Goal: Information Seeking & Learning: Learn about a topic

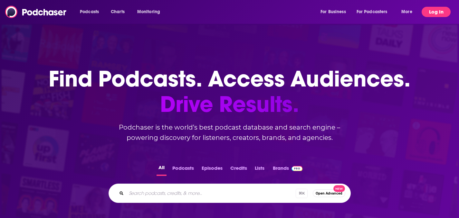
click at [438, 13] on button "Log In" at bounding box center [435, 12] width 29 height 10
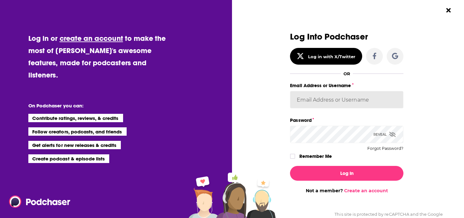
click at [312, 98] on input "Email Address or Username" at bounding box center [346, 99] width 113 height 17
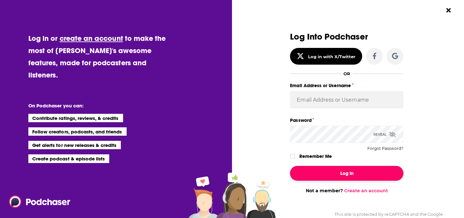
click at [323, 179] on button "Log In" at bounding box center [346, 173] width 113 height 15
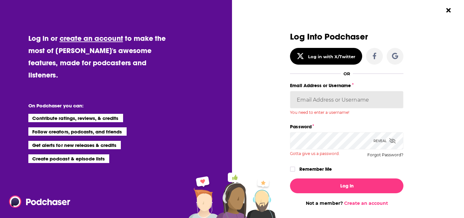
click at [312, 92] on input "Email Address or Username" at bounding box center [346, 99] width 113 height 17
type input "GaryR"
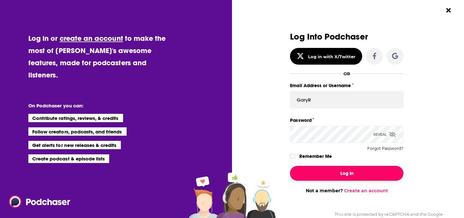
click at [343, 176] on button "Log In" at bounding box center [346, 173] width 113 height 15
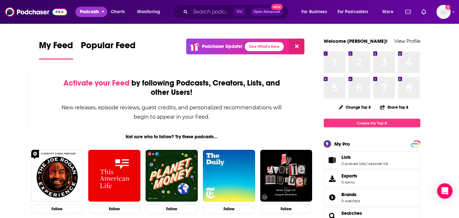
click at [97, 14] on span "Podcasts" at bounding box center [89, 11] width 19 height 9
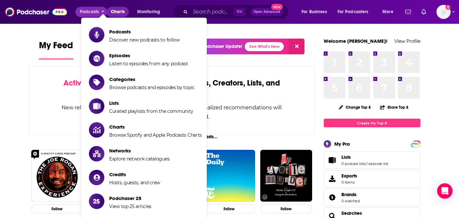
click at [125, 10] on link "Charts" at bounding box center [118, 12] width 22 height 10
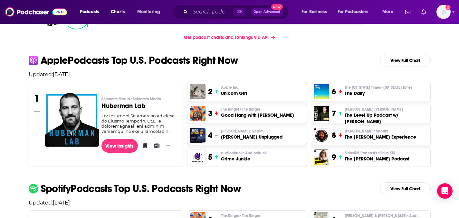
scroll to position [113, 0]
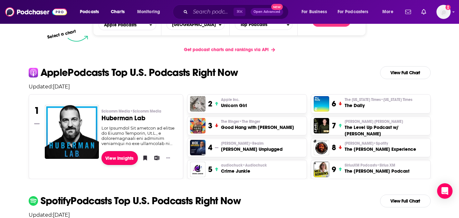
click at [108, 159] on link "View Insights" at bounding box center [119, 158] width 36 height 14
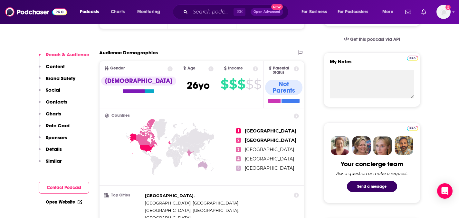
scroll to position [209, 0]
click at [59, 63] on p "Content" at bounding box center [55, 66] width 19 height 6
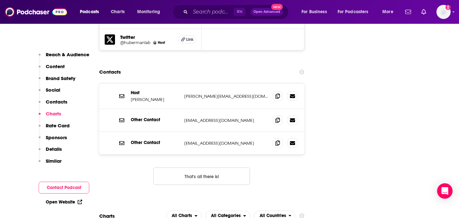
scroll to position [825, 0]
click at [61, 67] on p "Content" at bounding box center [55, 66] width 19 height 6
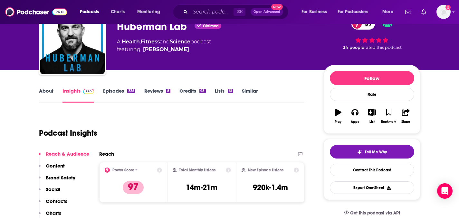
scroll to position [34, 0]
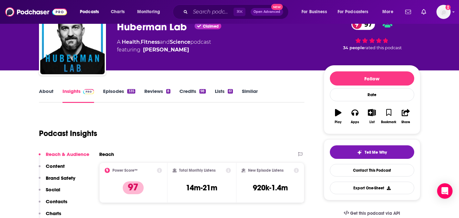
click at [121, 90] on link "Episodes 335" at bounding box center [119, 95] width 32 height 15
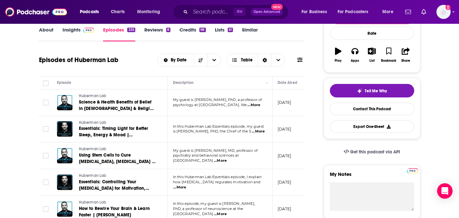
scroll to position [97, 0]
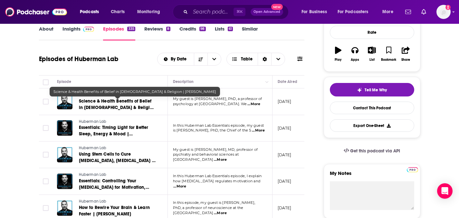
click at [99, 103] on span "Science & Health Benefits of Belief in God & Religion | Dr. David DeSteno" at bounding box center [117, 108] width 76 height 18
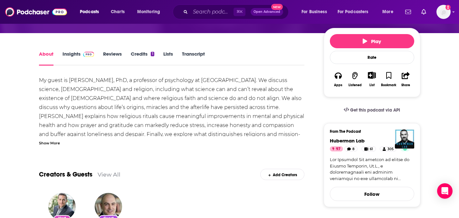
scroll to position [84, 0]
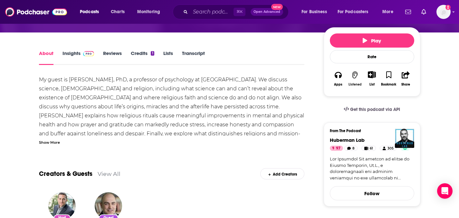
click at [354, 71] on icon "button" at bounding box center [354, 74] width 5 height 7
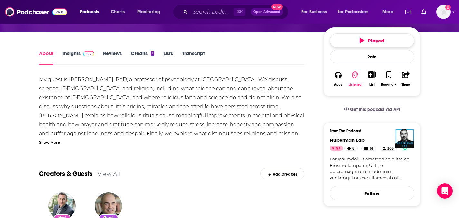
click at [363, 38] on icon "button" at bounding box center [362, 40] width 5 height 5
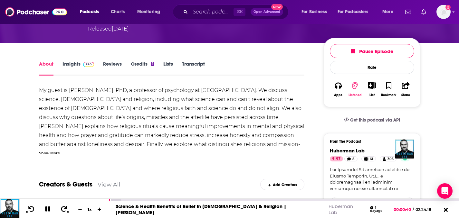
scroll to position [74, 0]
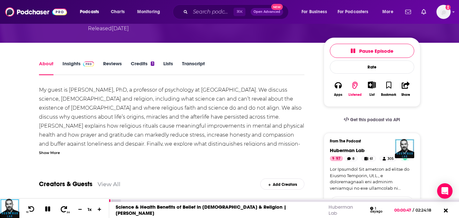
click at [64, 207] on icon at bounding box center [64, 209] width 6 height 6
drag, startPoint x: 116, startPoint y: 201, endPoint x: 149, endPoint y: 200, distance: 33.5
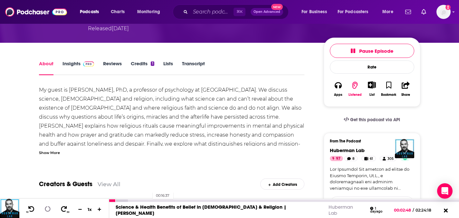
click at [149, 200] on div "00:16:37" at bounding box center [284, 201] width 350 height 3
click at [141, 201] on div "00:13:17" at bounding box center [284, 201] width 350 height 3
click at [72, 61] on link "Insights" at bounding box center [78, 68] width 32 height 15
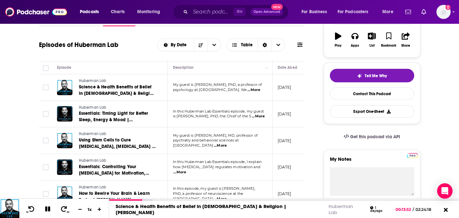
scroll to position [121, 0]
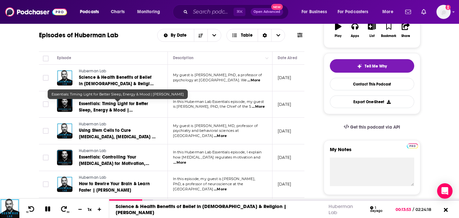
click at [105, 105] on span "Essentials: Timing Light for Better Sleep, Energy & Mood | Dr. Samer Hattar" at bounding box center [114, 110] width 70 height 18
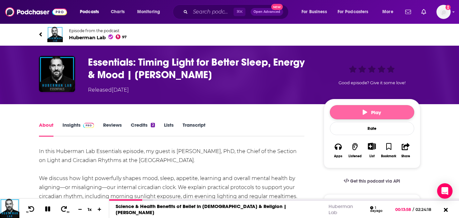
click at [362, 114] on button "Play" at bounding box center [372, 112] width 84 height 14
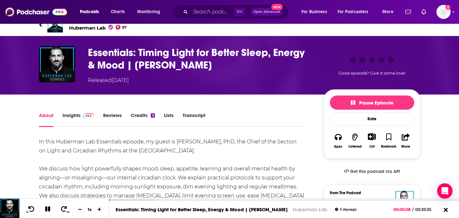
scroll to position [7, 0]
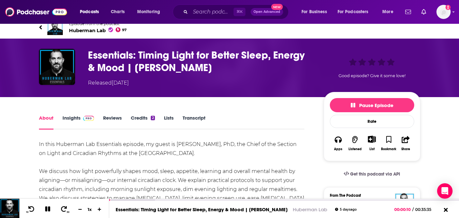
click at [73, 118] on link "Insights" at bounding box center [78, 122] width 32 height 15
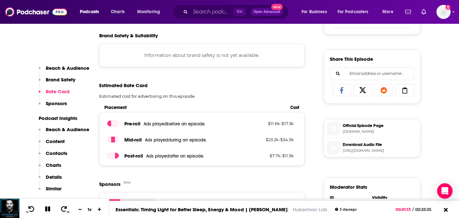
scroll to position [252, 0]
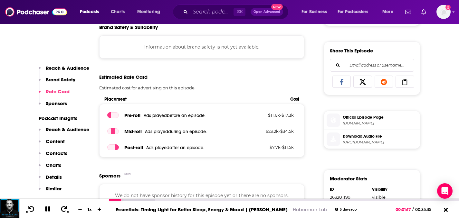
click at [79, 129] on p "Reach & Audience" at bounding box center [67, 130] width 43 height 6
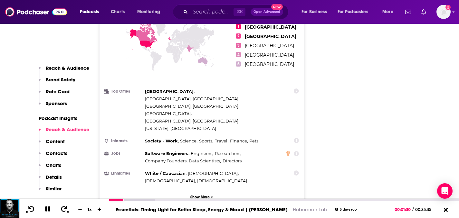
scroll to position [641, 0]
click at [57, 142] on p "Content" at bounding box center [55, 141] width 19 height 6
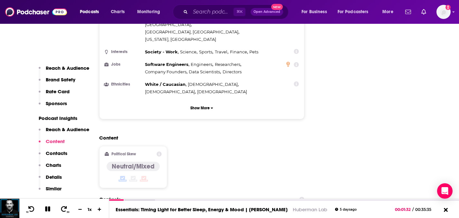
scroll to position [731, 0]
click at [57, 155] on p "Contacts" at bounding box center [57, 153] width 22 height 6
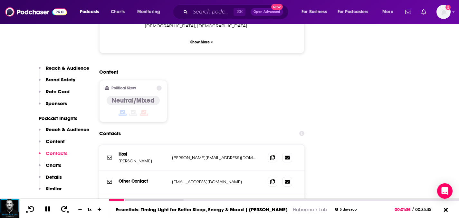
scroll to position [798, 0]
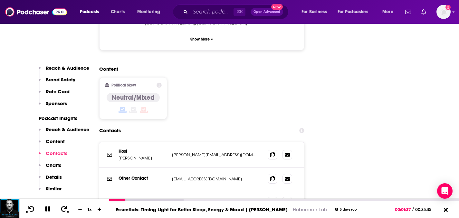
click at [54, 167] on p "Charts" at bounding box center [53, 165] width 15 height 6
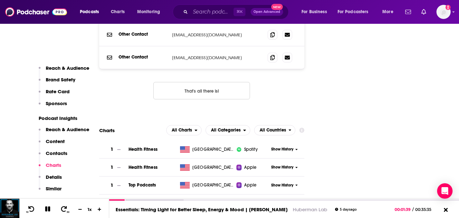
scroll to position [986, 0]
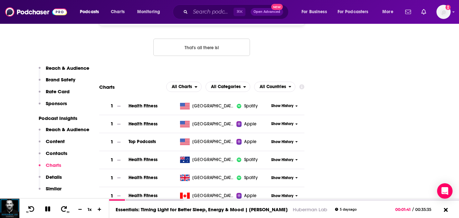
click at [52, 176] on p "Details" at bounding box center [54, 177] width 16 height 6
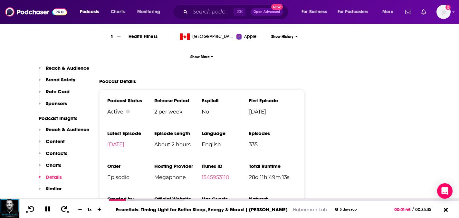
scroll to position [1148, 0]
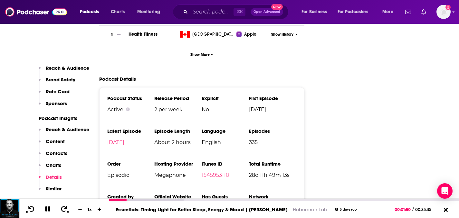
click at [55, 190] on p "Similar" at bounding box center [54, 189] width 16 height 6
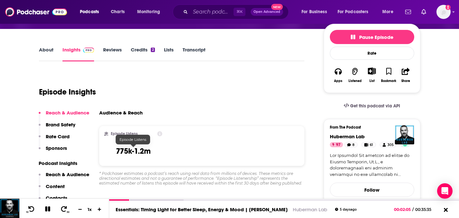
scroll to position [64, 0]
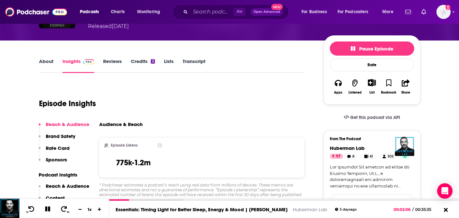
click at [116, 61] on link "Reviews" at bounding box center [112, 65] width 19 height 15
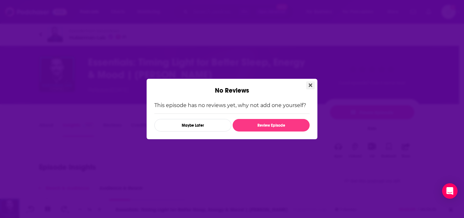
click at [310, 86] on icon "Close" at bounding box center [310, 86] width 4 height 4
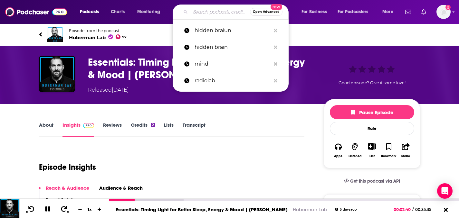
click at [193, 13] on input "Search podcasts, credits, & more..." at bounding box center [220, 12] width 60 height 10
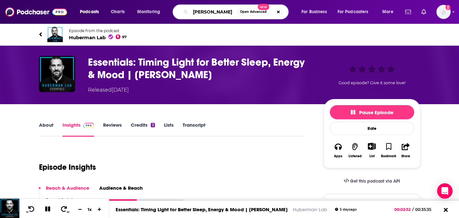
type input "derek muller"
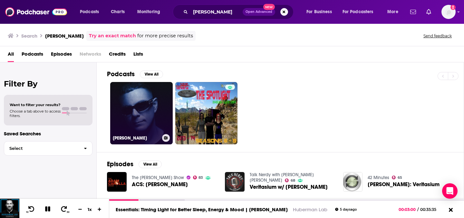
click at [151, 118] on link "Derek Muller" at bounding box center [141, 113] width 62 height 62
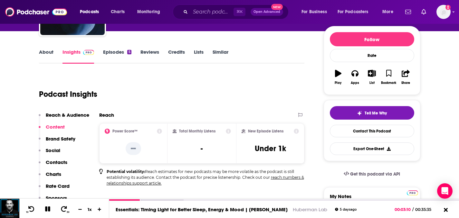
scroll to position [53, 0]
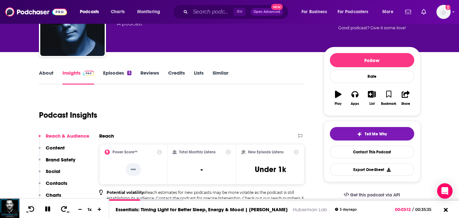
click at [57, 147] on p "Content" at bounding box center [55, 148] width 19 height 6
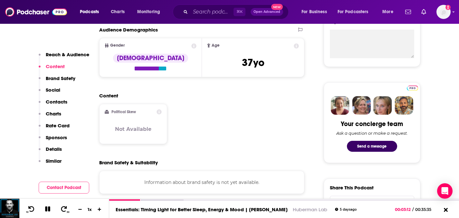
scroll to position [252, 0]
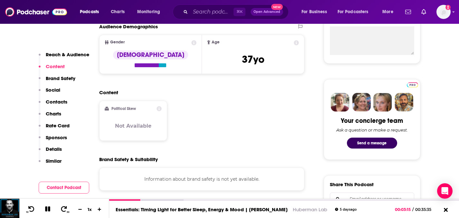
click at [59, 79] on p "Brand Safety" at bounding box center [61, 78] width 30 height 6
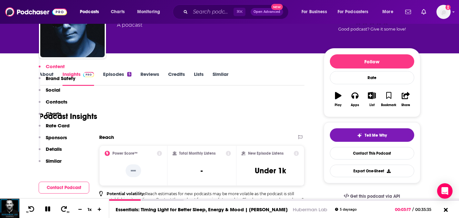
scroll to position [0, 0]
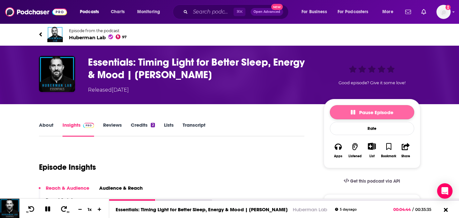
click at [390, 113] on span "Pause Episode" at bounding box center [372, 112] width 42 height 6
click at [203, 12] on input "Search podcasts, credits, & more..." at bounding box center [211, 12] width 43 height 10
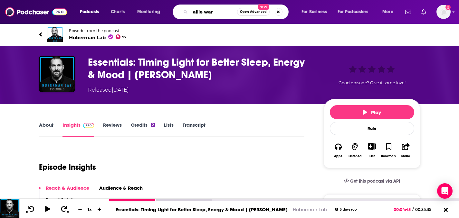
type input "allie ward"
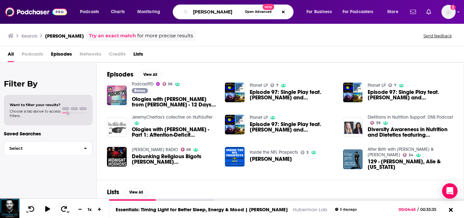
drag, startPoint x: 218, startPoint y: 12, endPoint x: 177, endPoint y: 8, distance: 41.1
click at [177, 8] on div "allie ward Open Advanced New" at bounding box center [233, 12] width 121 height 15
type input "ologies"
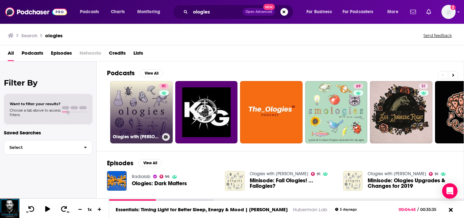
click at [154, 126] on link "91 Ologies with Alie Ward" at bounding box center [141, 112] width 62 height 62
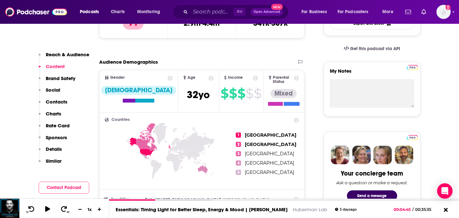
scroll to position [219, 0]
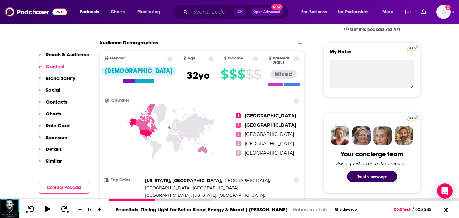
click at [213, 14] on input "Search podcasts, credits, & more..." at bounding box center [211, 12] width 43 height 10
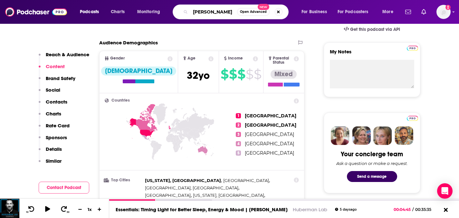
type input "hank green"
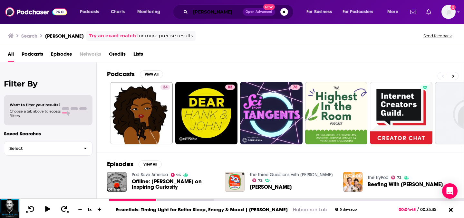
click at [207, 14] on input "hank green" at bounding box center [216, 12] width 52 height 10
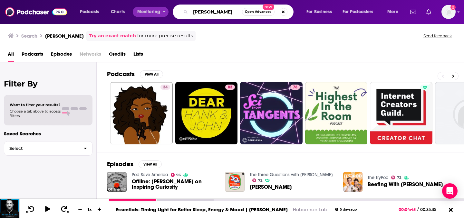
drag, startPoint x: 226, startPoint y: 13, endPoint x: 162, endPoint y: 9, distance: 64.5
click at [158, 12] on div "Podcasts Charts Monitoring hank green Open Advanced New For Business For Podcas…" at bounding box center [239, 12] width 329 height 15
type input "scishow"
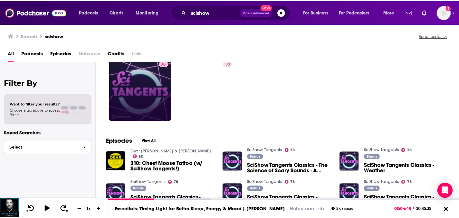
scroll to position [23, 0]
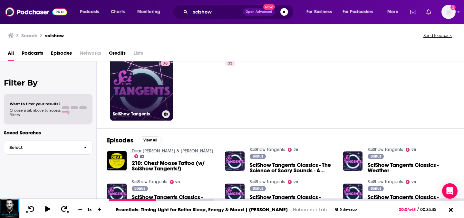
click at [151, 93] on link "78 SciShow Tangents" at bounding box center [141, 89] width 62 height 62
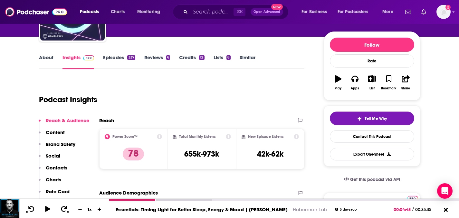
scroll to position [69, 0]
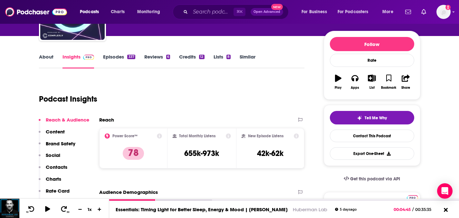
click at [119, 57] on link "Episodes 337" at bounding box center [119, 61] width 32 height 15
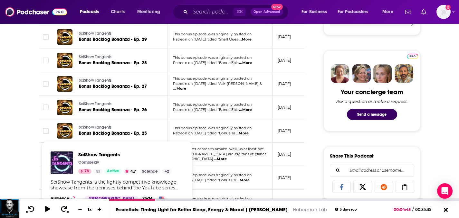
scroll to position [70, 0]
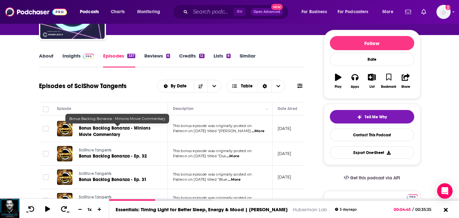
click at [103, 128] on span "Bonus Backlog Bonanza - Minions Movie Commentary" at bounding box center [114, 132] width 71 height 12
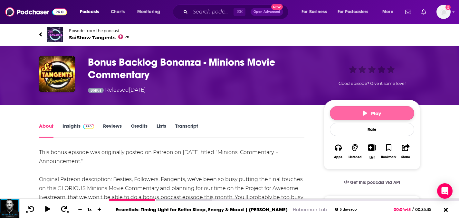
click at [367, 118] on button "Play" at bounding box center [372, 113] width 84 height 14
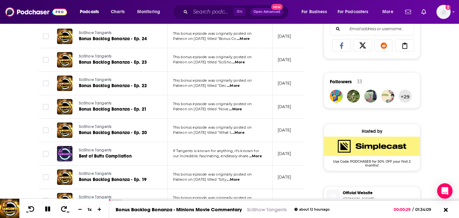
scroll to position [447, 0]
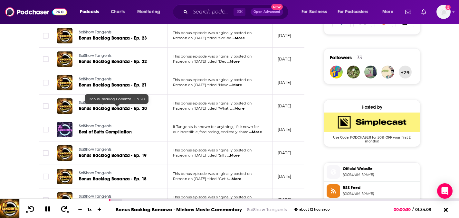
click at [122, 109] on span "Bonus Backlog Bonanza - Ep. 20" at bounding box center [113, 108] width 68 height 5
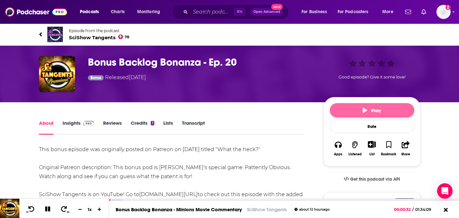
click at [365, 110] on icon "button" at bounding box center [365, 110] width 5 height 5
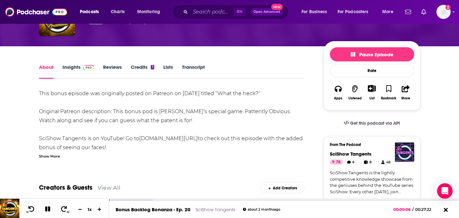
scroll to position [50, 0]
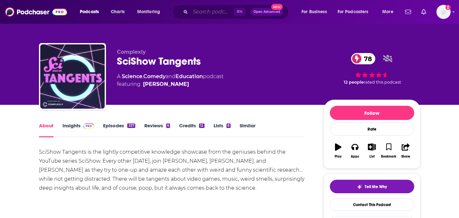
click at [209, 14] on input "Search podcasts, credits, & more..." at bounding box center [211, 12] width 43 height 10
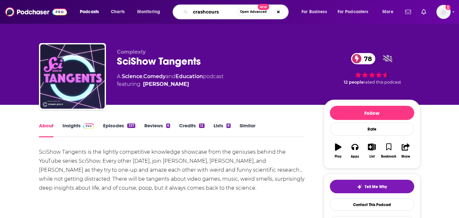
type input "crashcourse"
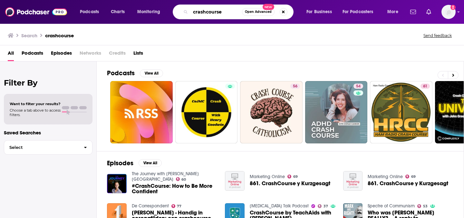
click at [205, 11] on input "crashcourse" at bounding box center [216, 12] width 52 height 10
click at [225, 12] on input "crash course" at bounding box center [216, 12] width 52 height 10
type input "crash course [PERSON_NAME]"
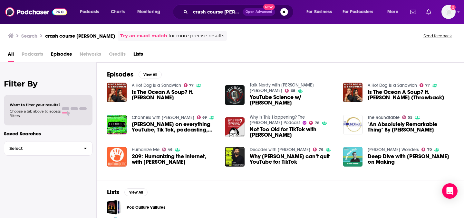
click at [167, 126] on span "Hank Green on everything YouTube, Tik Tok, podcasting, and Montana" at bounding box center [175, 127] width 86 height 11
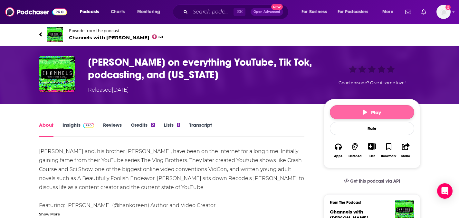
click at [362, 111] on button "Play" at bounding box center [372, 112] width 84 height 14
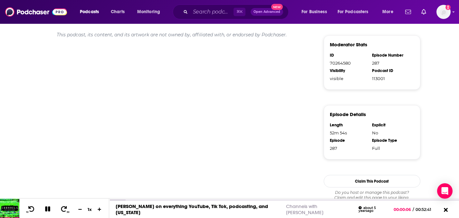
scroll to position [380, 0]
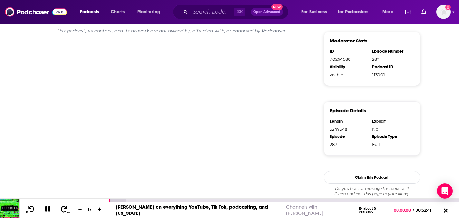
click at [68, 208] on button "30" at bounding box center [64, 209] width 13 height 9
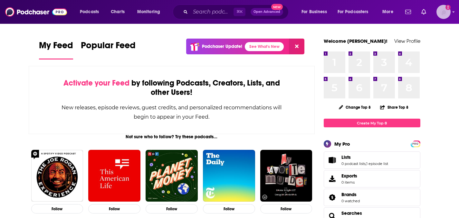
click at [447, 11] on img "Logged in as GaryR" at bounding box center [443, 12] width 14 height 14
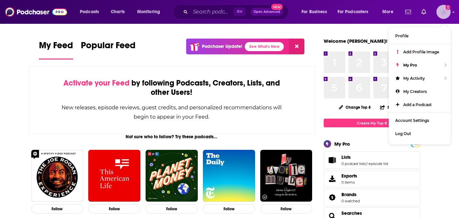
click at [447, 11] on img "Logged in as GaryR" at bounding box center [443, 12] width 14 height 14
click at [444, 12] on img "Logged in as GaryR" at bounding box center [443, 12] width 14 height 14
click at [424, 53] on span "Add Profile Image" at bounding box center [421, 52] width 36 height 5
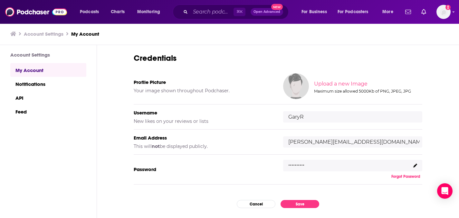
scroll to position [39, 0]
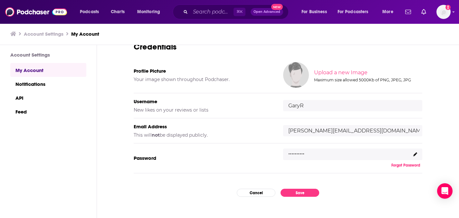
click at [292, 80] on img at bounding box center [296, 75] width 26 height 26
click at [342, 73] on input "file" at bounding box center [367, 72] width 321 height 29
click at [287, 78] on img at bounding box center [296, 75] width 26 height 26
click at [334, 73] on input "file" at bounding box center [367, 72] width 321 height 29
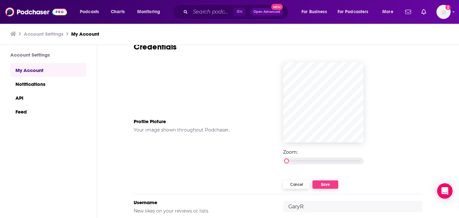
click at [324, 186] on button "Save" at bounding box center [325, 185] width 26 height 8
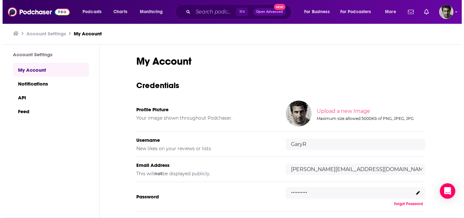
scroll to position [0, 0]
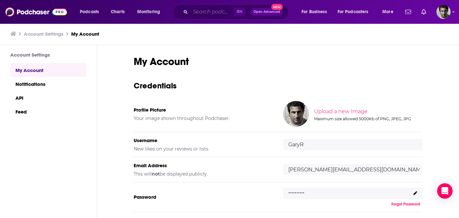
click at [215, 10] on input "Search podcasts, credits, & more..." at bounding box center [211, 12] width 43 height 10
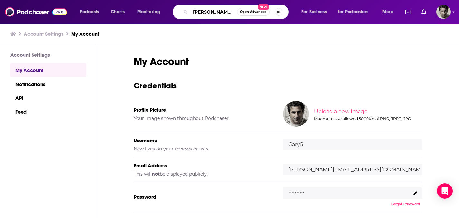
type input "joe scott"
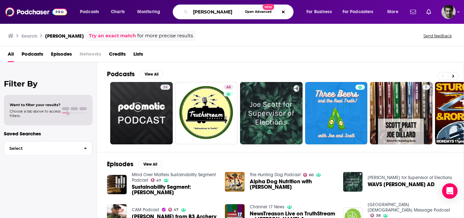
drag, startPoint x: 233, startPoint y: 13, endPoint x: 182, endPoint y: 12, distance: 51.5
click at [182, 12] on div "joe scott Open Advanced New" at bounding box center [233, 12] width 121 height 15
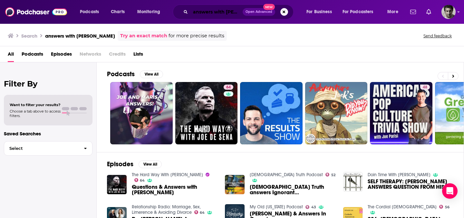
click at [233, 14] on input "answers with joe" at bounding box center [216, 12] width 52 height 10
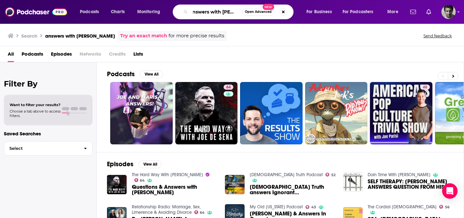
scroll to position [0, 7]
type input "answers with joe scott"
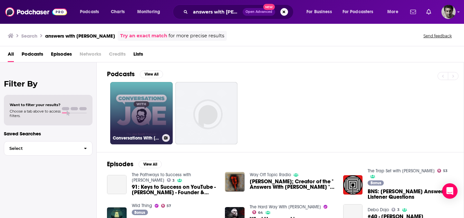
click at [131, 112] on link "Conversations With Joe" at bounding box center [141, 113] width 62 height 62
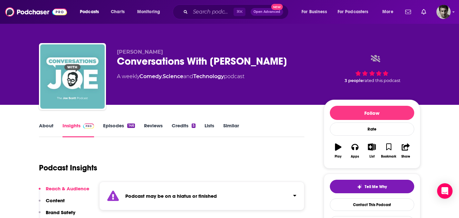
click at [198, 5] on div "⌘ K Open Advanced New" at bounding box center [231, 12] width 116 height 15
click at [197, 11] on input "Search podcasts, credits, & more..." at bounding box center [211, 12] width 43 height 10
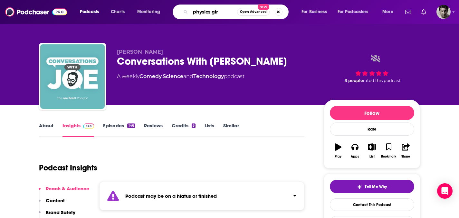
type input "physics girl"
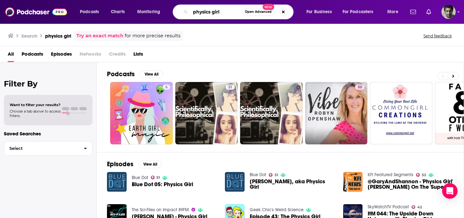
click at [214, 12] on input "physics girl" at bounding box center [216, 12] width 52 height 10
click at [329, 40] on div "Search physics girl Try an exact match for more precise results Send feedback" at bounding box center [231, 36] width 446 height 10
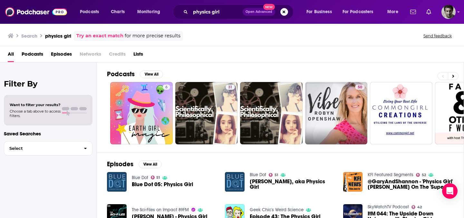
click at [256, 13] on span "Open Advanced" at bounding box center [258, 11] width 27 height 3
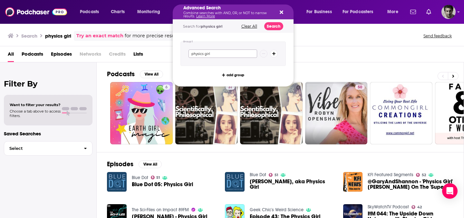
click at [220, 55] on input "physics girl" at bounding box center [222, 54] width 69 height 8
click at [282, 13] on icon "Search podcasts, credits, & more..." at bounding box center [281, 13] width 4 height 4
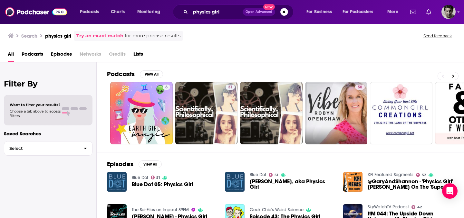
click at [94, 37] on link "Try an exact match" at bounding box center [99, 35] width 47 height 7
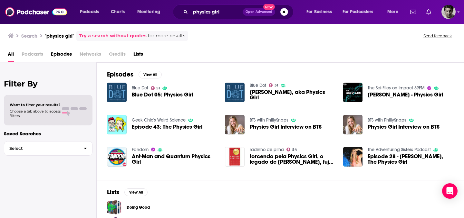
click at [137, 95] on span "Blue Dot 05: Physics Girl" at bounding box center [162, 94] width 61 height 5
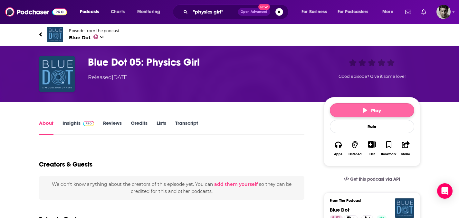
click at [382, 109] on button "Play" at bounding box center [372, 110] width 84 height 14
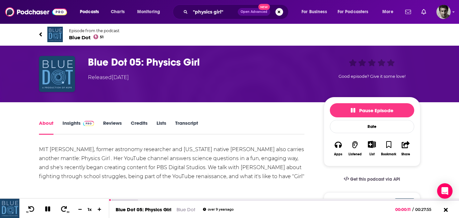
click at [114, 121] on link "Reviews" at bounding box center [112, 127] width 19 height 15
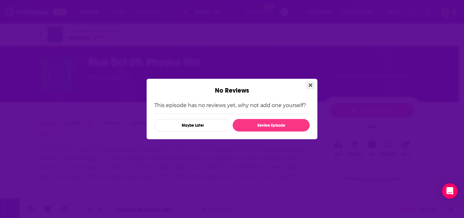
click at [312, 83] on button "Close" at bounding box center [310, 85] width 9 height 8
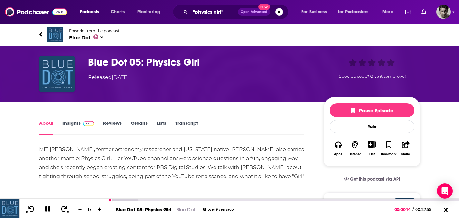
click at [73, 123] on link "Insights" at bounding box center [78, 127] width 32 height 15
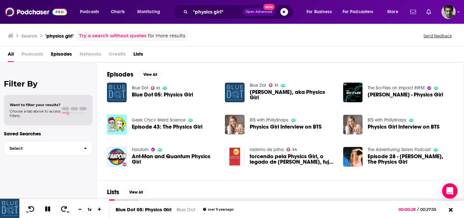
click at [286, 128] on span "Physics Girl Interview on BTS" at bounding box center [286, 126] width 72 height 5
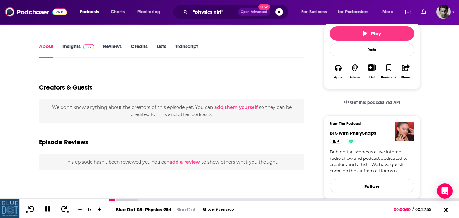
scroll to position [92, 0]
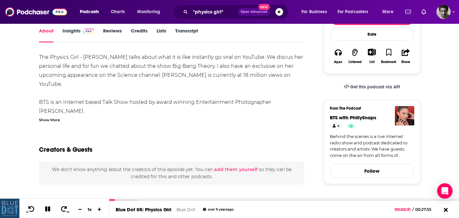
click at [64, 30] on link "Insights" at bounding box center [78, 35] width 32 height 15
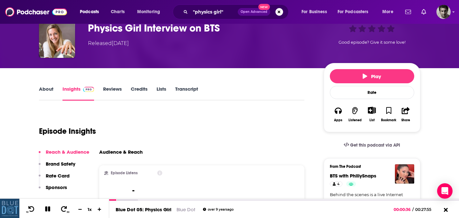
scroll to position [35, 0]
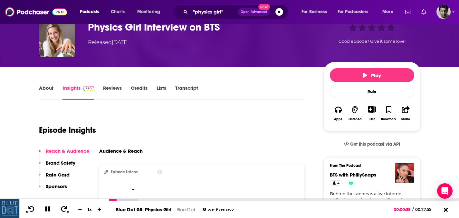
click at [119, 89] on link "Reviews" at bounding box center [112, 92] width 19 height 15
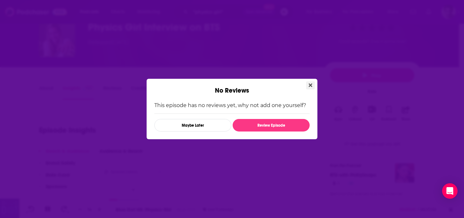
click at [311, 84] on icon "Close" at bounding box center [310, 85] width 4 height 5
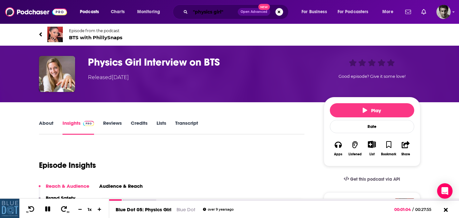
click at [204, 13] on input ""physics girl"" at bounding box center [213, 12] width 47 height 10
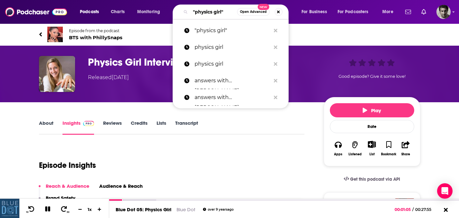
drag, startPoint x: 231, startPoint y: 11, endPoint x: 173, endPoint y: 9, distance: 57.3
click at [173, 11] on div ""physics girl" Open Advanced New" at bounding box center [231, 12] width 116 height 15
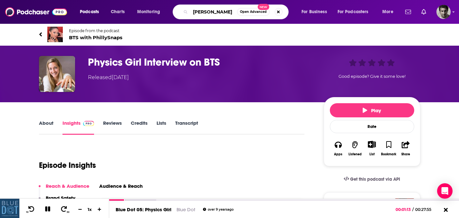
type input "diana cowern"
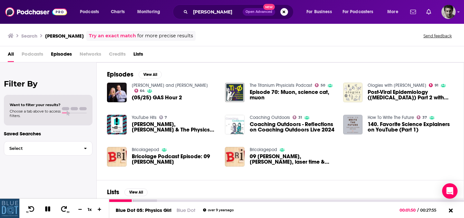
click at [49, 210] on icon at bounding box center [47, 209] width 5 height 5
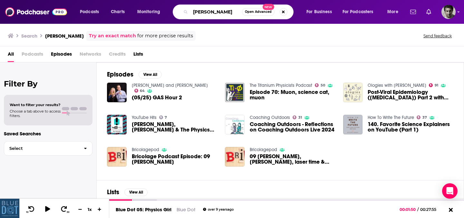
drag, startPoint x: 225, startPoint y: 12, endPoint x: 176, endPoint y: 12, distance: 49.3
click at [176, 12] on div "diana cowern Open Advanced New" at bounding box center [233, 12] width 121 height 15
type input "kyle hill"
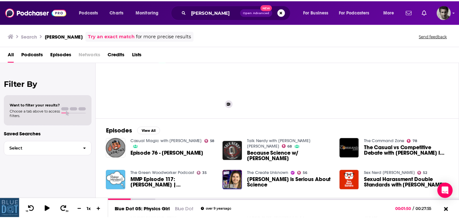
scroll to position [101, 0]
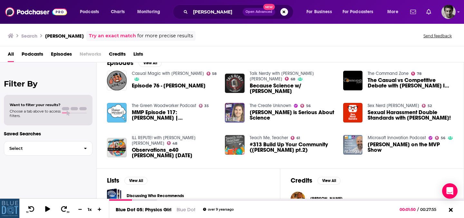
click at [236, 113] on img "Kyle Hill is Serious About Science" at bounding box center [235, 113] width 20 height 20
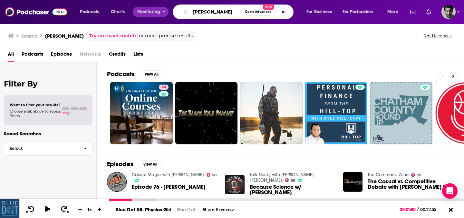
drag, startPoint x: 217, startPoint y: 10, endPoint x: 167, endPoint y: 11, distance: 49.9
click at [167, 11] on div "Podcasts Charts Monitoring kyle hill Open Advanced New For Business For Podcast…" at bounding box center [239, 12] width 329 height 15
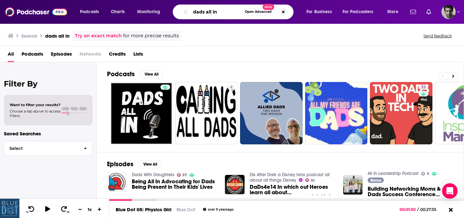
click at [217, 11] on input "dads all in" at bounding box center [216, 12] width 52 height 10
drag, startPoint x: 219, startPoint y: 11, endPoint x: 177, endPoint y: 10, distance: 41.2
click at [175, 11] on div "dads all in Open Advanced New" at bounding box center [233, 12] width 121 height 15
type input "science with sabine"
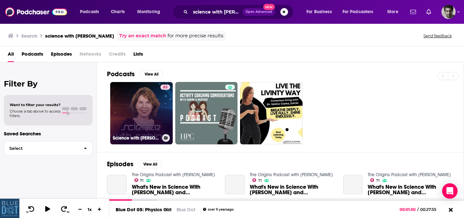
click at [152, 125] on link "63 Science with Sabine" at bounding box center [141, 113] width 62 height 62
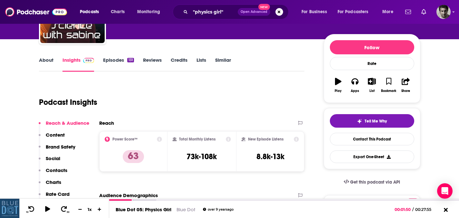
scroll to position [81, 0]
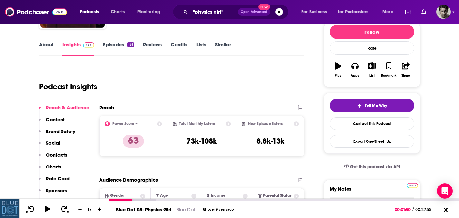
click at [113, 45] on link "Episodes 131" at bounding box center [118, 49] width 31 height 15
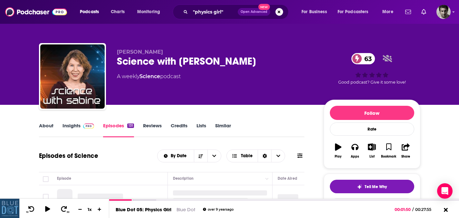
scroll to position [118, 0]
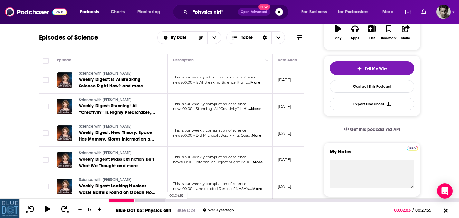
drag, startPoint x: 135, startPoint y: 200, endPoint x: 163, endPoint y: 200, distance: 28.0
click at [163, 200] on div at bounding box center [137, 201] width 56 height 3
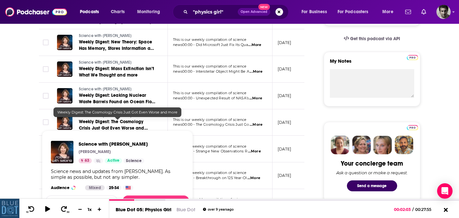
scroll to position [95, 0]
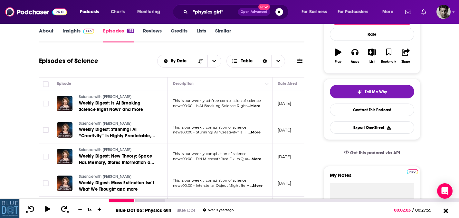
click at [444, 211] on icon at bounding box center [445, 211] width 8 height 6
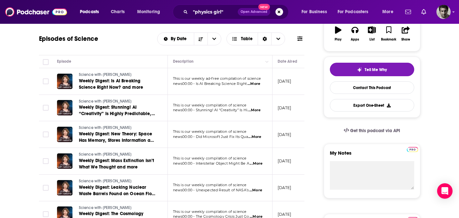
scroll to position [118, 0]
click at [301, 39] on icon at bounding box center [299, 38] width 5 height 5
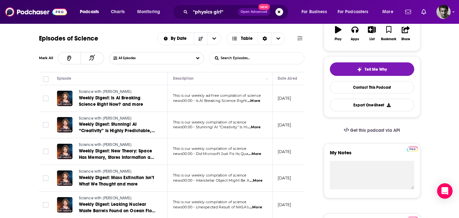
click at [301, 39] on icon at bounding box center [299, 38] width 5 height 5
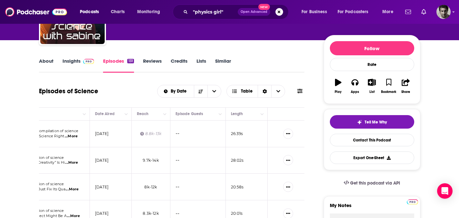
scroll to position [67, 0]
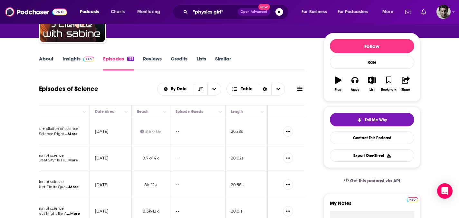
click at [69, 134] on span "...More" at bounding box center [71, 134] width 13 height 5
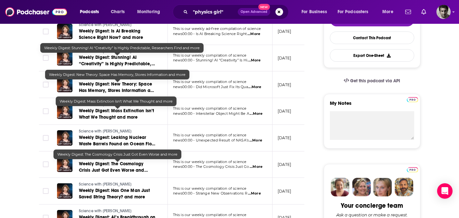
scroll to position [132, 0]
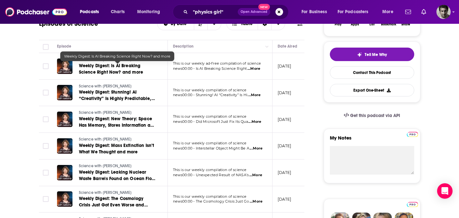
click at [91, 71] on span "Weekly Digest: Is AI Breaking Science Right Now? and more" at bounding box center [111, 69] width 64 height 12
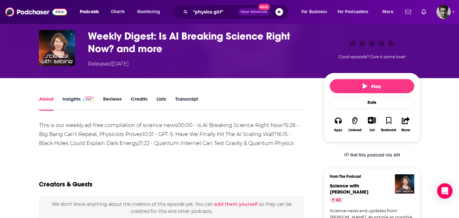
scroll to position [42, 0]
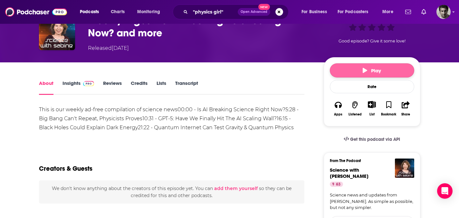
click at [392, 69] on button "Play" at bounding box center [372, 70] width 84 height 14
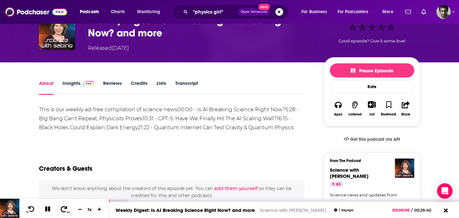
click at [66, 211] on icon at bounding box center [64, 209] width 8 height 6
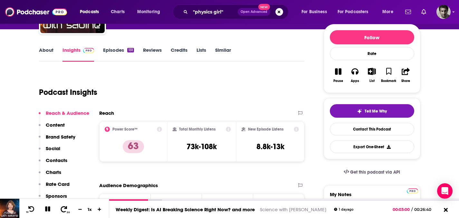
scroll to position [94, 0]
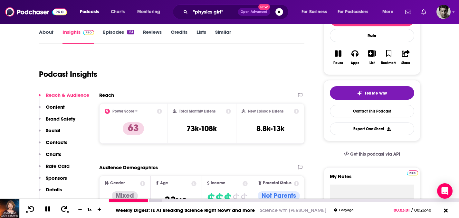
click at [48, 213] on button at bounding box center [47, 210] width 11 height 8
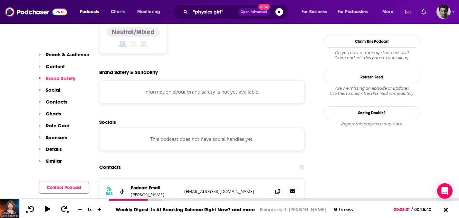
scroll to position [551, 0]
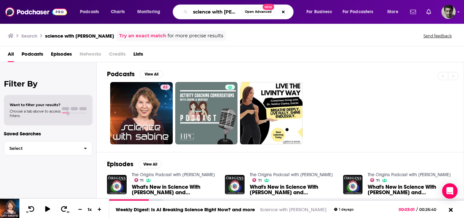
drag, startPoint x: 237, startPoint y: 12, endPoint x: 188, endPoint y: 12, distance: 48.9
click at [188, 12] on div "science with sabine Open Advanced New" at bounding box center [233, 12] width 121 height 15
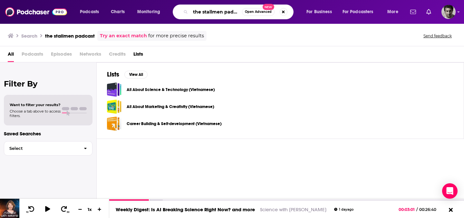
click at [212, 11] on input "the stallmen padcast" at bounding box center [216, 12] width 52 height 10
click at [219, 12] on input "the stalmen padcast" at bounding box center [216, 12] width 52 height 10
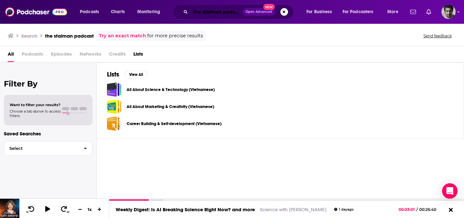
click at [218, 13] on input "the stalman padcast" at bounding box center [216, 12] width 52 height 10
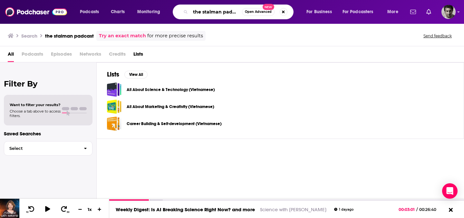
click at [236, 12] on input "the stalman padcast" at bounding box center [216, 12] width 52 height 10
click at [229, 12] on input "the stalman padcast" at bounding box center [216, 12] width 52 height 10
type input "the stalman podcast"
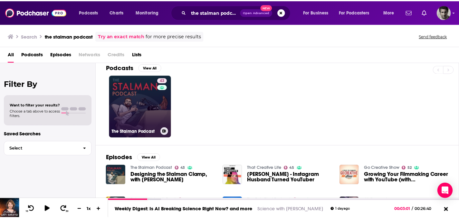
scroll to position [39, 0]
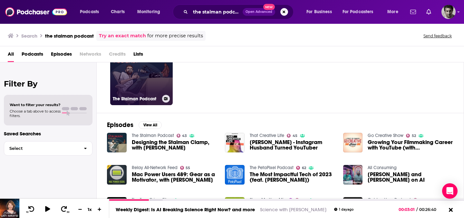
click at [137, 101] on h3 "The Stalman Podcast" at bounding box center [136, 98] width 47 height 5
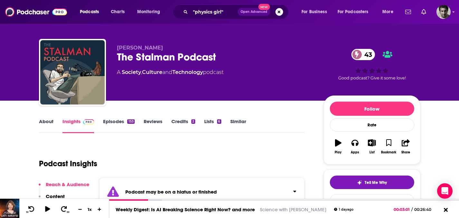
scroll to position [11, 0]
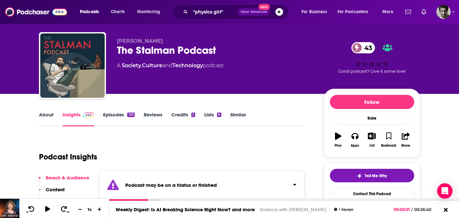
click at [75, 114] on link "Insights" at bounding box center [78, 119] width 32 height 15
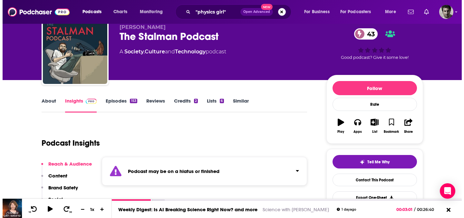
scroll to position [0, 0]
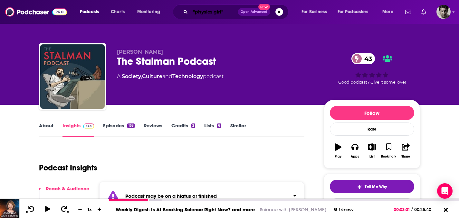
click at [230, 12] on input ""physics girl"" at bounding box center [213, 12] width 47 height 10
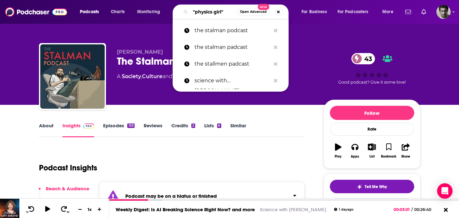
click at [230, 12] on input ""physics girl"" at bounding box center [213, 12] width 47 height 10
drag, startPoint x: 224, startPoint y: 11, endPoint x: 173, endPoint y: 9, distance: 51.5
click at [173, 11] on div ""physics girl" Open Advanced New" at bounding box center [231, 12] width 116 height 15
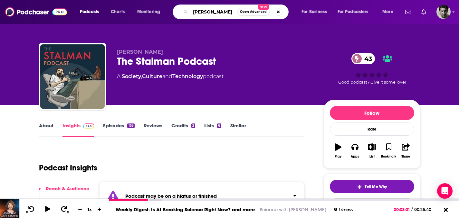
type input "jonny harris"
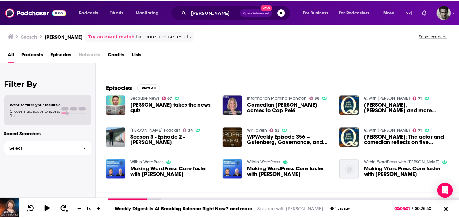
scroll to position [78, 0]
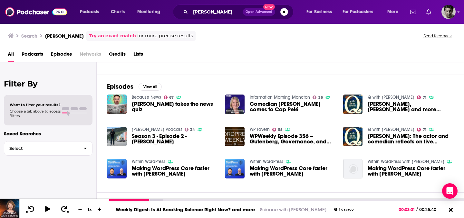
click at [151, 137] on span "Season 3 - Episode 2 - Jonny Harris" at bounding box center [175, 139] width 86 height 11
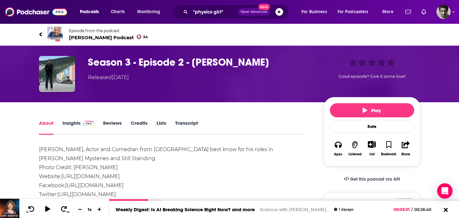
click at [76, 123] on link "Insights" at bounding box center [78, 127] width 32 height 15
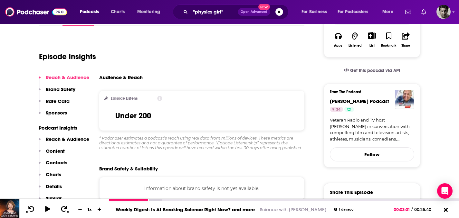
scroll to position [109, 0]
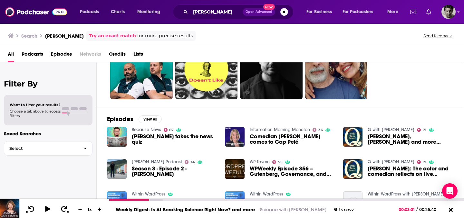
scroll to position [127, 0]
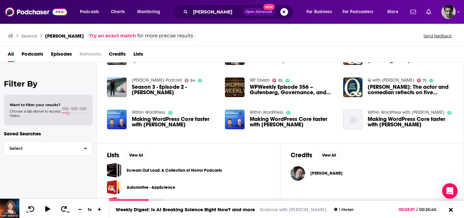
click at [280, 53] on div "All Podcasts Episodes Networks Credits Lists" at bounding box center [233, 55] width 451 height 13
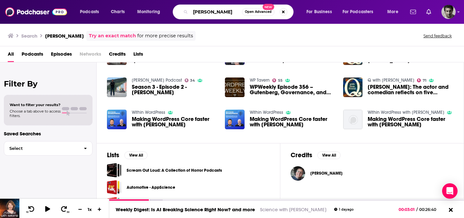
drag, startPoint x: 234, startPoint y: 9, endPoint x: 179, endPoint y: 10, distance: 55.4
click at [179, 10] on div "jonny harris Open Advanced New" at bounding box center [233, 12] width 121 height 15
drag, startPoint x: 233, startPoint y: 12, endPoint x: 184, endPoint y: 12, distance: 49.6
click at [184, 12] on div "jonny harris Open Advanced New" at bounding box center [233, 12] width 121 height 15
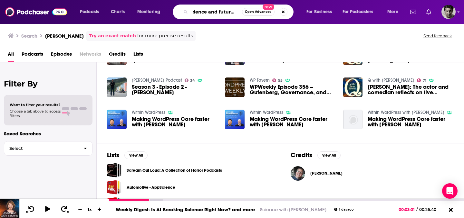
type input "science and futurism"
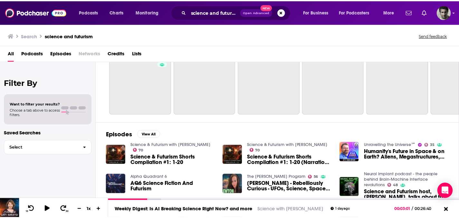
scroll to position [26, 0]
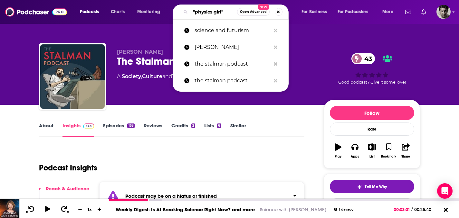
drag, startPoint x: 231, startPoint y: 12, endPoint x: 174, endPoint y: 10, distance: 56.7
click at [174, 10] on div ""physics girl" Open Advanced New" at bounding box center [231, 12] width 116 height 15
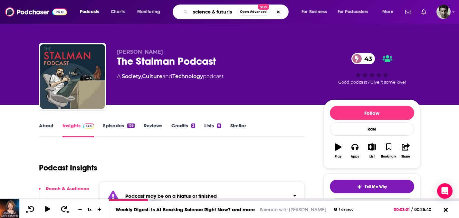
type input "science & futurism"
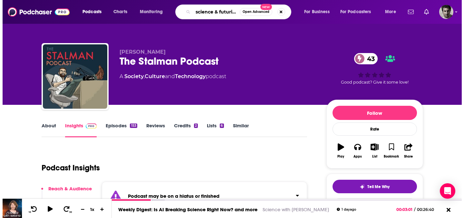
scroll to position [0, 3]
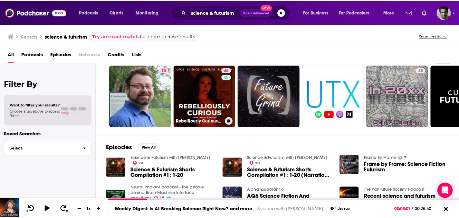
scroll to position [23, 0]
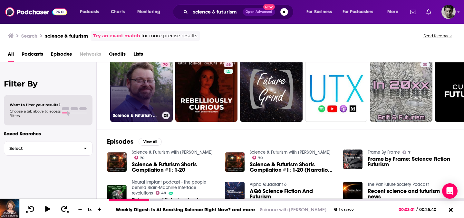
click at [141, 112] on div "Science & Futurism with Isaac Arthur" at bounding box center [141, 116] width 57 height 8
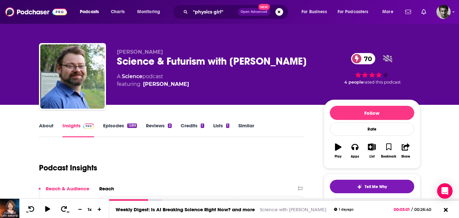
click at [117, 123] on link "Episodes 1289" at bounding box center [119, 130] width 33 height 15
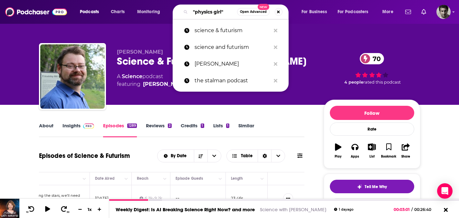
click at [204, 13] on input ""physics girl"" at bounding box center [213, 12] width 47 height 10
drag, startPoint x: 230, startPoint y: 12, endPoint x: 166, endPoint y: 9, distance: 63.8
click at [166, 9] on div "Podcasts Charts Monitoring "physics girl" Open Advanced New science & futurism …" at bounding box center [237, 12] width 324 height 15
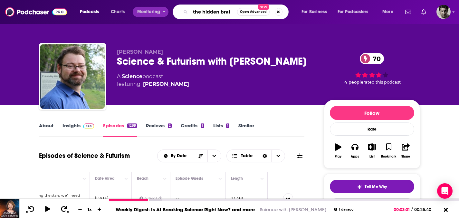
type input "the hidden brain"
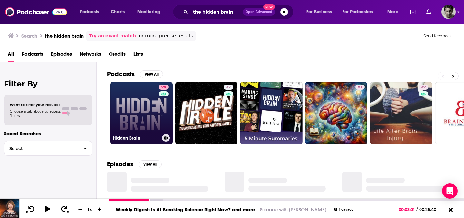
click at [146, 124] on link "96 Hidden Brain" at bounding box center [141, 113] width 62 height 62
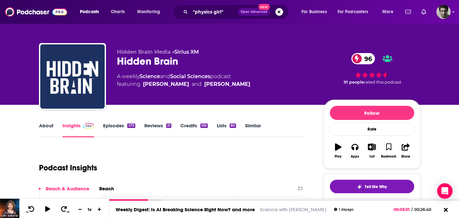
click at [122, 124] on link "Episodes 573" at bounding box center [119, 130] width 32 height 15
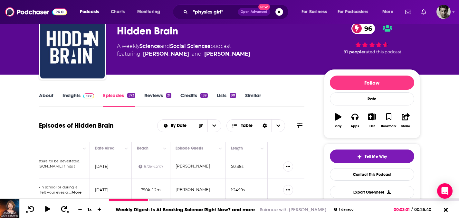
scroll to position [31, 0]
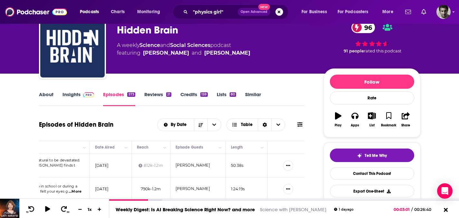
click at [74, 95] on link "Insights" at bounding box center [78, 98] width 32 height 15
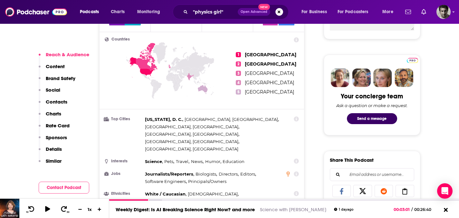
scroll to position [278, 0]
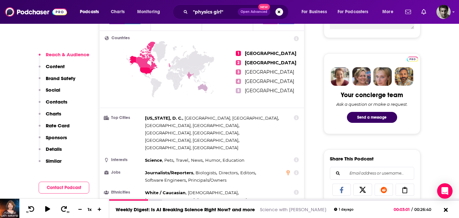
click at [57, 64] on p "Content" at bounding box center [55, 66] width 19 height 6
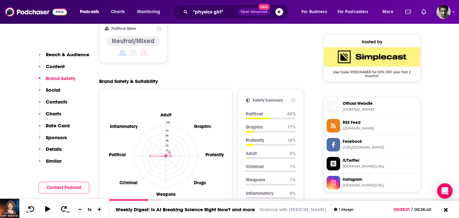
scroll to position [512, 0]
click at [56, 92] on p "Social" at bounding box center [53, 90] width 14 height 6
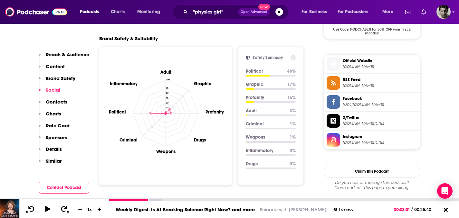
scroll to position [554, 0]
click at [59, 102] on p "Contacts" at bounding box center [57, 102] width 22 height 6
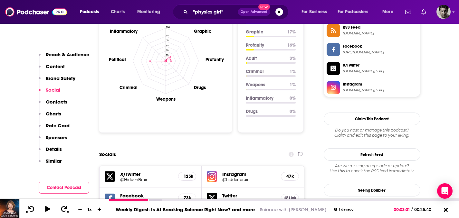
scroll to position [558, 0]
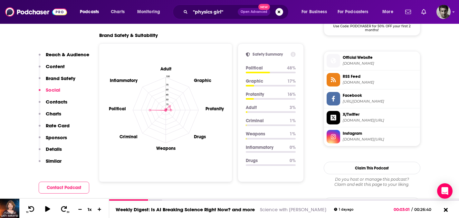
click at [55, 102] on p "Contacts" at bounding box center [57, 102] width 22 height 6
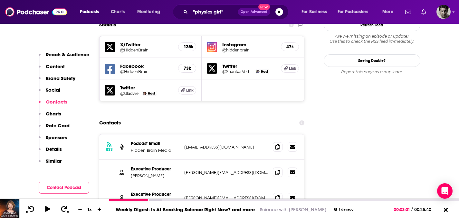
click at [54, 113] on p "Charts" at bounding box center [53, 114] width 15 height 6
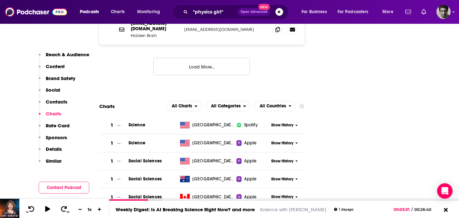
scroll to position [962, 0]
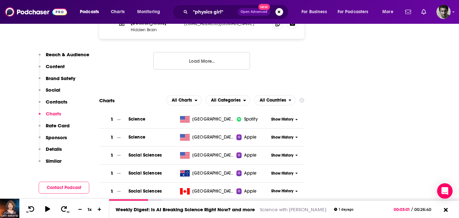
click at [46, 124] on p "Rate Card" at bounding box center [58, 126] width 24 height 6
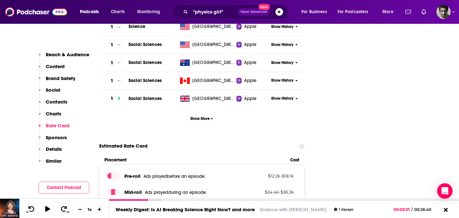
scroll to position [1092, 0]
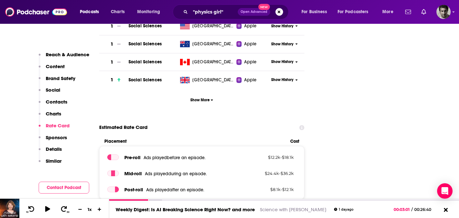
click at [62, 140] on p "Sponsors" at bounding box center [56, 138] width 21 height 6
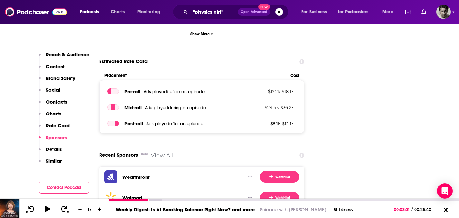
scroll to position [1132, 0]
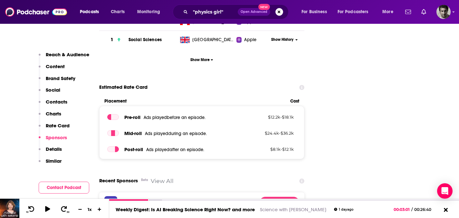
click at [48, 148] on p "Details" at bounding box center [54, 149] width 16 height 6
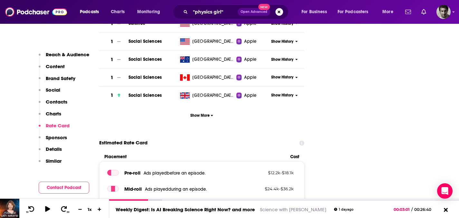
scroll to position [740, 0]
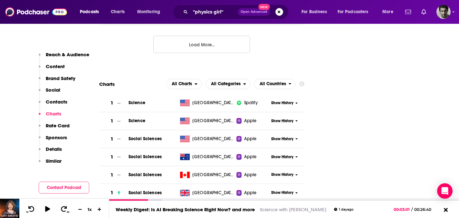
click at [50, 161] on p "Similar" at bounding box center [54, 161] width 16 height 6
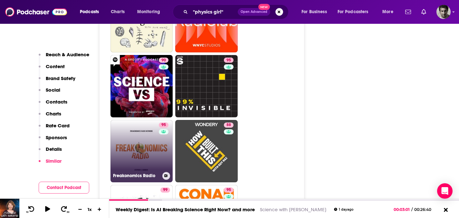
scroll to position [1838, 0]
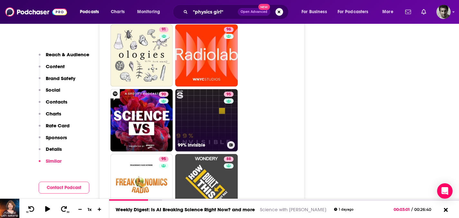
click at [198, 100] on link "95 99% Invisible" at bounding box center [206, 120] width 62 height 62
type input "https://www.podchaser.com/podcasts/99-invisible-3255"
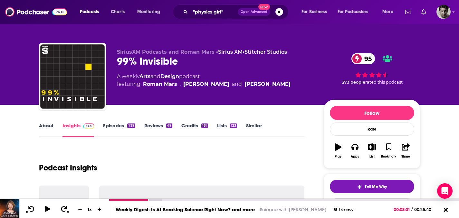
scroll to position [42, 0]
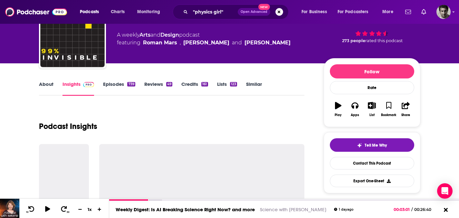
click at [121, 84] on link "Episodes 739" at bounding box center [119, 88] width 32 height 15
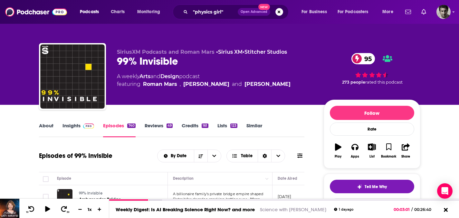
click at [81, 126] on span at bounding box center [87, 126] width 14 height 6
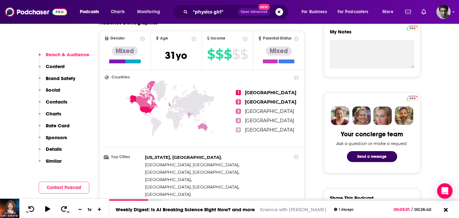
scroll to position [270, 0]
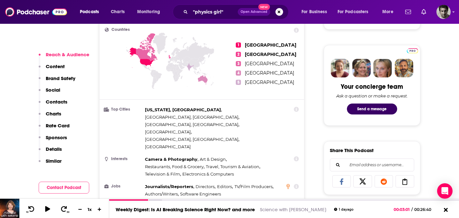
click at [56, 77] on p "Brand Safety" at bounding box center [61, 78] width 30 height 6
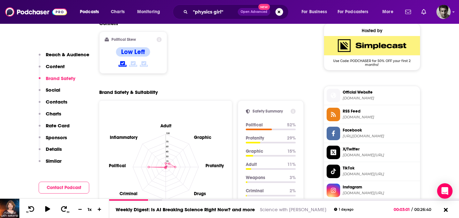
scroll to position [524, 0]
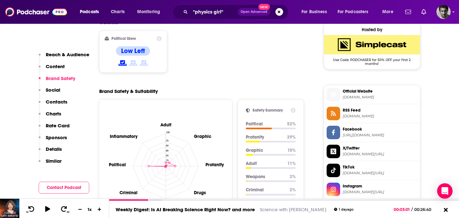
click at [50, 90] on p "Social" at bounding box center [53, 90] width 14 height 6
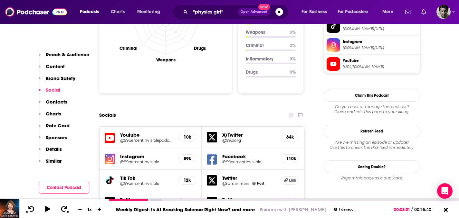
click at [46, 100] on p "Contacts" at bounding box center [57, 102] width 22 height 6
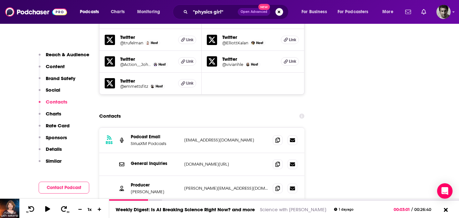
scroll to position [839, 0]
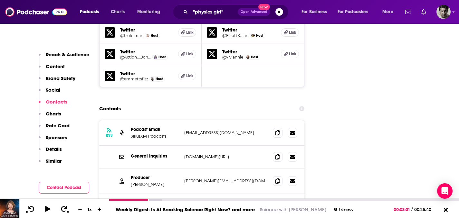
click at [55, 113] on p "Charts" at bounding box center [53, 114] width 15 height 6
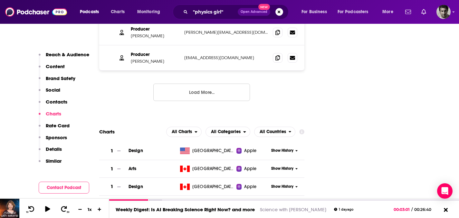
scroll to position [1014, 0]
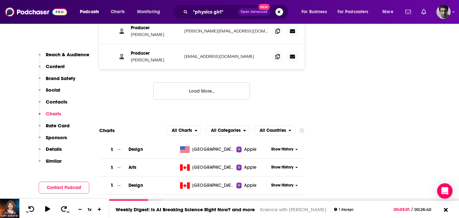
click at [52, 125] on p "Rate Card" at bounding box center [58, 126] width 24 height 6
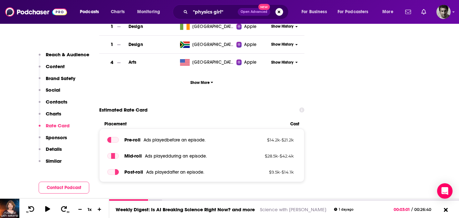
scroll to position [1193, 0]
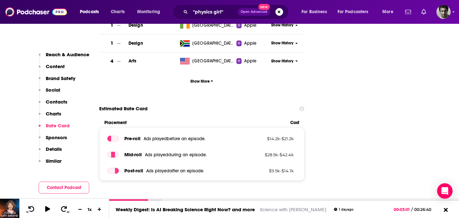
click at [52, 137] on p "Sponsors" at bounding box center [56, 138] width 21 height 6
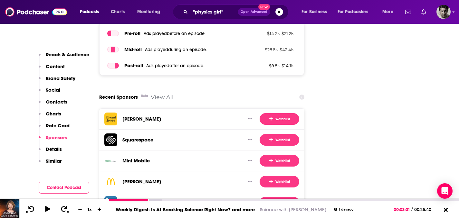
scroll to position [1298, 0]
click at [56, 150] on p "Details" at bounding box center [54, 149] width 16 height 6
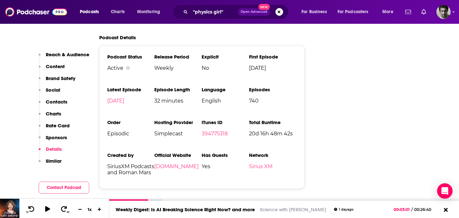
scroll to position [1493, 0]
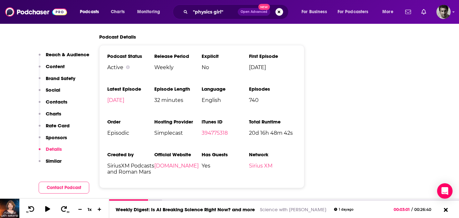
click at [55, 161] on p "Similar" at bounding box center [54, 161] width 16 height 6
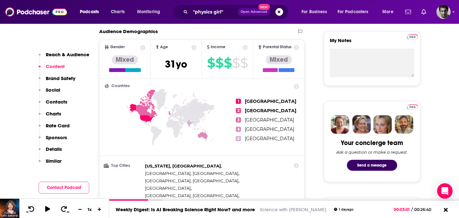
scroll to position [0, 0]
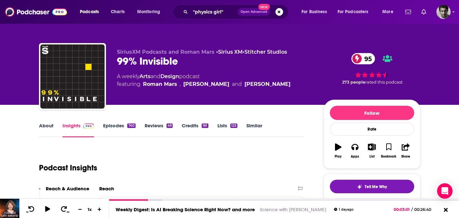
click at [118, 127] on link "Episodes 740" at bounding box center [119, 130] width 32 height 15
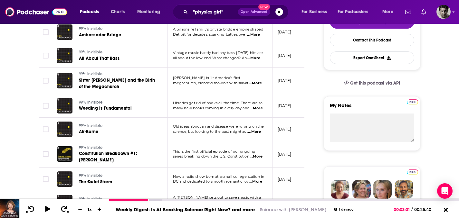
scroll to position [165, 0]
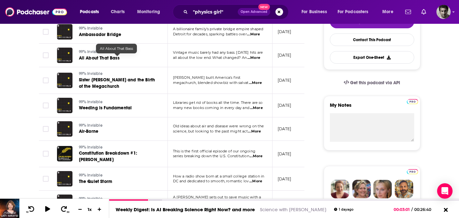
click at [102, 58] on span "All About That Bass" at bounding box center [99, 57] width 41 height 5
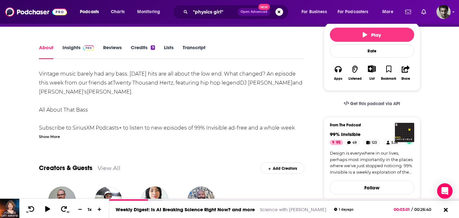
scroll to position [76, 0]
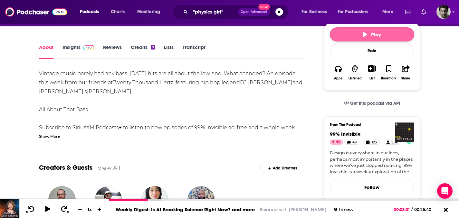
click at [378, 36] on span "Play" at bounding box center [372, 35] width 18 height 6
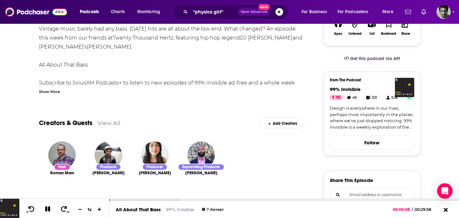
scroll to position [107, 0]
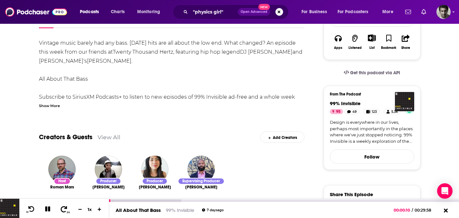
click at [66, 211] on button "30" at bounding box center [64, 209] width 13 height 9
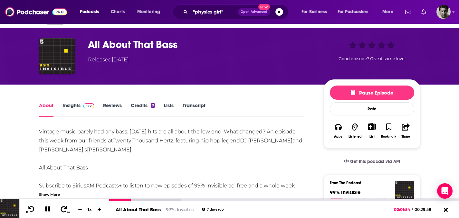
scroll to position [0, 0]
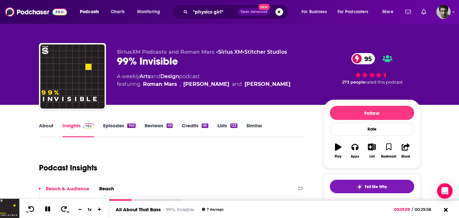
click at [121, 127] on link "Episodes 740" at bounding box center [119, 130] width 32 height 15
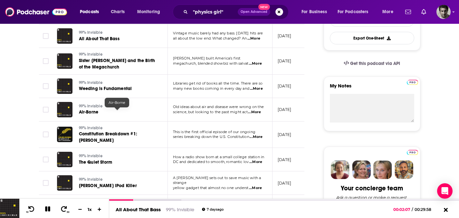
scroll to position [189, 0]
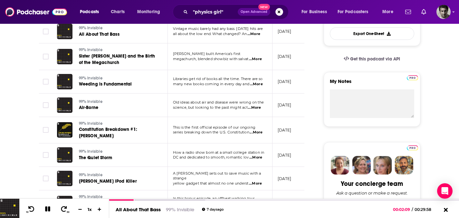
click at [93, 159] on span "The Quiet Storm" at bounding box center [95, 157] width 33 height 5
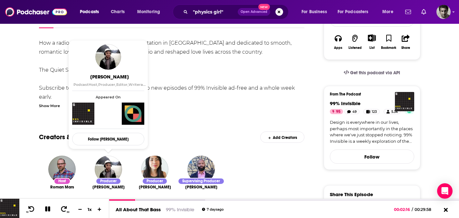
scroll to position [74, 0]
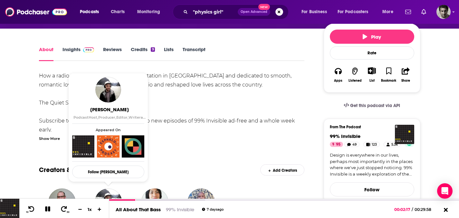
click at [183, 98] on div "How a radio show born at a small college station in DC and dedicated to smooth,…" at bounding box center [172, 111] width 266 height 81
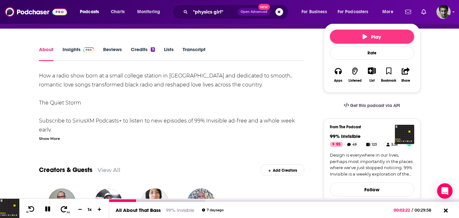
click at [67, 210] on icon at bounding box center [64, 209] width 8 height 6
click at [68, 210] on button "30" at bounding box center [64, 209] width 13 height 9
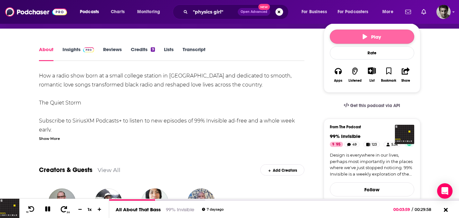
click at [376, 39] on span "Play" at bounding box center [372, 37] width 18 height 6
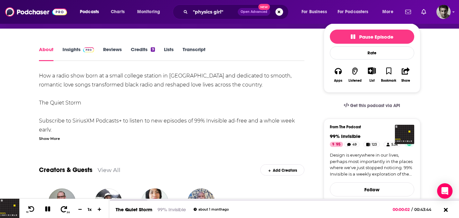
scroll to position [79, 0]
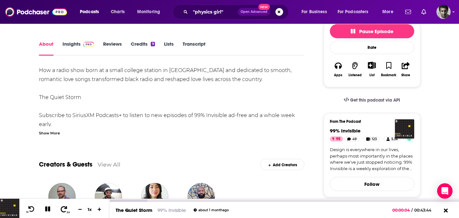
click at [62, 210] on icon at bounding box center [64, 209] width 8 height 6
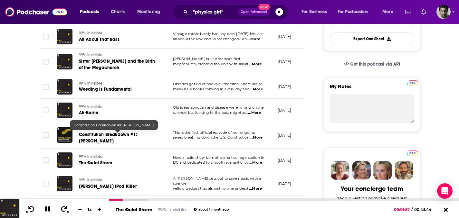
scroll to position [378, 0]
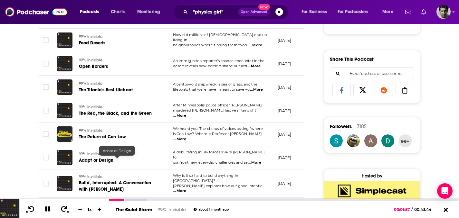
click at [93, 161] on span "Adapt or Design" at bounding box center [96, 160] width 35 height 5
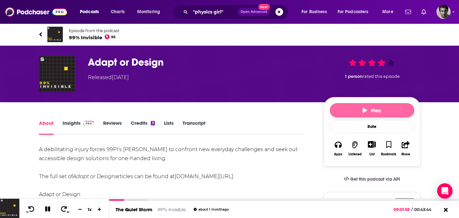
click at [359, 115] on button "Play" at bounding box center [372, 110] width 84 height 14
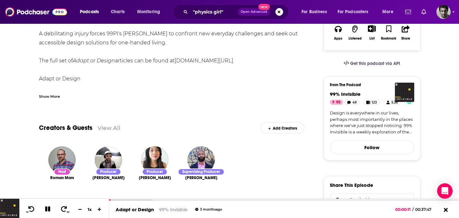
scroll to position [121, 0]
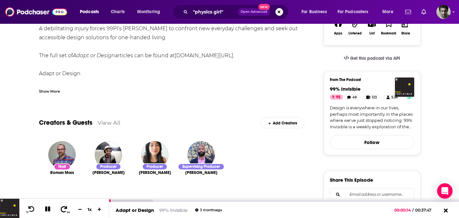
click at [60, 212] on icon at bounding box center [64, 209] width 8 height 6
click at [63, 211] on icon at bounding box center [64, 209] width 8 height 6
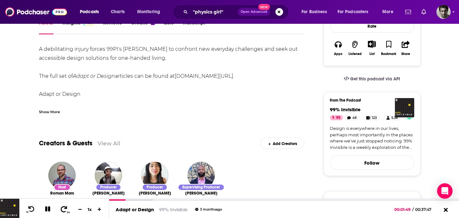
scroll to position [101, 0]
click at [33, 209] on icon at bounding box center [31, 209] width 8 height 6
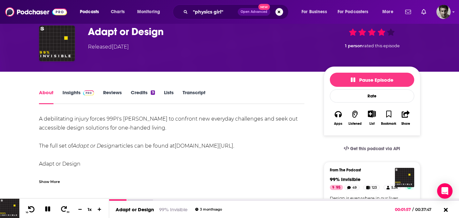
scroll to position [41, 0]
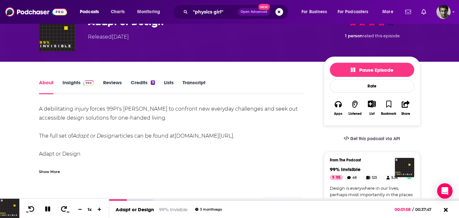
click at [70, 83] on link "Insights" at bounding box center [78, 87] width 32 height 15
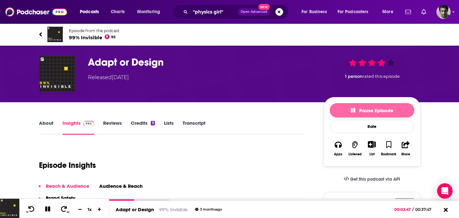
click at [371, 114] on button "Pause Episode" at bounding box center [372, 110] width 84 height 14
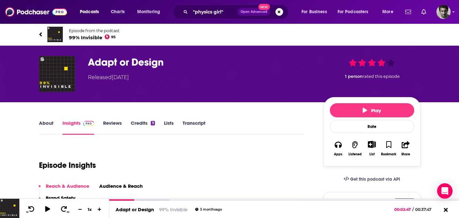
click at [220, 80] on div "Released Tuesday, 3rd June 2025" at bounding box center [200, 78] width 225 height 8
drag, startPoint x: 207, startPoint y: 13, endPoint x: 212, endPoint y: 13, distance: 4.2
click at [207, 13] on input ""physics girl"" at bounding box center [213, 12] width 47 height 10
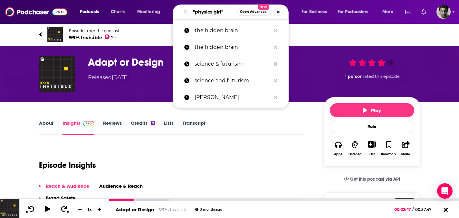
drag, startPoint x: 224, startPoint y: 12, endPoint x: 181, endPoint y: 12, distance: 42.5
click at [181, 12] on div ""physics girl" Open Advanced New" at bounding box center [231, 12] width 116 height 15
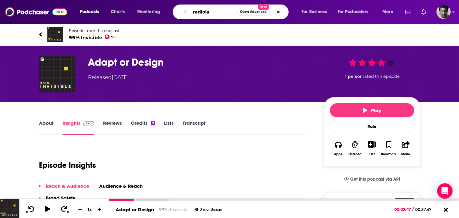
type input "radiolab"
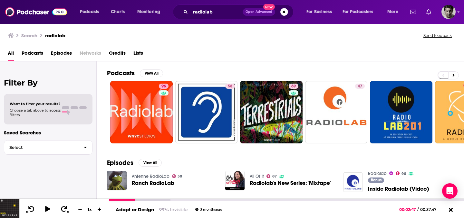
click at [37, 53] on span "Podcasts" at bounding box center [33, 54] width 22 height 13
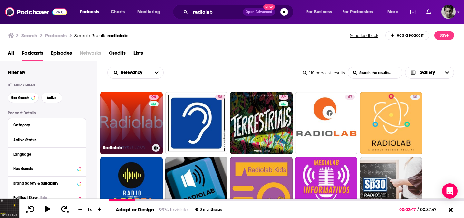
click at [118, 114] on link "96 Radiolab" at bounding box center [131, 123] width 62 height 62
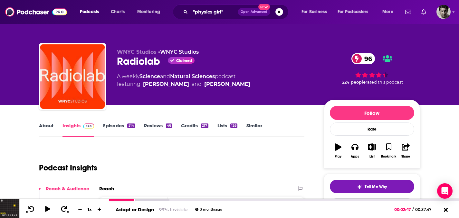
click at [116, 125] on link "Episodes 514" at bounding box center [119, 130] width 32 height 15
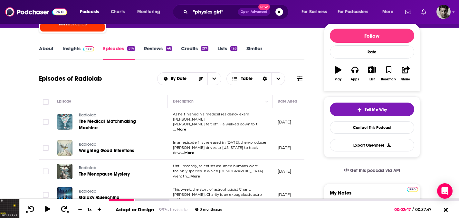
scroll to position [78, 0]
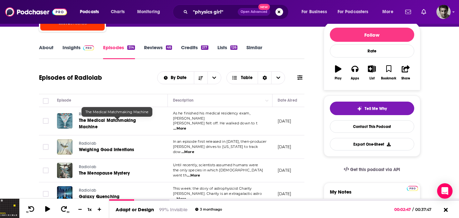
click at [122, 120] on span "The Medical Matchmaking Machine" at bounding box center [107, 124] width 57 height 12
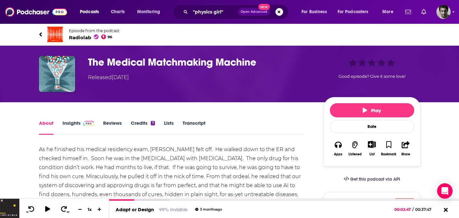
scroll to position [34, 0]
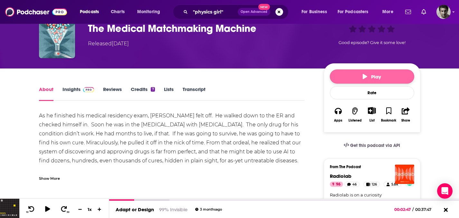
click at [379, 75] on span "Play" at bounding box center [372, 77] width 18 height 6
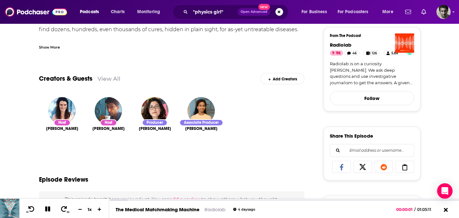
scroll to position [166, 0]
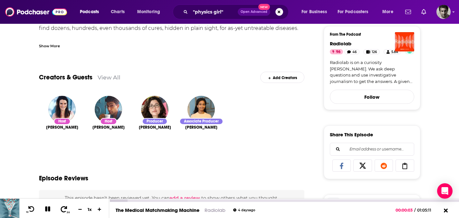
click at [67, 209] on icon at bounding box center [64, 209] width 8 height 6
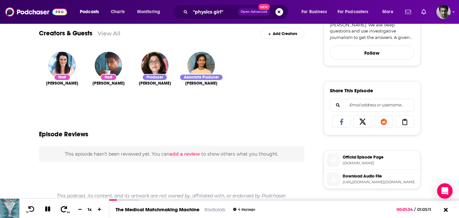
scroll to position [215, 0]
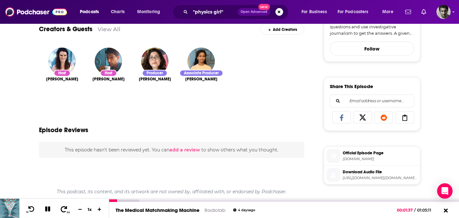
click at [65, 211] on icon at bounding box center [64, 209] width 6 height 6
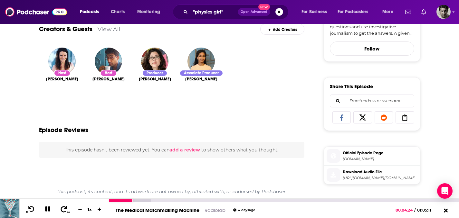
click at [65, 211] on icon at bounding box center [64, 209] width 6 height 6
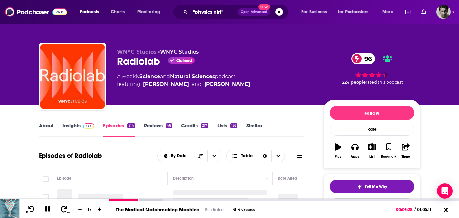
scroll to position [124, 0]
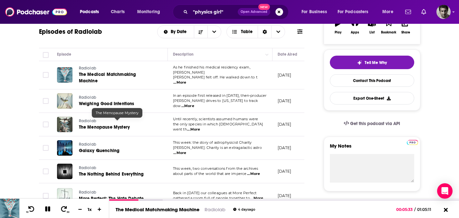
click at [118, 125] on span "The Menopause Mystery" at bounding box center [104, 127] width 51 height 5
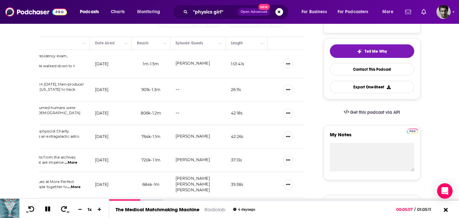
scroll to position [146, 0]
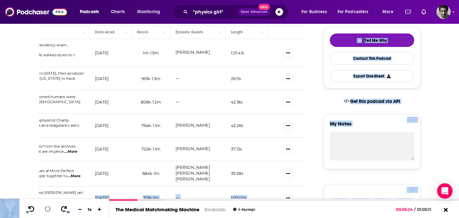
drag, startPoint x: 138, startPoint y: 200, endPoint x: 72, endPoint y: 195, distance: 65.9
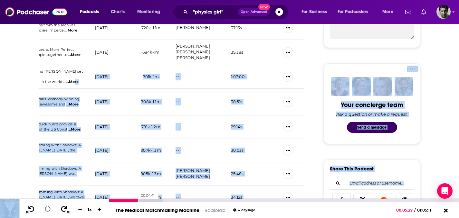
click at [134, 201] on div at bounding box center [123, 201] width 29 height 3
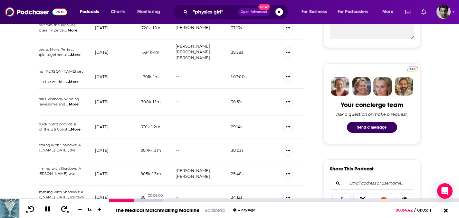
click at [141, 201] on div at bounding box center [135, 201] width 53 height 3
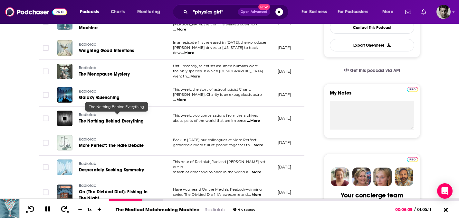
scroll to position [220, 0]
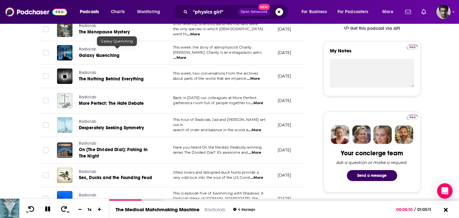
click at [89, 53] on span "Galaxy Quenching" at bounding box center [99, 55] width 41 height 5
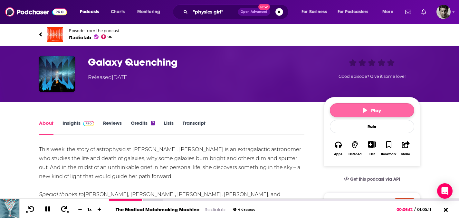
click at [364, 115] on button "Play" at bounding box center [372, 110] width 84 height 14
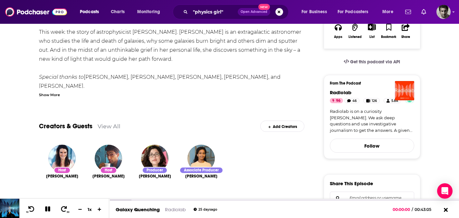
scroll to position [235, 0]
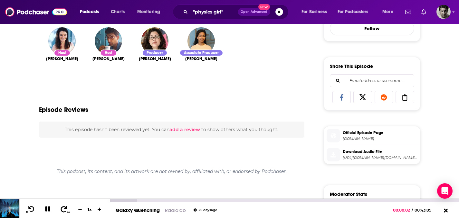
click at [61, 210] on icon at bounding box center [64, 209] width 6 height 6
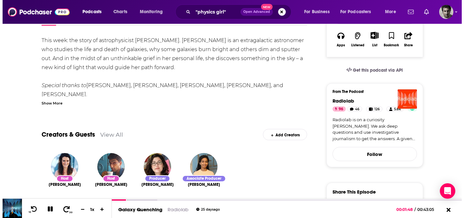
scroll to position [0, 0]
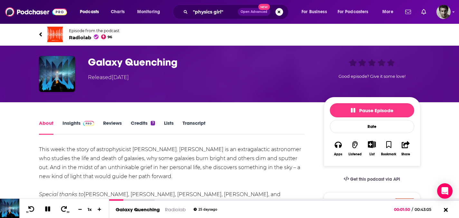
click at [77, 123] on link "Insights" at bounding box center [78, 127] width 32 height 15
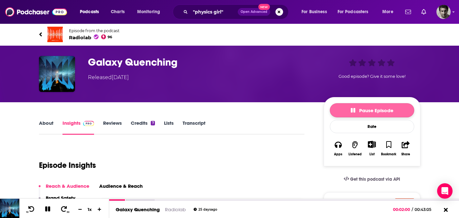
click at [364, 115] on button "Pause Episode" at bounding box center [372, 110] width 84 height 14
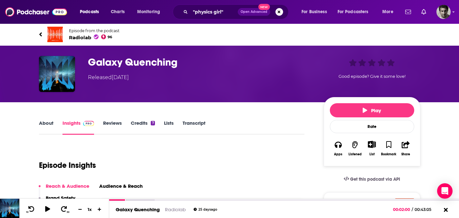
click at [207, 15] on input ""physics girl"" at bounding box center [213, 12] width 47 height 10
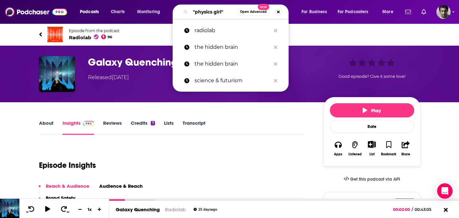
drag, startPoint x: 225, startPoint y: 13, endPoint x: 170, endPoint y: 13, distance: 55.1
click at [170, 13] on div "Podcasts Charts Monitoring "physics girl" Open Advanced New radiolab the hidden…" at bounding box center [237, 12] width 324 height 15
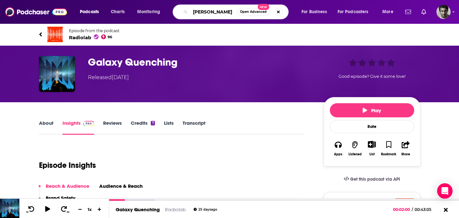
type input "simone giertz"
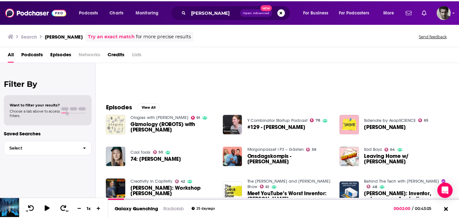
scroll to position [30, 0]
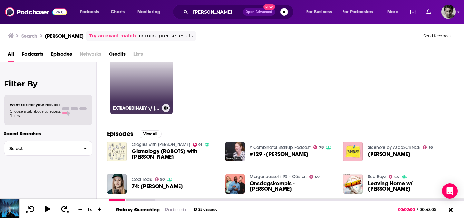
click at [163, 93] on div "30" at bounding box center [165, 80] width 10 height 50
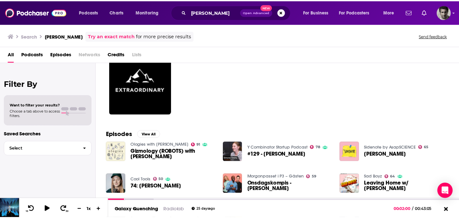
scroll to position [68, 0]
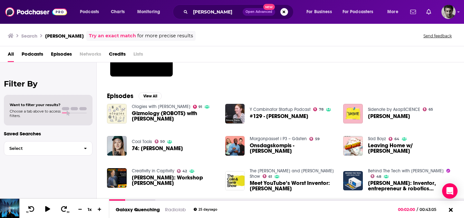
click at [272, 114] on span "#129 - Simone Giertz" at bounding box center [279, 116] width 59 height 5
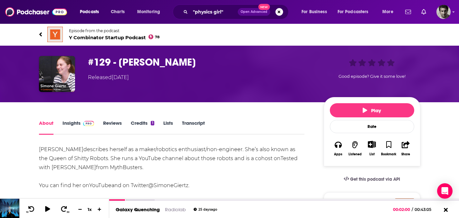
click at [71, 122] on link "Insights" at bounding box center [78, 127] width 32 height 15
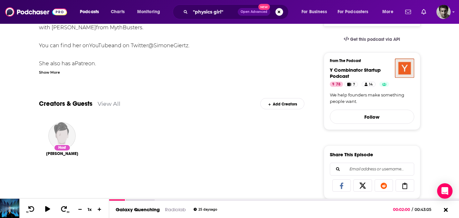
scroll to position [142, 0]
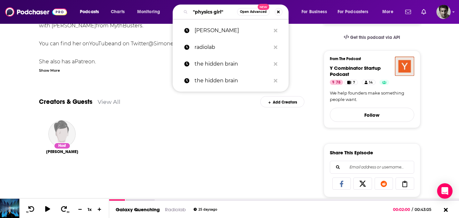
click at [218, 12] on input ""physics girl"" at bounding box center [213, 12] width 47 height 10
drag, startPoint x: 231, startPoint y: 12, endPoint x: 154, endPoint y: 13, distance: 77.9
click at [154, 13] on div "Podcasts Charts Monitoring "physics girl" Open Advanced New simone giertz radio…" at bounding box center [237, 12] width 324 height 15
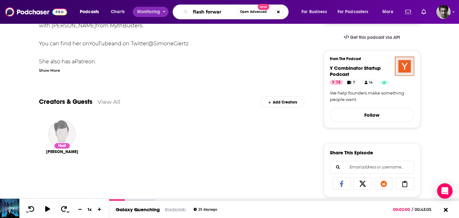
type input "flash forward"
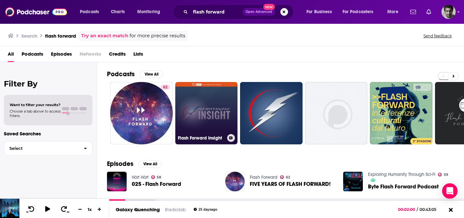
click at [176, 121] on link "Flash Forward Insight" at bounding box center [206, 113] width 62 height 62
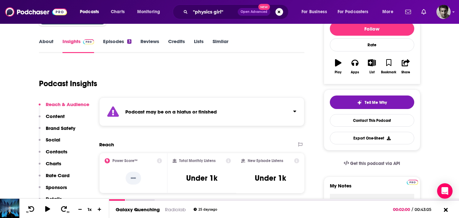
scroll to position [66, 0]
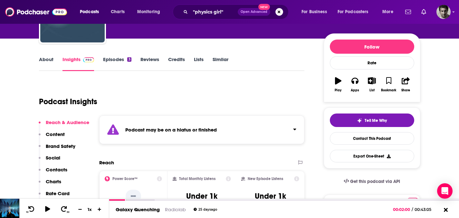
click at [114, 61] on link "Episodes 3" at bounding box center [117, 63] width 28 height 15
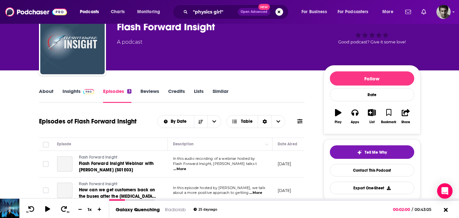
scroll to position [84, 0]
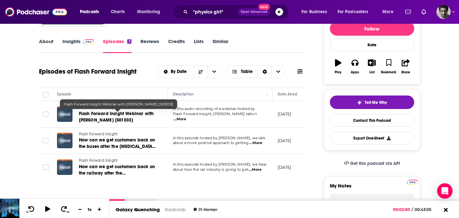
click at [100, 116] on span "Flash Forward Insight Webinar with Mark Hopwood [S01E03]" at bounding box center [116, 117] width 75 height 12
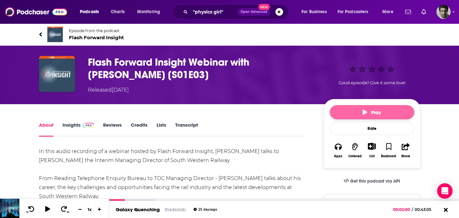
click at [394, 113] on button "Play" at bounding box center [372, 112] width 84 height 14
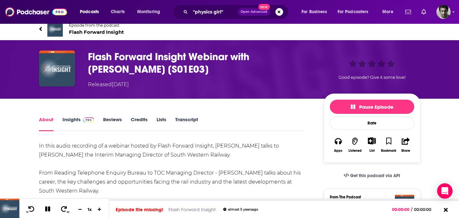
scroll to position [7, 0]
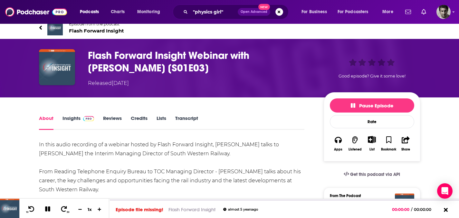
click at [75, 117] on link "Insights" at bounding box center [78, 122] width 32 height 15
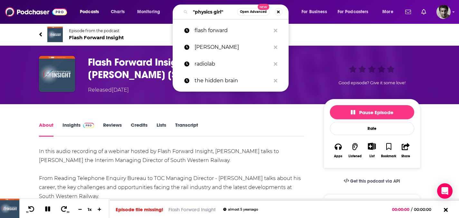
drag, startPoint x: 236, startPoint y: 11, endPoint x: 170, endPoint y: 11, distance: 65.7
click at [170, 11] on div "Podcasts Charts Monitoring "physics girl" Open Advanced New flash forward simon…" at bounding box center [237, 12] width 324 height 15
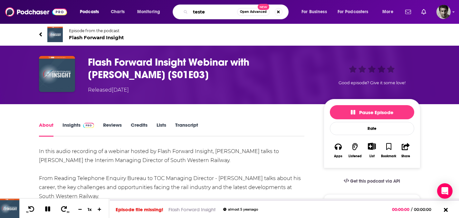
type input "tested"
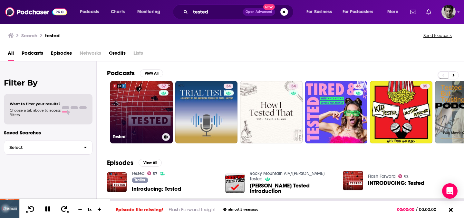
click at [149, 124] on link "57 Tested" at bounding box center [141, 112] width 62 height 62
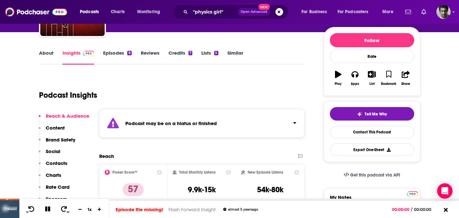
scroll to position [76, 0]
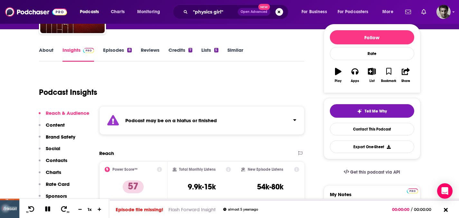
click at [117, 51] on link "Episodes 8" at bounding box center [117, 54] width 28 height 15
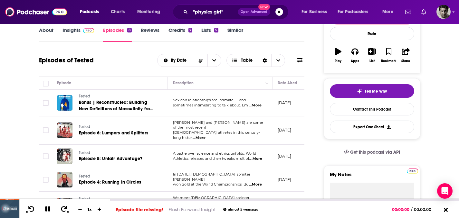
scroll to position [106, 0]
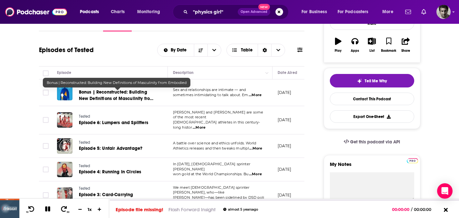
click at [119, 95] on link "Bonus | Reconstructed: Building New Definitions of Masculinity from Embodied" at bounding box center [117, 95] width 77 height 13
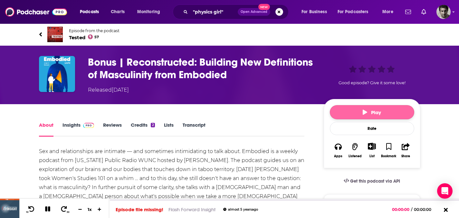
click at [360, 112] on button "Play" at bounding box center [372, 112] width 84 height 14
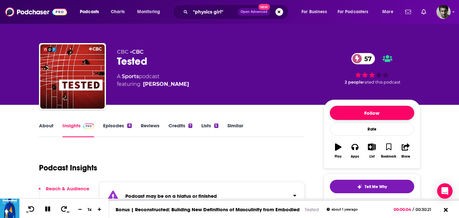
click at [366, 119] on button "Follow" at bounding box center [372, 113] width 84 height 14
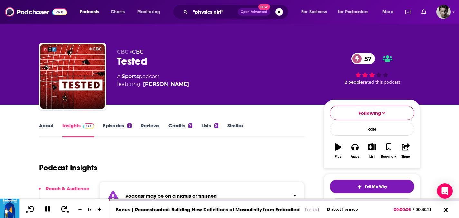
click at [368, 111] on span "Following" at bounding box center [369, 113] width 23 height 6
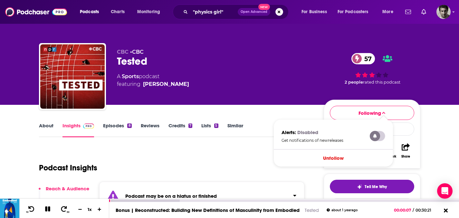
click at [49, 210] on icon at bounding box center [47, 209] width 5 height 5
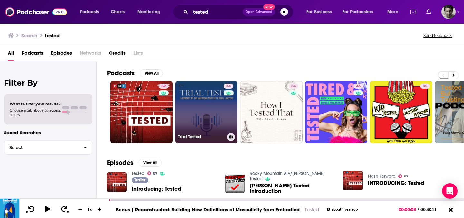
click at [219, 111] on link "34 Trial Tested" at bounding box center [206, 112] width 62 height 62
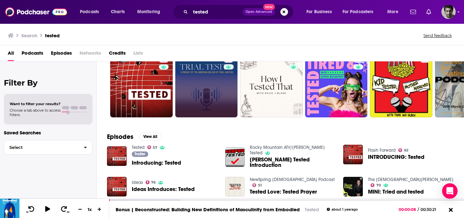
scroll to position [8, 0]
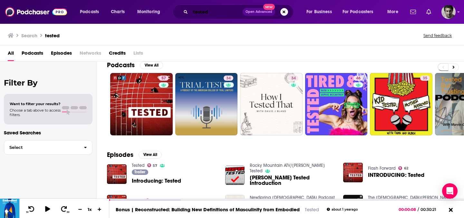
click at [228, 12] on input "tested" at bounding box center [216, 12] width 52 height 10
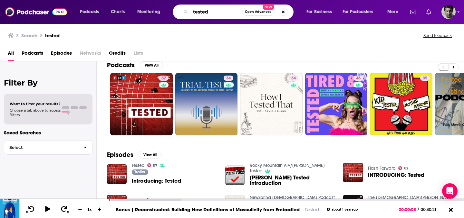
drag, startPoint x: 228, startPoint y: 12, endPoint x: 166, endPoint y: 15, distance: 61.9
click at [166, 15] on div "Podcasts Charts Monitoring tested Open Advanced New For Business For Podcasters…" at bounding box center [239, 12] width 329 height 15
drag, startPoint x: 214, startPoint y: 11, endPoint x: 182, endPoint y: 3, distance: 33.0
click at [181, 10] on div "tested Open Advanced New" at bounding box center [233, 12] width 121 height 15
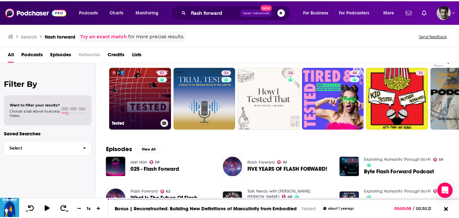
scroll to position [15, 0]
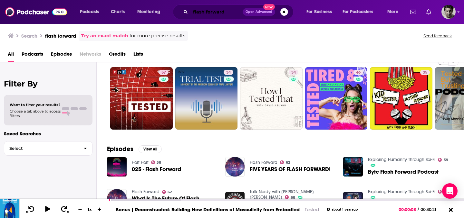
click at [234, 10] on input "flash forward" at bounding box center [216, 12] width 52 height 10
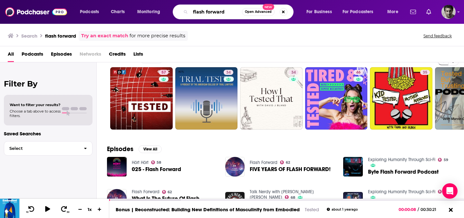
click at [204, 8] on input "flash forward" at bounding box center [216, 12] width 52 height 10
click at [225, 11] on input "flash forward" at bounding box center [216, 12] width 52 height 10
click at [230, 14] on input "flash forward" at bounding box center [216, 12] width 52 height 10
drag, startPoint x: 227, startPoint y: 14, endPoint x: 174, endPoint y: 14, distance: 53.4
click at [174, 14] on div "flash forward Open Advanced New" at bounding box center [233, 12] width 121 height 15
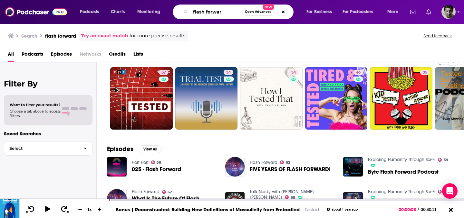
type input "flash forward"
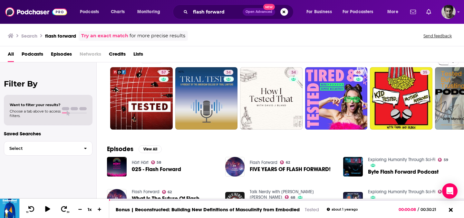
click at [65, 37] on h3 "flash forward" at bounding box center [60, 36] width 31 height 6
click at [101, 34] on link "Try an exact match" at bounding box center [104, 35] width 47 height 7
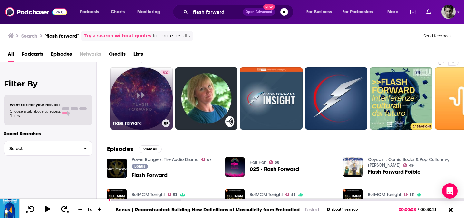
click at [148, 99] on link "62 Flash Forward" at bounding box center [141, 98] width 62 height 62
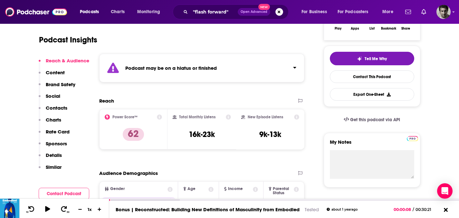
scroll to position [16, 0]
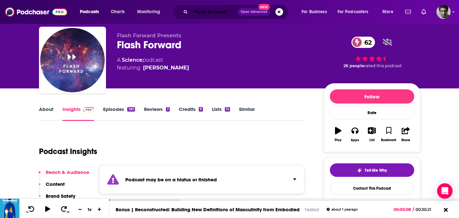
click at [215, 13] on input ""flash forward"" at bounding box center [213, 12] width 47 height 10
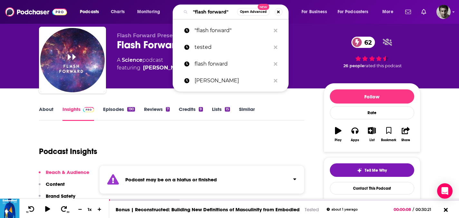
drag, startPoint x: 210, startPoint y: 12, endPoint x: 178, endPoint y: 12, distance: 31.9
click at [178, 12] on div ""flash forward" Open Advanced New" at bounding box center [231, 12] width 116 height 15
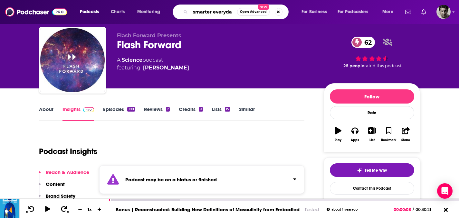
scroll to position [0, 0]
type input "smarter every day"
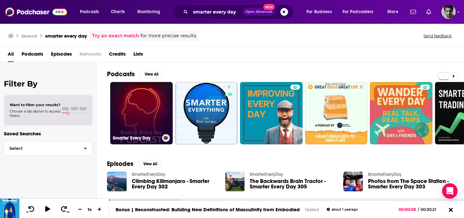
click at [145, 110] on link "Smarter Every Day" at bounding box center [141, 113] width 62 height 62
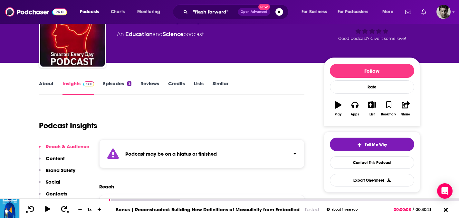
scroll to position [37, 0]
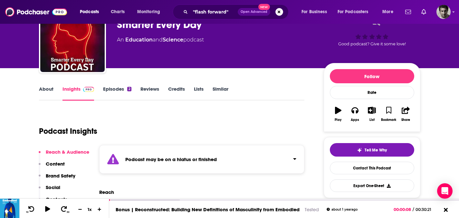
click at [117, 89] on link "Episodes 2" at bounding box center [117, 93] width 28 height 15
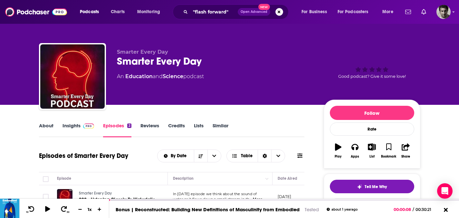
scroll to position [1, 0]
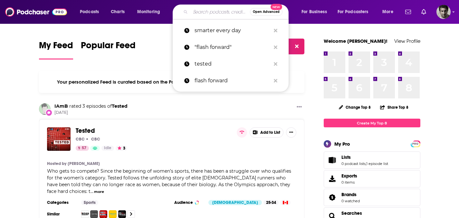
click at [207, 12] on input "Search podcasts, credits, & more..." at bounding box center [220, 12] width 60 height 10
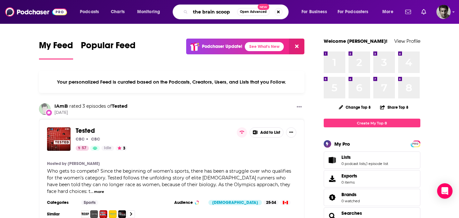
type input "the brain scoop"
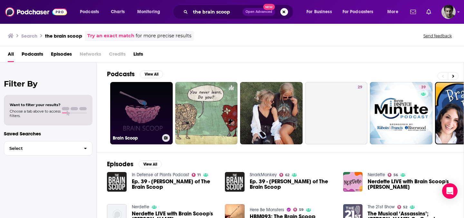
click at [126, 122] on link "Brain Scoop" at bounding box center [141, 113] width 62 height 62
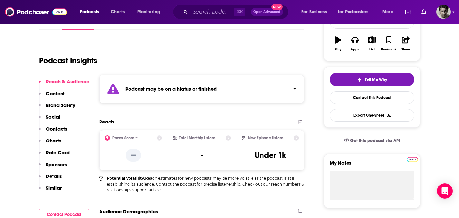
scroll to position [41, 0]
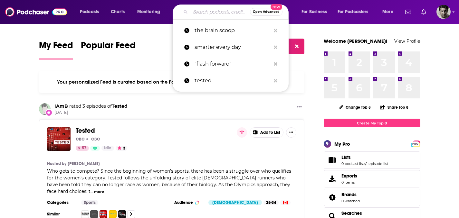
click at [213, 10] on input "Search podcasts, credits, & more..." at bounding box center [220, 12] width 60 height 10
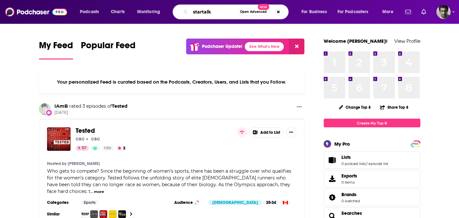
type input "startalk"
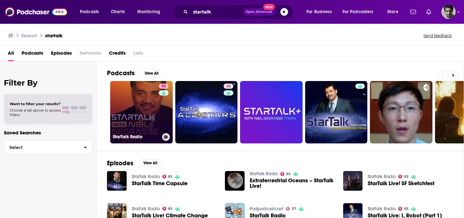
click at [150, 128] on link "93 StarTalk Radio" at bounding box center [141, 112] width 62 height 62
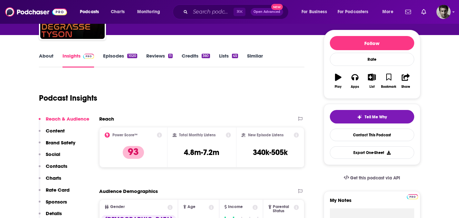
scroll to position [47, 0]
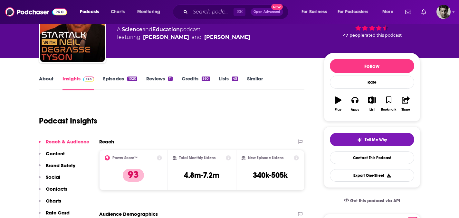
click at [116, 78] on link "Episodes 1020" at bounding box center [120, 83] width 34 height 15
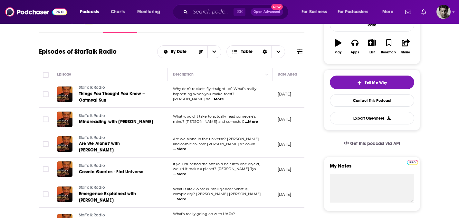
scroll to position [105, 0]
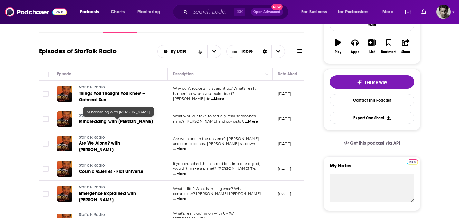
click at [110, 123] on span "Mindreading with [PERSON_NAME]" at bounding box center [116, 121] width 74 height 5
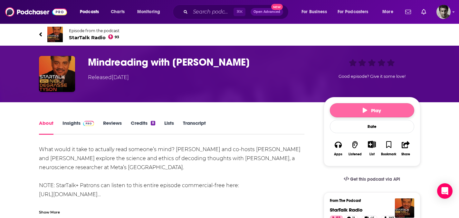
click at [381, 107] on button "Play" at bounding box center [372, 110] width 84 height 14
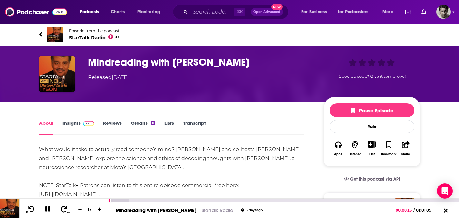
click at [65, 210] on icon at bounding box center [64, 209] width 8 height 6
click at [67, 211] on span "30" at bounding box center [68, 212] width 3 height 3
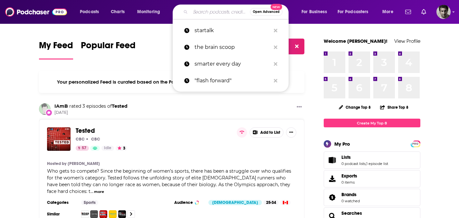
click at [199, 12] on input "Search podcasts, credits, & more..." at bounding box center [220, 12] width 60 height 10
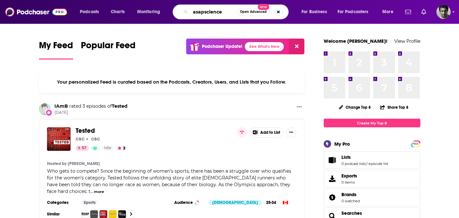
type input "asapscience"
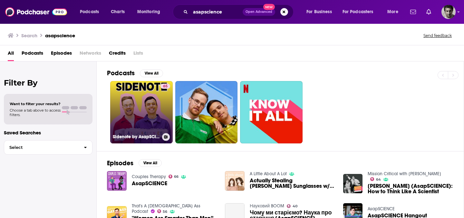
click at [148, 99] on link "65 Sidenote by AsapSCIENCE" at bounding box center [141, 112] width 62 height 62
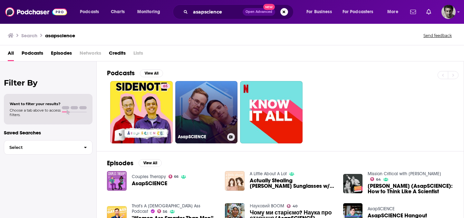
click at [215, 126] on link "AsapSCIENCE" at bounding box center [206, 112] width 62 height 62
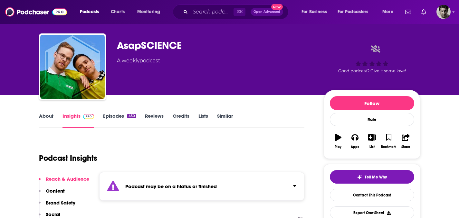
scroll to position [9, 0]
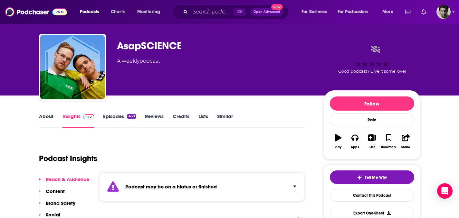
click at [116, 115] on link "Episodes 450" at bounding box center [119, 120] width 33 height 15
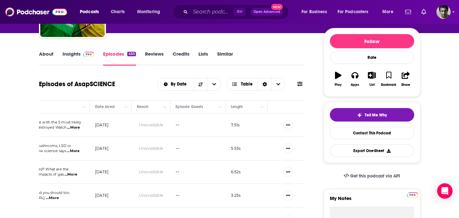
scroll to position [44, 0]
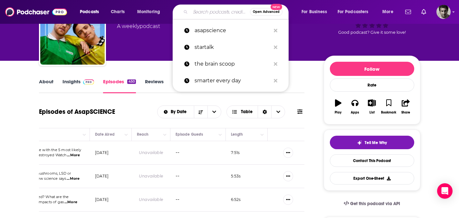
click at [211, 13] on input "Search podcasts, credits, & more..." at bounding box center [220, 12] width 60 height 10
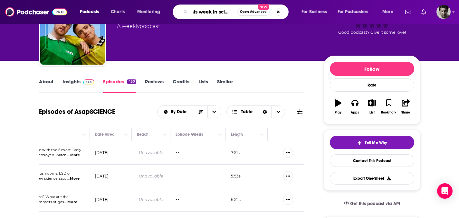
type input "this week in science"
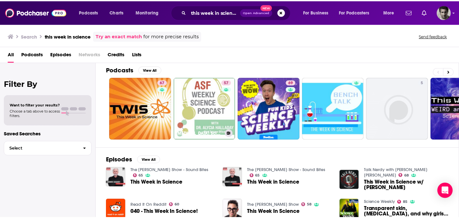
scroll to position [17, 0]
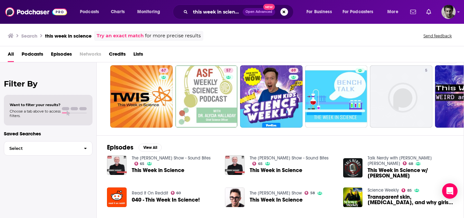
click at [140, 169] on span "This Week in Science" at bounding box center [158, 170] width 52 height 5
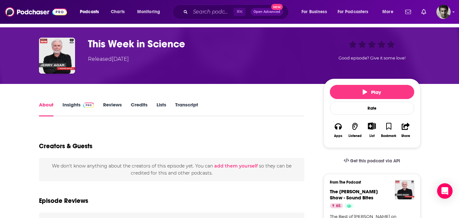
scroll to position [17, 0]
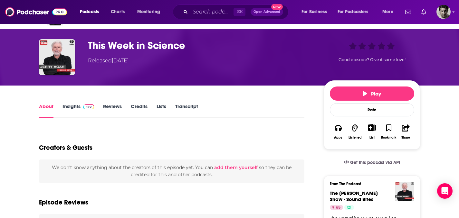
click at [65, 104] on link "Insights" at bounding box center [78, 110] width 32 height 15
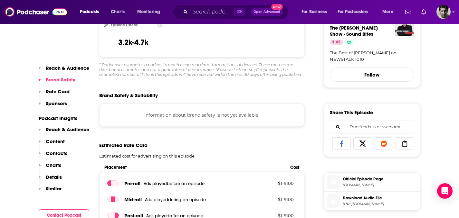
scroll to position [51, 0]
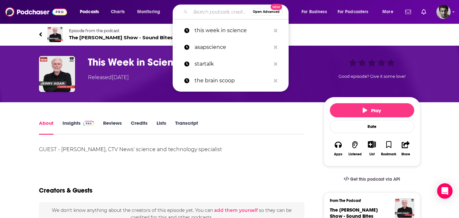
click at [220, 10] on input "Search podcasts, credits, & more..." at bounding box center [220, 12] width 60 height 10
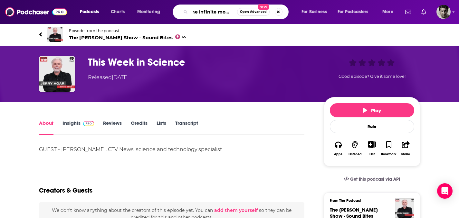
type input "the infinite monkey"
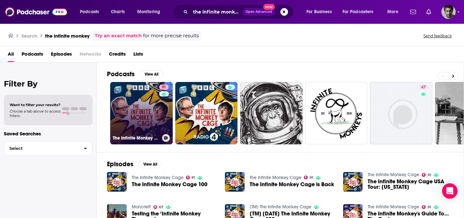
click at [147, 115] on link "91 The Infinite Monkey Cage" at bounding box center [141, 113] width 62 height 62
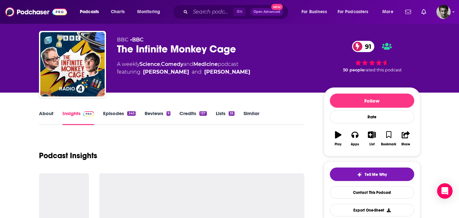
scroll to position [22, 0]
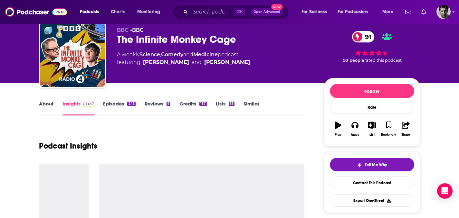
click at [119, 105] on link "Episodes 245" at bounding box center [119, 108] width 32 height 15
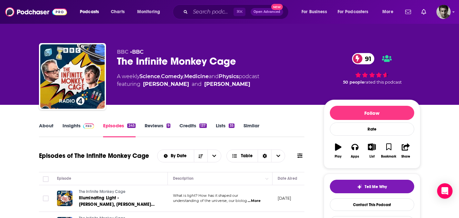
click at [74, 125] on link "Insights" at bounding box center [78, 130] width 32 height 15
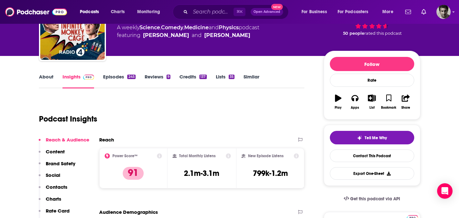
scroll to position [49, 0]
click at [109, 75] on link "Episodes 245" at bounding box center [119, 81] width 32 height 15
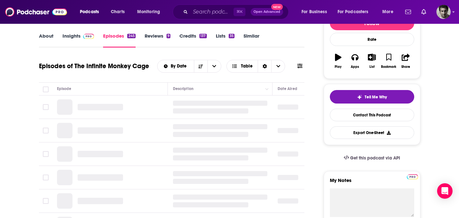
scroll to position [90, 0]
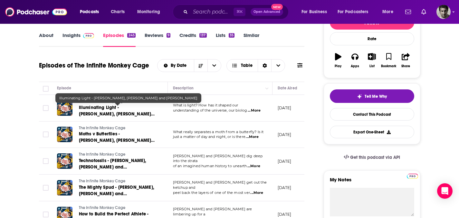
click at [94, 112] on span "Illuminating Light - [PERSON_NAME], [PERSON_NAME] and [PERSON_NAME]" at bounding box center [117, 114] width 76 height 18
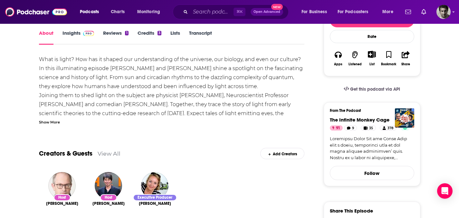
scroll to position [33, 0]
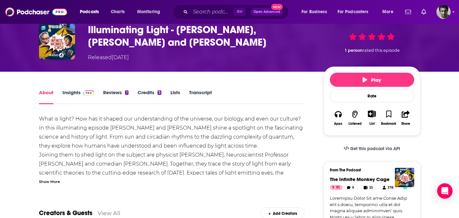
click at [80, 93] on span at bounding box center [87, 93] width 14 height 6
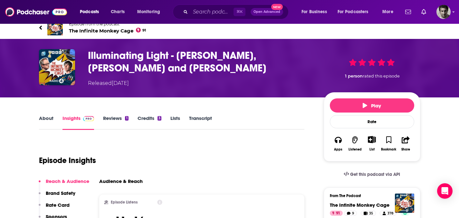
scroll to position [6, 0]
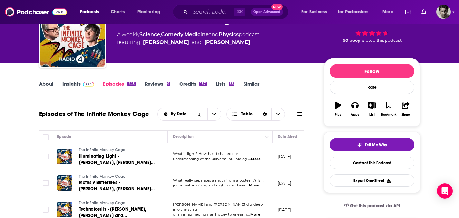
scroll to position [52, 0]
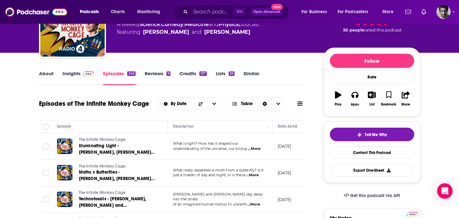
click at [71, 71] on link "Insights" at bounding box center [78, 78] width 32 height 15
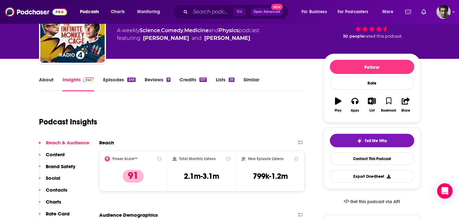
scroll to position [39, 0]
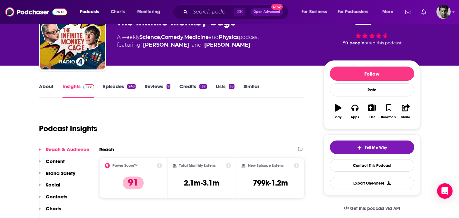
click at [116, 86] on link "Episodes 245" at bounding box center [119, 90] width 32 height 15
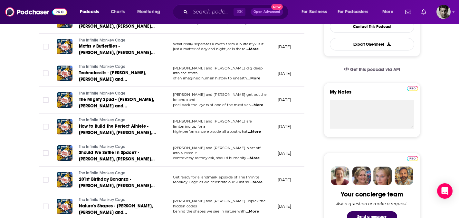
scroll to position [180, 0]
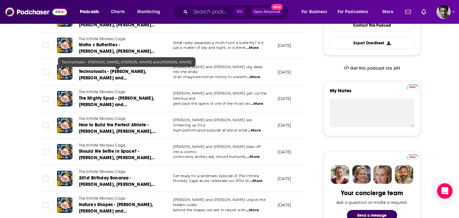
click at [123, 74] on span "Technofossils - [PERSON_NAME], [PERSON_NAME] and [PERSON_NAME]" at bounding box center [113, 78] width 68 height 18
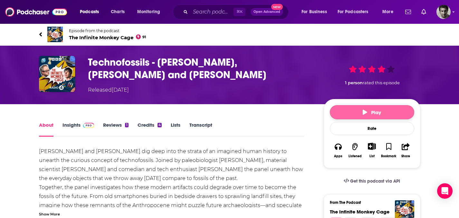
click at [356, 116] on button "Play" at bounding box center [372, 112] width 84 height 14
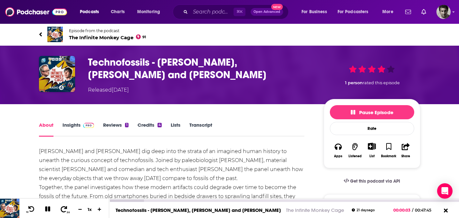
click at [64, 210] on icon at bounding box center [64, 209] width 8 height 6
click at [67, 207] on icon at bounding box center [64, 209] width 8 height 6
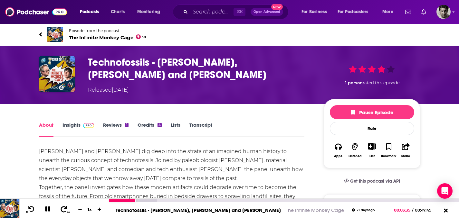
click at [67, 207] on icon at bounding box center [64, 209] width 8 height 6
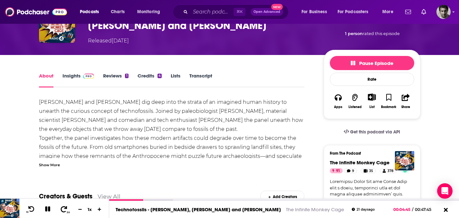
scroll to position [59, 0]
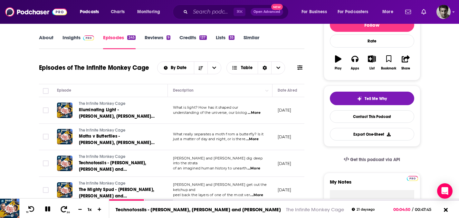
scroll to position [94, 0]
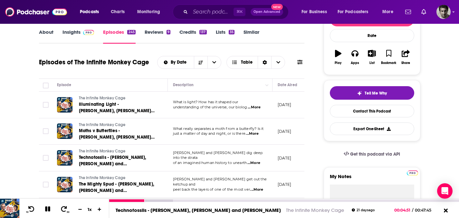
click at [49, 210] on icon at bounding box center [48, 209] width 6 height 6
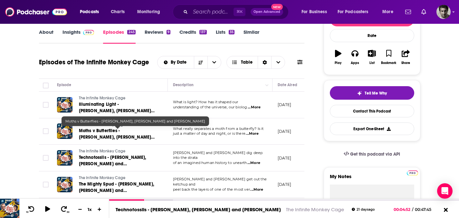
click at [117, 133] on span "Moths v Butterflies - Katy Brand, Jane Hill and Chris Jiggins" at bounding box center [117, 137] width 76 height 18
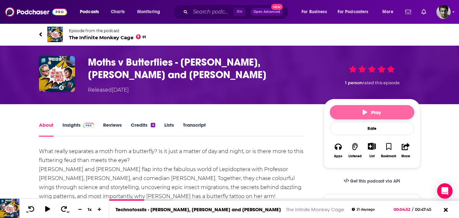
click at [394, 111] on button "Play" at bounding box center [372, 112] width 84 height 14
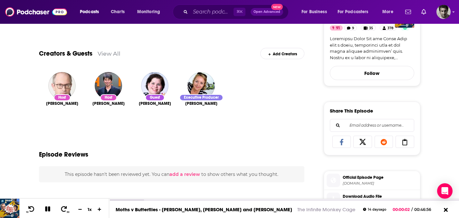
scroll to position [196, 0]
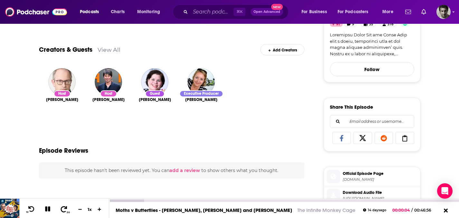
click at [62, 211] on icon at bounding box center [64, 209] width 6 height 6
click at [62, 211] on icon at bounding box center [64, 209] width 8 height 6
click at [64, 211] on icon at bounding box center [64, 209] width 8 height 6
click at [64, 210] on icon at bounding box center [64, 209] width 8 height 6
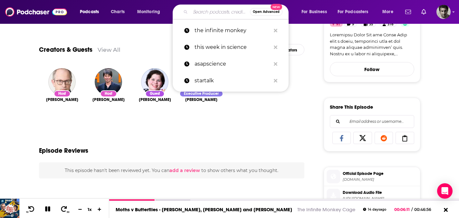
click at [202, 12] on input "Search podcasts, credits, & more..." at bounding box center [220, 12] width 60 height 10
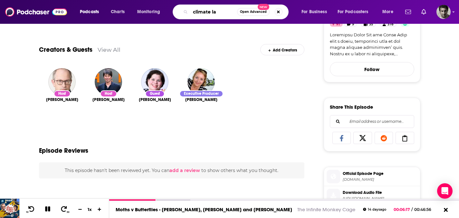
type input "climate lab"
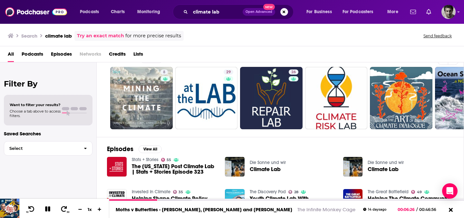
scroll to position [15, 0]
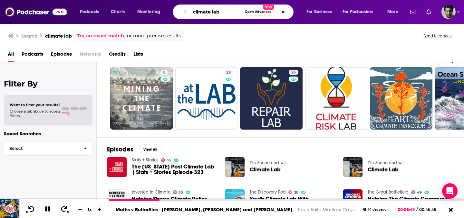
click at [194, 13] on input "climate lab" at bounding box center [216, 12] width 52 height 10
type input "vox climate lab"
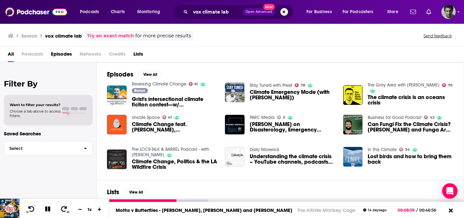
click at [47, 208] on icon at bounding box center [48, 209] width 6 height 6
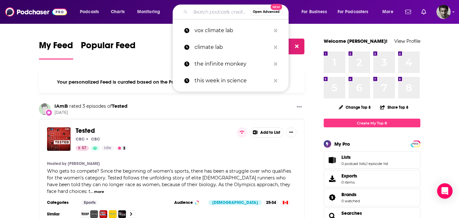
click at [213, 10] on input "Search podcasts, credits, & more..." at bounding box center [220, 12] width 60 height 10
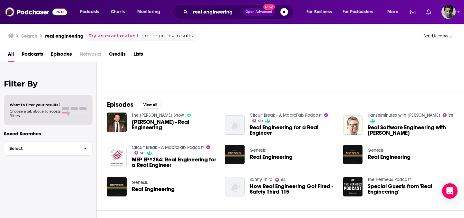
scroll to position [7, 0]
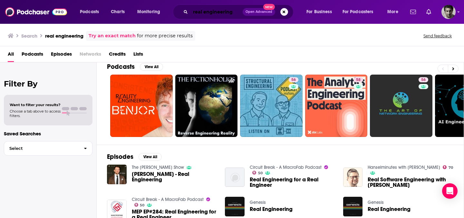
click at [238, 14] on input "real engineering" at bounding box center [216, 12] width 52 height 10
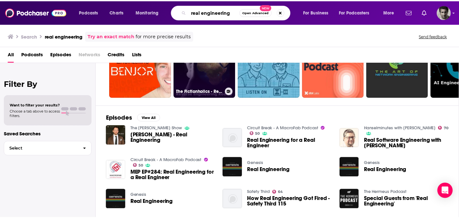
scroll to position [47, 0]
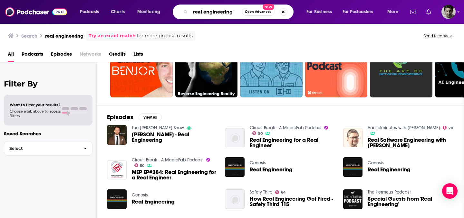
drag, startPoint x: 233, startPoint y: 12, endPoint x: 137, endPoint y: 16, distance: 96.7
click at [137, 16] on div "Podcasts Charts Monitoring real engineering Open Advanced New For Business For …" at bounding box center [239, 12] width 329 height 15
drag, startPoint x: 234, startPoint y: 12, endPoint x: 172, endPoint y: 12, distance: 62.1
click at [172, 12] on div "Podcasts Charts Monitoring real engineering Open Advanced New For Business For …" at bounding box center [239, 12] width 329 height 15
type input "x"
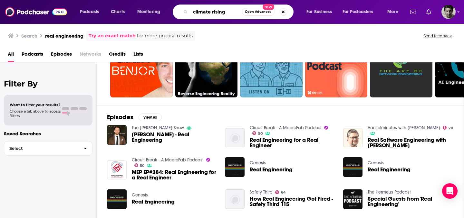
type input "climate rising"
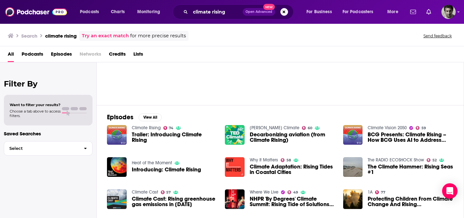
click at [27, 54] on span "Podcasts" at bounding box center [33, 55] width 22 height 13
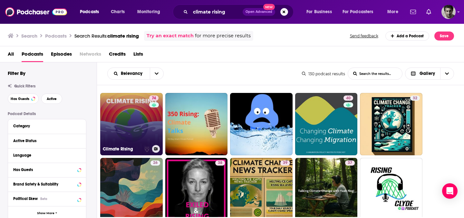
click at [140, 132] on link "74 Climate Rising" at bounding box center [131, 124] width 62 height 62
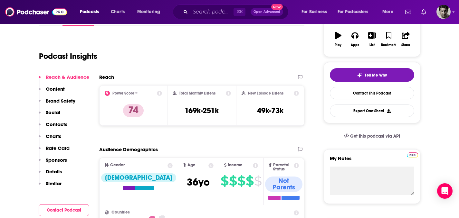
scroll to position [62, 0]
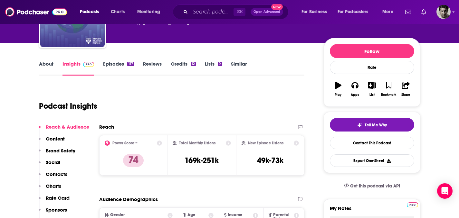
click at [115, 63] on link "Episodes 117" at bounding box center [118, 68] width 31 height 15
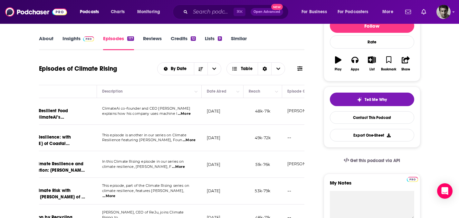
scroll to position [142, 0]
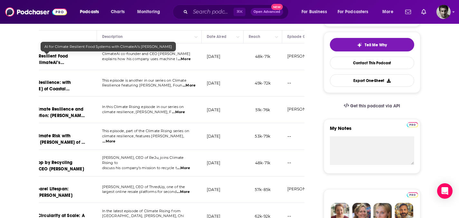
click at [64, 57] on span "AI for Climate Resilient Food Systems with ClimateAi’s [PERSON_NAME]" at bounding box center [38, 62] width 60 height 18
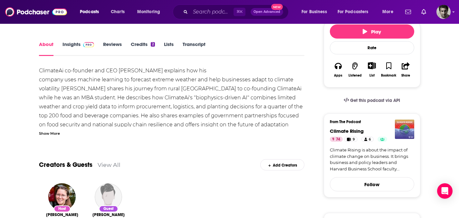
scroll to position [56, 0]
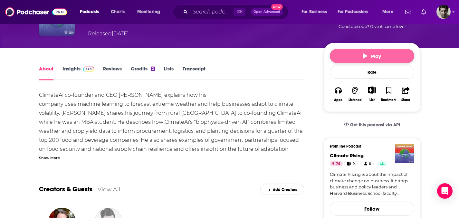
click at [381, 56] on span "Play" at bounding box center [372, 56] width 18 height 6
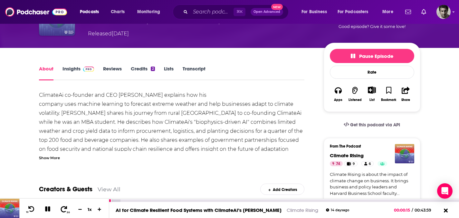
click at [65, 207] on icon at bounding box center [64, 209] width 8 height 6
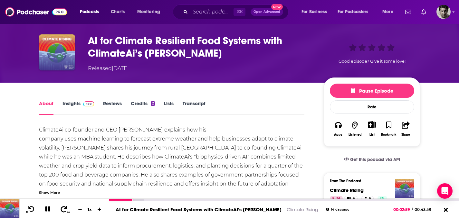
scroll to position [0, 0]
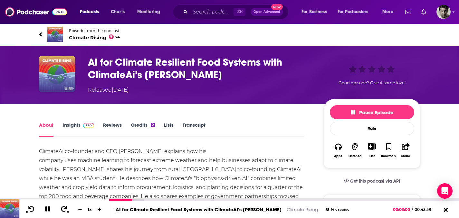
click at [72, 124] on link "Insights" at bounding box center [78, 129] width 32 height 15
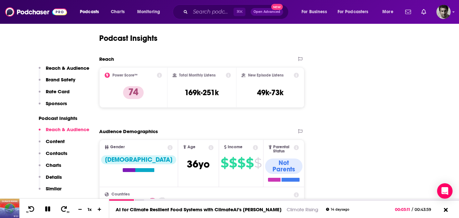
scroll to position [573, 0]
click at [56, 103] on p "Sponsors" at bounding box center [56, 103] width 21 height 6
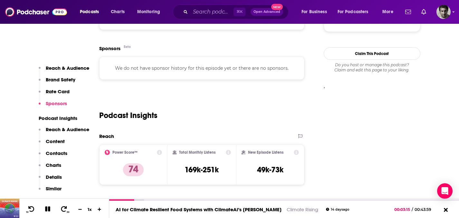
scroll to position [506, 0]
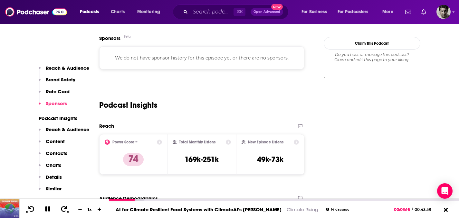
click at [69, 129] on p "Reach & Audience" at bounding box center [67, 130] width 43 height 6
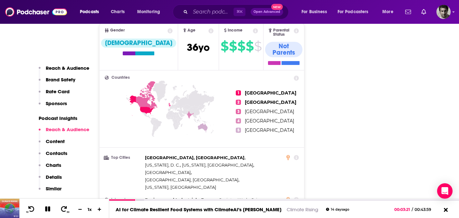
scroll to position [696, 0]
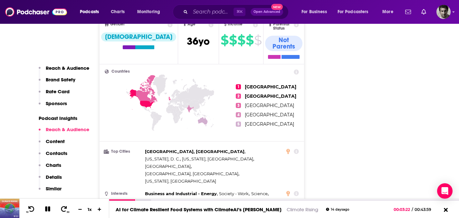
click at [53, 143] on p "Content" at bounding box center [55, 141] width 19 height 6
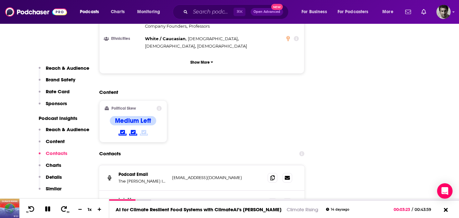
scroll to position [902, 0]
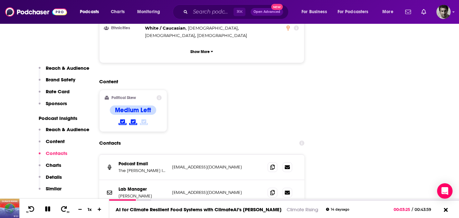
click at [55, 166] on p "Charts" at bounding box center [53, 165] width 15 height 6
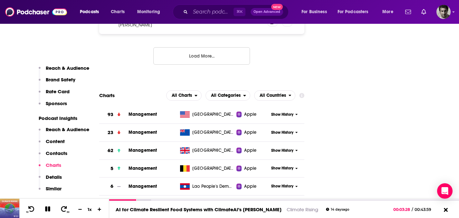
click at [56, 176] on p "Details" at bounding box center [54, 177] width 16 height 6
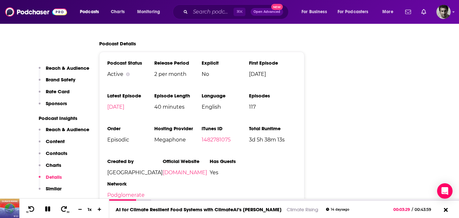
click at [52, 186] on p "Similar" at bounding box center [54, 189] width 16 height 6
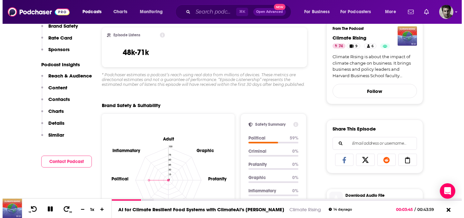
scroll to position [0, 0]
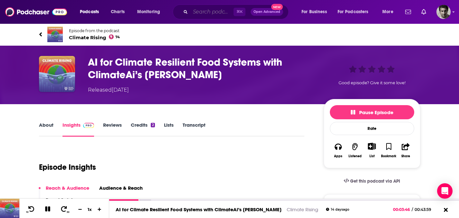
click at [213, 14] on input "Search podcasts, credits, & more..." at bounding box center [211, 12] width 43 height 10
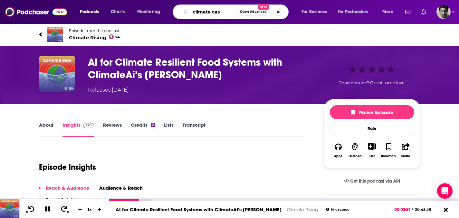
type input "climate cast"
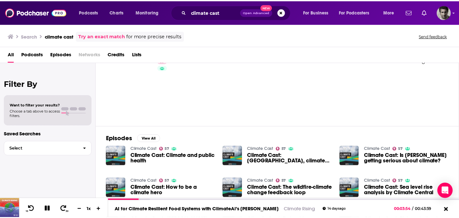
scroll to position [33, 0]
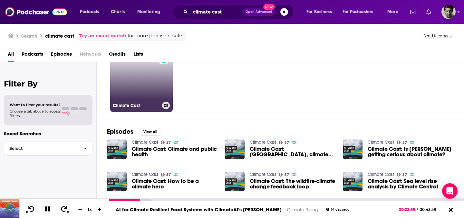
click at [154, 102] on div "Climate Cast" at bounding box center [141, 106] width 57 height 8
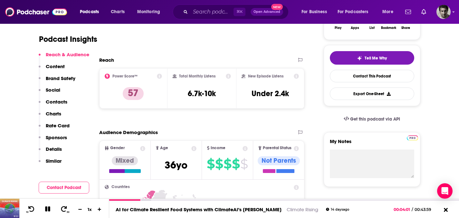
scroll to position [122, 0]
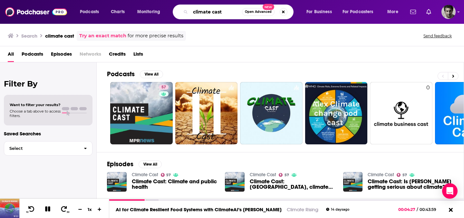
click at [200, 13] on input "climate cast" at bounding box center [216, 12] width 52 height 10
drag, startPoint x: 225, startPoint y: 12, endPoint x: 173, endPoint y: 11, distance: 52.5
click at [174, 12] on div "climate cast Open Advanced New" at bounding box center [233, 12] width 121 height 15
type input "living on earth"
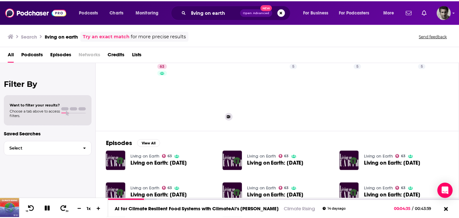
scroll to position [27, 0]
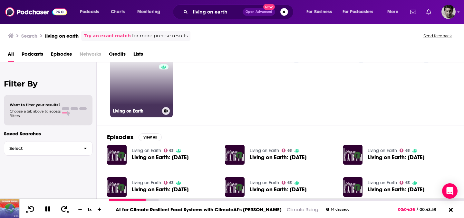
click at [138, 97] on link "63 Living on Earth" at bounding box center [141, 86] width 62 height 62
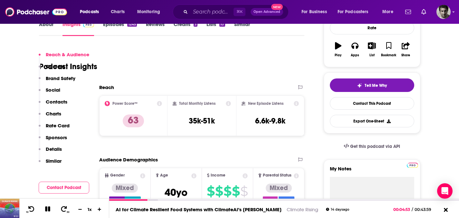
scroll to position [74, 0]
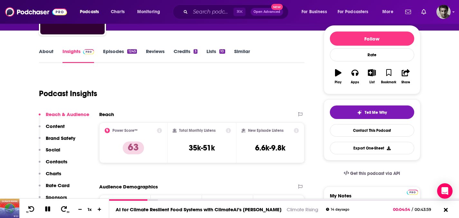
click at [120, 51] on link "Episodes 1245" at bounding box center [119, 55] width 33 height 15
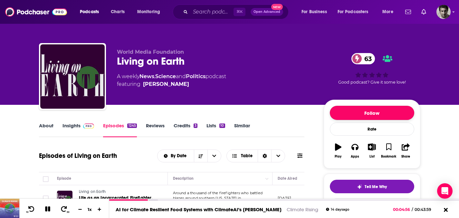
click at [367, 115] on button "Follow" at bounding box center [372, 113] width 84 height 14
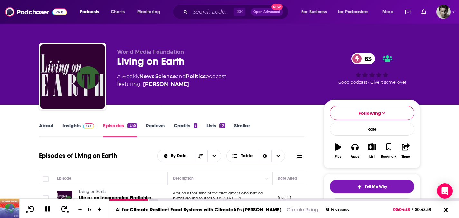
click at [385, 111] on button "Following" at bounding box center [372, 113] width 84 height 14
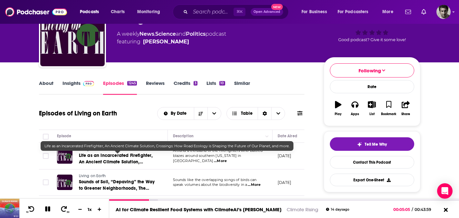
scroll to position [77, 0]
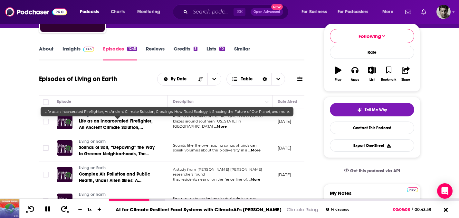
click at [133, 119] on span "Life as an Incarcerated Firefighter, An Ancient Climate Solution, Crossings: Ho…" at bounding box center [116, 133] width 74 height 31
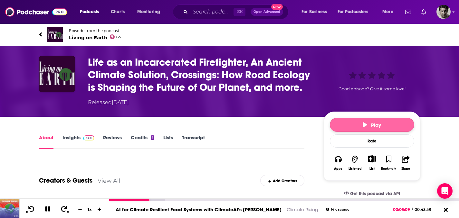
click at [373, 118] on button "Play" at bounding box center [372, 125] width 84 height 14
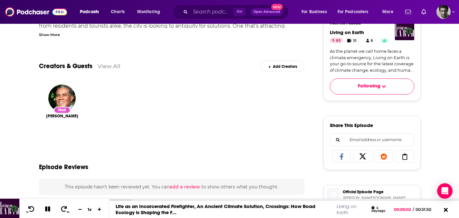
scroll to position [202, 0]
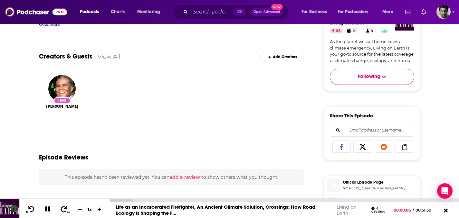
click at [65, 211] on icon at bounding box center [64, 209] width 8 height 6
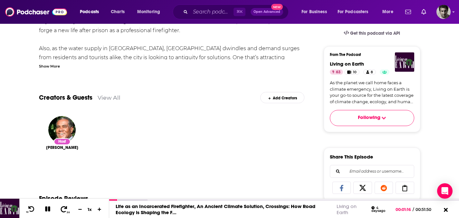
scroll to position [0, 0]
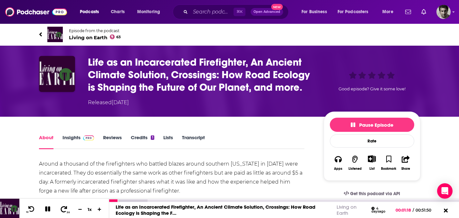
click at [62, 210] on icon at bounding box center [64, 209] width 8 height 6
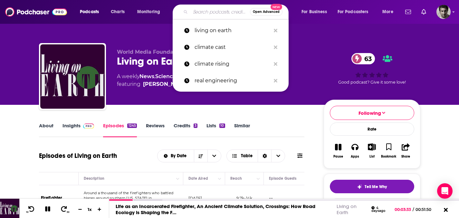
click at [218, 13] on input "Search podcasts, credits, & more..." at bounding box center [220, 12] width 60 height 10
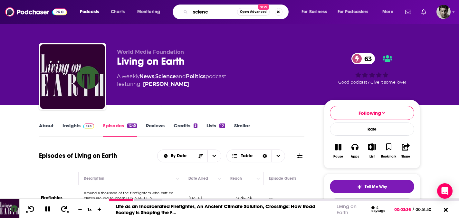
type input "science"
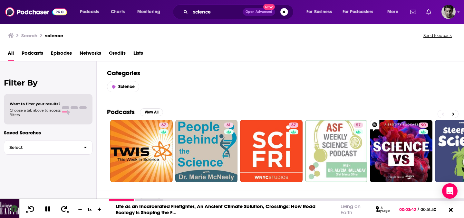
click at [37, 53] on span "Podcasts" at bounding box center [33, 54] width 22 height 13
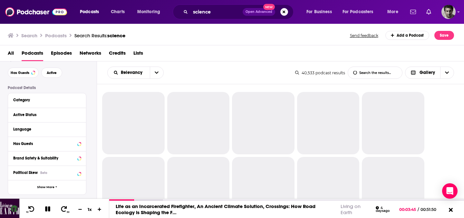
scroll to position [25, 0]
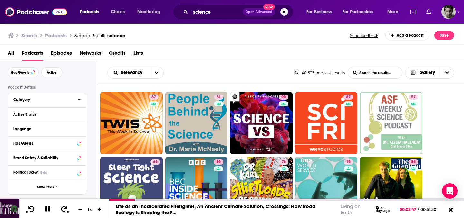
click at [37, 100] on div "Category" at bounding box center [43, 100] width 60 height 5
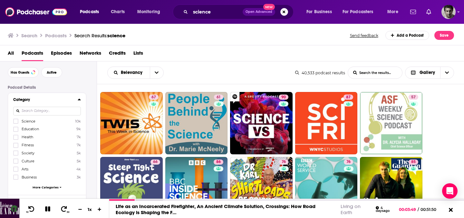
click at [32, 122] on span "Science" at bounding box center [29, 121] width 14 height 5
click at [16, 123] on input "multiSelectOption-science-0" at bounding box center [16, 123] width 0 height 0
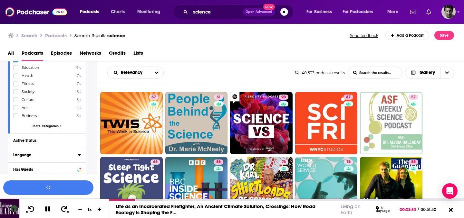
scroll to position [99, 0]
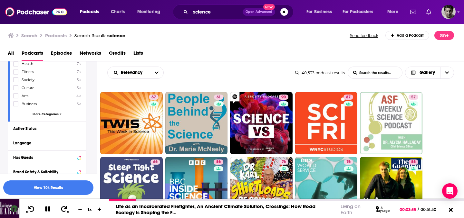
click at [81, 129] on div "Active Status" at bounding box center [47, 129] width 78 height 14
click at [80, 129] on icon at bounding box center [79, 128] width 3 height 5
click at [72, 141] on span "All" at bounding box center [44, 141] width 60 height 8
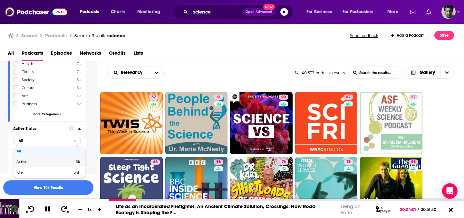
click at [53, 160] on span "6k" at bounding box center [65, 162] width 29 height 4
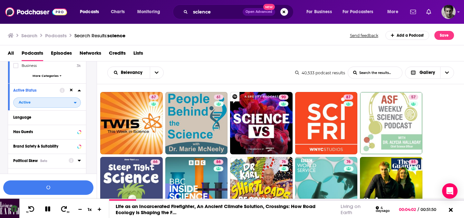
scroll to position [149, 0]
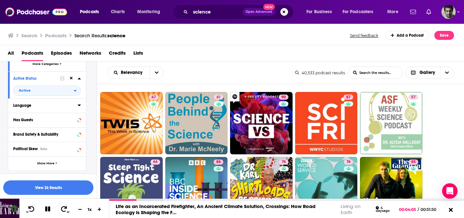
click at [80, 107] on icon at bounding box center [79, 105] width 3 height 5
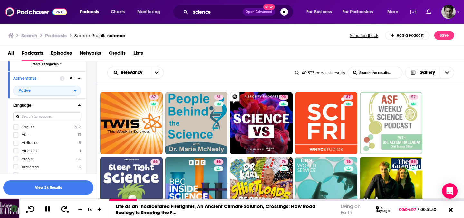
click at [29, 126] on span "English" at bounding box center [28, 127] width 13 height 5
click at [16, 129] on input "multiSelectOption-en-0" at bounding box center [16, 129] width 0 height 0
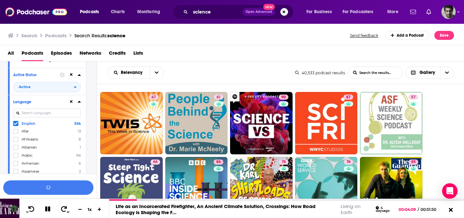
click at [90, 101] on div "Podcast Details Category Science 10k Education 9k Health 7k Fitness 7k Society …" at bounding box center [52, 166] width 89 height 417
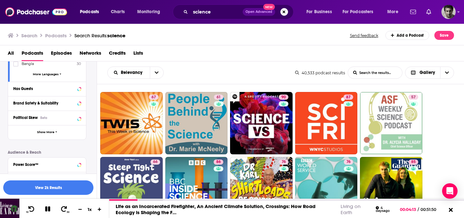
scroll to position [267, 0]
click at [79, 106] on icon at bounding box center [79, 104] width 3 height 5
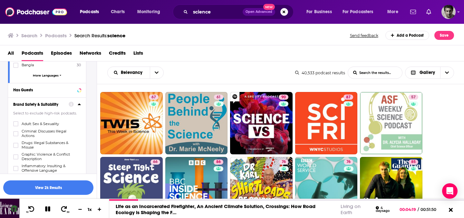
click at [88, 106] on div "Podcast Details Category Science 10k Education 9k Health 7k Fitness 7k Society …" at bounding box center [52, 101] width 89 height 514
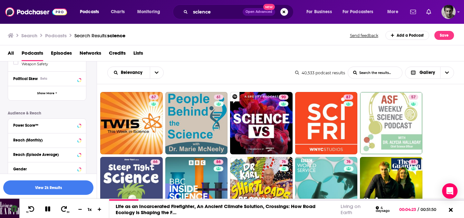
scroll to position [381, 0]
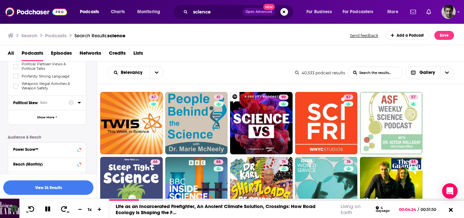
click at [80, 100] on icon at bounding box center [79, 102] width 3 height 5
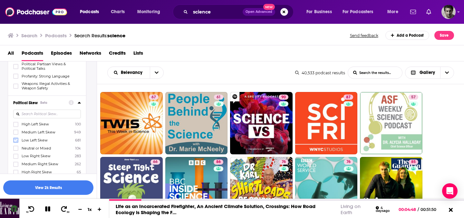
click at [16, 139] on icon at bounding box center [16, 140] width 4 height 3
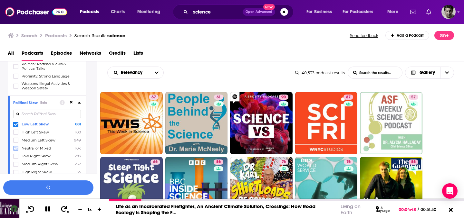
click at [17, 147] on icon at bounding box center [16, 148] width 4 height 3
click at [15, 155] on icon at bounding box center [16, 157] width 4 height 4
click at [47, 185] on button "button" at bounding box center [48, 188] width 90 height 14
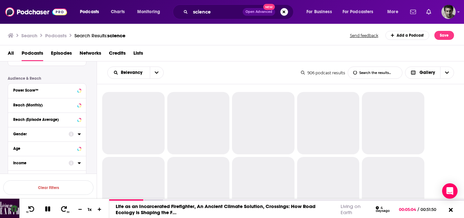
scroll to position [444, 0]
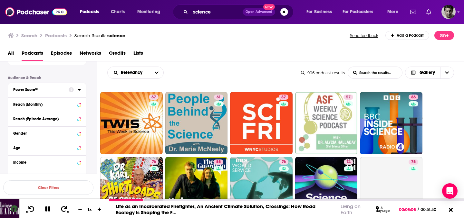
click at [78, 87] on icon at bounding box center [79, 89] width 3 height 5
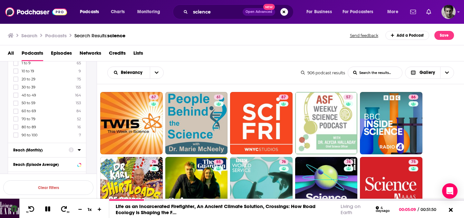
scroll to position [489, 0]
click at [16, 117] on icon at bounding box center [16, 119] width 4 height 4
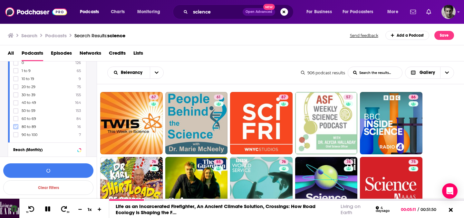
click at [16, 125] on icon at bounding box center [16, 127] width 4 height 4
click at [17, 117] on icon at bounding box center [16, 119] width 4 height 4
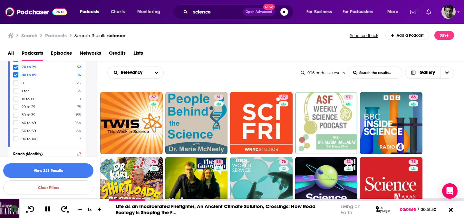
scroll to position [432, 0]
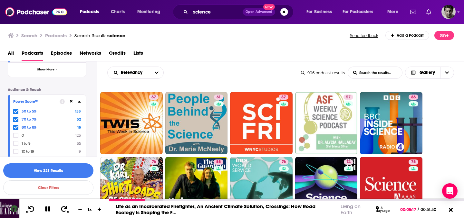
click at [16, 110] on icon at bounding box center [16, 112] width 4 height 4
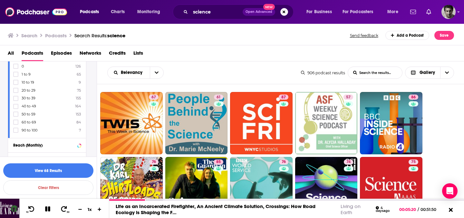
scroll to position [494, 0]
click at [17, 128] on icon at bounding box center [16, 130] width 4 height 4
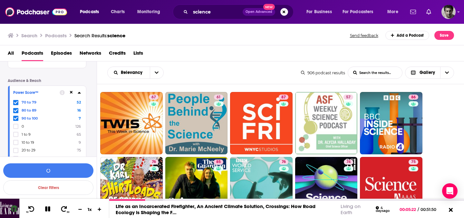
scroll to position [441, 0]
click at [50, 170] on button "View 75 Results" at bounding box center [48, 171] width 90 height 14
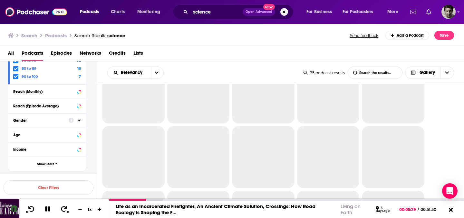
scroll to position [484, 0]
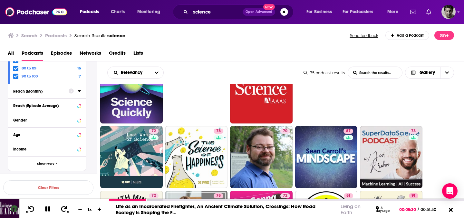
click at [66, 89] on button "Reach (Monthly)" at bounding box center [40, 91] width 55 height 8
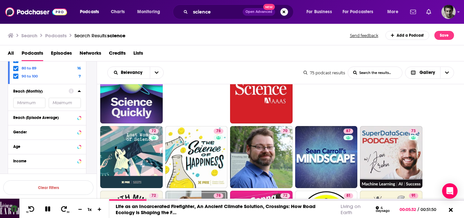
click at [40, 99] on input "number" at bounding box center [29, 103] width 32 height 10
click at [62, 101] on input "number" at bounding box center [65, 103] width 32 height 10
click at [33, 101] on input "number" at bounding box center [29, 103] width 32 height 10
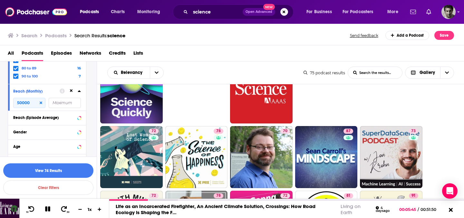
click at [66, 98] on input "number" at bounding box center [65, 103] width 32 height 10
drag, startPoint x: 36, startPoint y: 100, endPoint x: 5, endPoint y: 98, distance: 31.0
drag, startPoint x: 33, startPoint y: 97, endPoint x: 16, endPoint y: 98, distance: 16.4
click at [15, 98] on input "100000" at bounding box center [29, 103] width 32 height 10
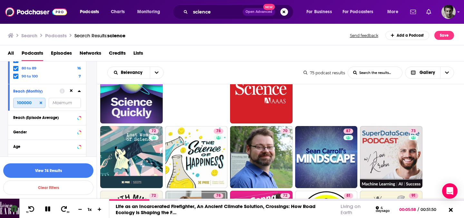
drag, startPoint x: 36, startPoint y: 102, endPoint x: 12, endPoint y: 101, distance: 24.2
click at [12, 101] on div "Reach (Monthly) 100000" at bounding box center [47, 97] width 78 height 26
drag, startPoint x: 32, startPoint y: 100, endPoint x: 8, endPoint y: 102, distance: 23.9
click at [8, 102] on div "Reach (Monthly) 250000" at bounding box center [47, 97] width 78 height 26
type input "5"
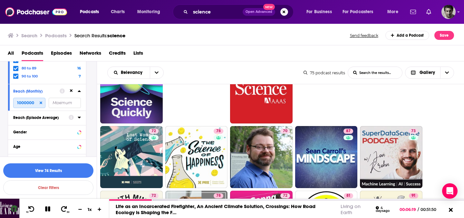
type input "1000000"
click at [79, 117] on icon at bounding box center [79, 118] width 3 height 2
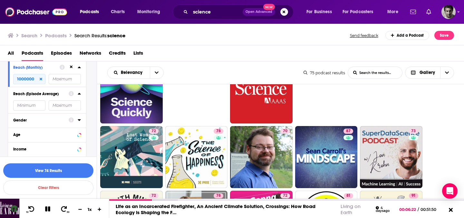
scroll to position [508, 0]
click at [80, 131] on icon at bounding box center [79, 133] width 3 height 5
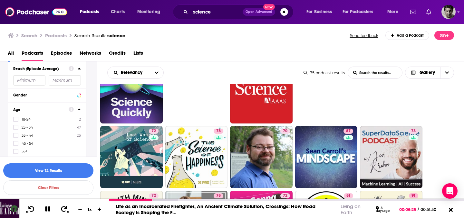
scroll to position [550, 0]
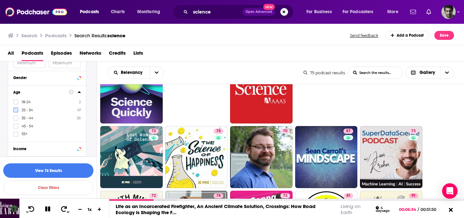
click at [16, 108] on icon at bounding box center [16, 110] width 4 height 4
click at [16, 117] on icon at bounding box center [16, 118] width 4 height 3
click at [16, 101] on icon at bounding box center [16, 102] width 4 height 3
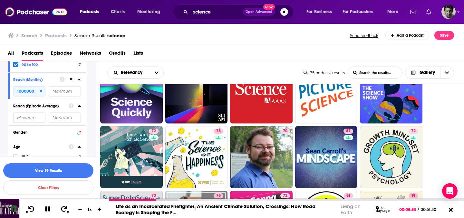
scroll to position [489, 0]
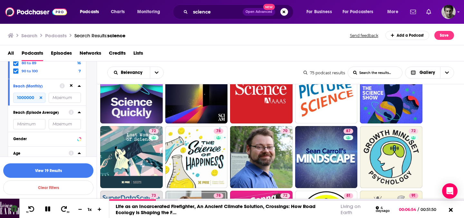
click at [41, 96] on icon at bounding box center [41, 97] width 3 height 3
click at [34, 96] on input "number" at bounding box center [29, 98] width 32 height 10
click at [65, 109] on button "Reach (Episode Average)" at bounding box center [40, 113] width 55 height 8
drag, startPoint x: 34, startPoint y: 96, endPoint x: 4, endPoint y: 96, distance: 30.3
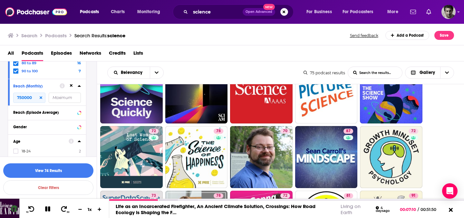
click at [36, 98] on input "750000" at bounding box center [29, 98] width 32 height 10
drag, startPoint x: 34, startPoint y: 95, endPoint x: 0, endPoint y: 93, distance: 33.9
type input "1000000"
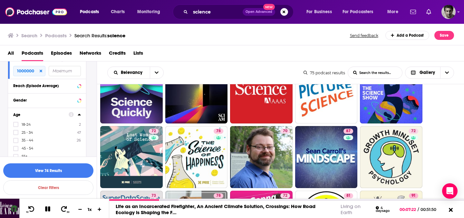
scroll to position [532, 0]
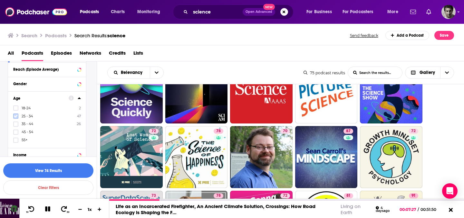
click at [15, 114] on icon at bounding box center [16, 116] width 4 height 4
click at [16, 122] on icon at bounding box center [16, 124] width 4 height 4
click at [16, 130] on icon at bounding box center [16, 132] width 4 height 4
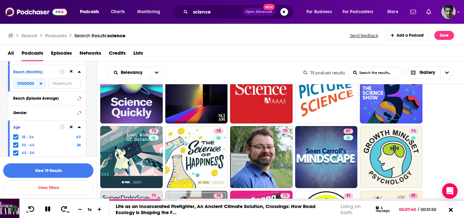
scroll to position [504, 0]
click at [16, 134] on icon at bounding box center [16, 136] width 4 height 4
click at [17, 143] on icon at bounding box center [16, 144] width 4 height 3
click at [17, 135] on icon at bounding box center [16, 136] width 4 height 3
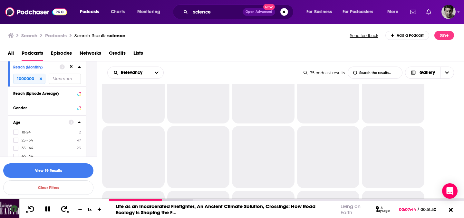
scroll to position [537, 0]
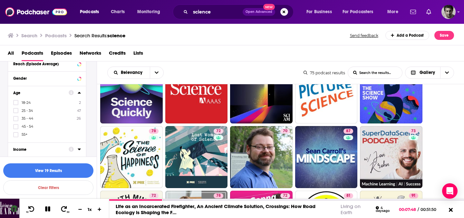
click at [62, 147] on div "Income" at bounding box center [38, 149] width 51 height 5
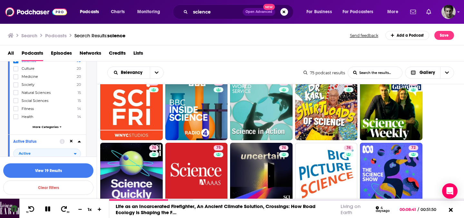
scroll to position [87, 0]
click at [45, 126] on span "More Categories" at bounding box center [46, 127] width 26 height 4
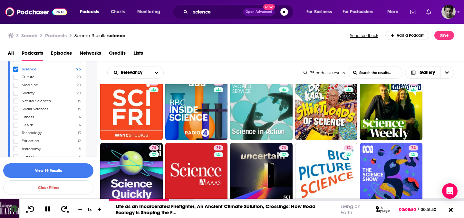
scroll to position [77, 0]
click at [17, 101] on icon at bounding box center [16, 101] width 4 height 4
click at [18, 125] on label at bounding box center [15, 125] width 5 height 5
click at [17, 112] on icon at bounding box center [16, 113] width 4 height 4
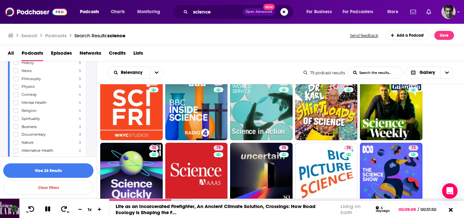
scroll to position [178, 0]
click at [14, 80] on icon at bounding box center [16, 81] width 4 height 3
click at [17, 72] on label at bounding box center [15, 73] width 5 height 5
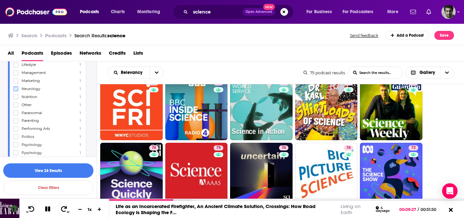
click at [17, 87] on icon at bounding box center [16, 89] width 4 height 4
click at [16, 72] on icon at bounding box center [16, 74] width 4 height 4
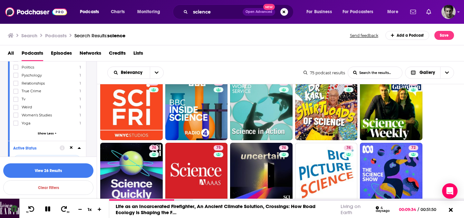
scroll to position [432, 0]
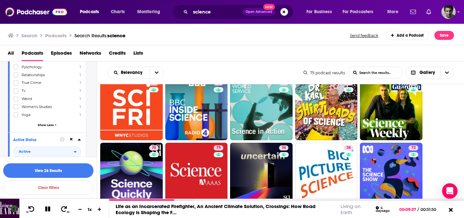
click at [64, 170] on button "View 26 Results" at bounding box center [48, 171] width 90 height 14
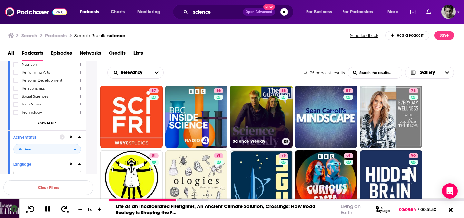
scroll to position [7, 0]
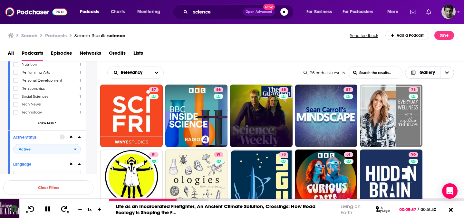
click at [418, 74] on span "Choose View" at bounding box center [414, 73] width 8 height 5
click at [417, 107] on span "Choose View" at bounding box center [414, 106] width 8 height 5
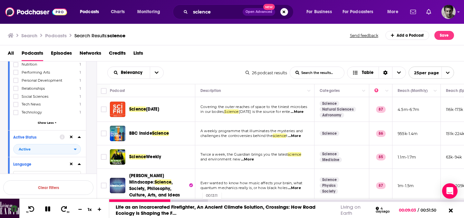
drag, startPoint x: 171, startPoint y: 200, endPoint x: 199, endPoint y: 199, distance: 28.3
click at [199, 200] on div "00:13:11" at bounding box center [286, 201] width 354 height 3
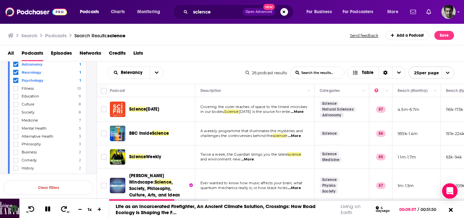
scroll to position [115, 0]
click at [17, 127] on icon at bounding box center [16, 128] width 4 height 4
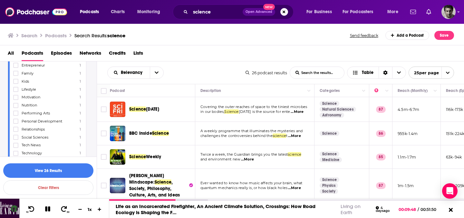
scroll to position [266, 0]
click at [16, 104] on icon at bounding box center [16, 105] width 4 height 3
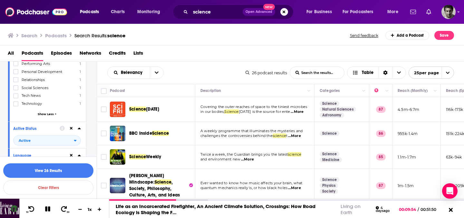
scroll to position [316, 0]
click at [16, 102] on icon at bounding box center [16, 103] width 4 height 3
click at [63, 169] on button "View 26 Results" at bounding box center [48, 171] width 90 height 14
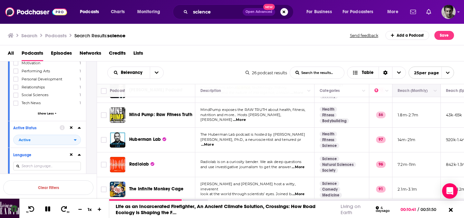
scroll to position [124, 0]
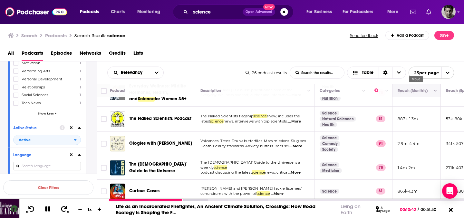
click at [421, 92] on button "Move" at bounding box center [416, 91] width 38 height 8
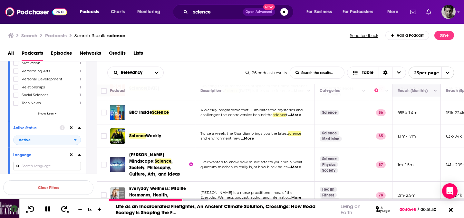
scroll to position [0, 0]
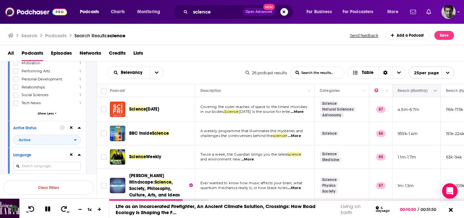
click at [433, 91] on icon "Column Actions" at bounding box center [434, 91] width 3 height 4
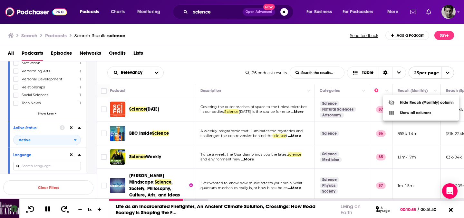
click at [397, 53] on div at bounding box center [232, 109] width 464 height 218
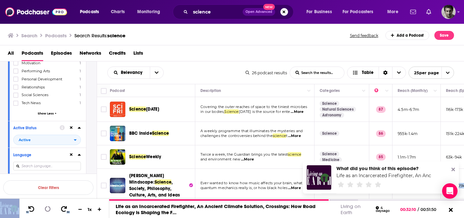
drag, startPoint x: 329, startPoint y: 201, endPoint x: 405, endPoint y: 192, distance: 77.1
click at [404, 194] on div "Podcasts Charts Monitoring science Open Advanced New For Business For Podcaster…" at bounding box center [232, 109] width 464 height 218
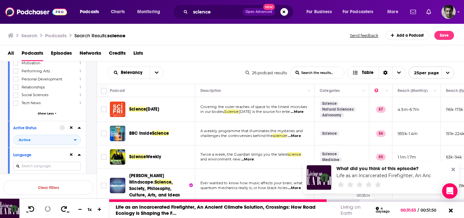
drag, startPoint x: 327, startPoint y: 201, endPoint x: 355, endPoint y: 201, distance: 28.3
click at [355, 201] on div "00:35:14" at bounding box center [286, 201] width 354 height 3
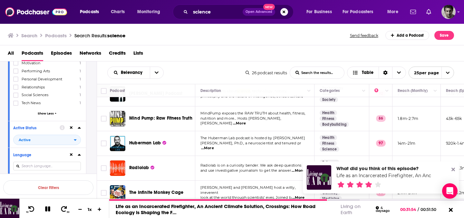
scroll to position [431, 0]
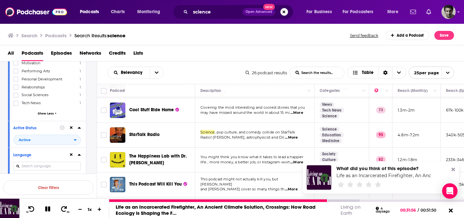
click at [49, 209] on icon at bounding box center [47, 209] width 5 height 5
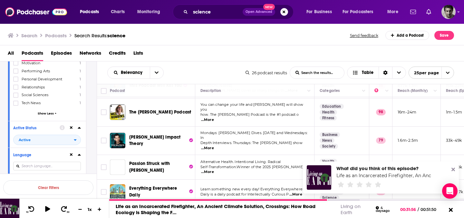
scroll to position [534, 0]
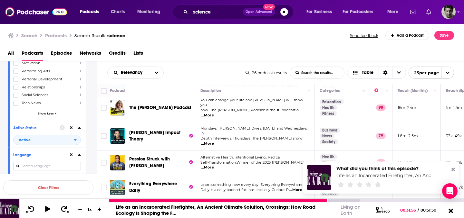
click at [450, 213] on icon at bounding box center [450, 211] width 8 height 6
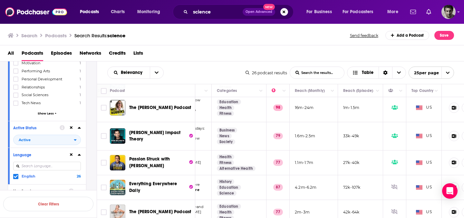
scroll to position [534, 115]
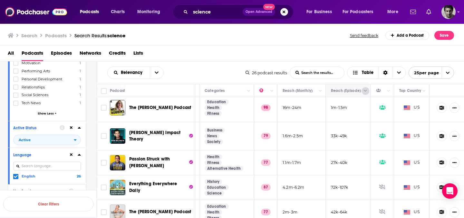
click at [366, 90] on icon "Column Actions" at bounding box center [365, 91] width 3 height 4
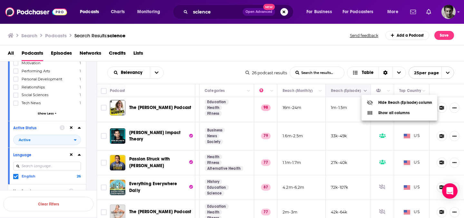
click at [366, 90] on div at bounding box center [232, 109] width 464 height 218
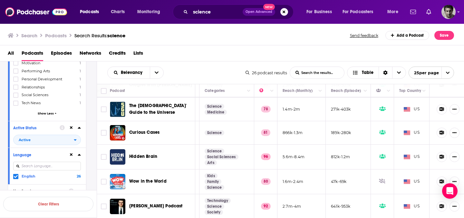
scroll to position [0, 115]
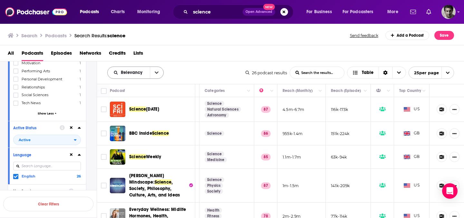
click at [159, 72] on button "open menu" at bounding box center [157, 73] width 14 height 12
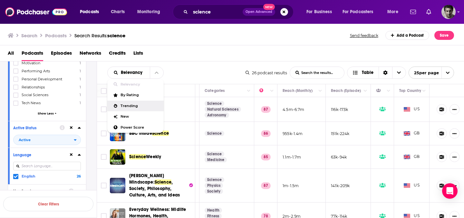
click at [136, 106] on span "Trending" at bounding box center [139, 106] width 38 height 4
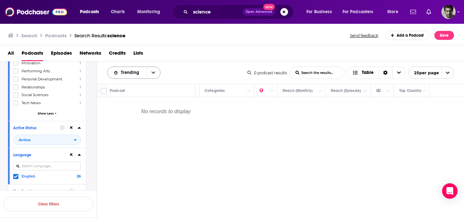
click at [152, 74] on icon "open menu" at bounding box center [153, 73] width 4 height 5
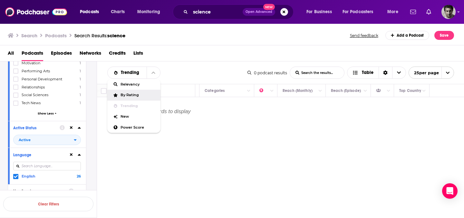
click at [145, 94] on span "By Rating" at bounding box center [137, 95] width 35 height 4
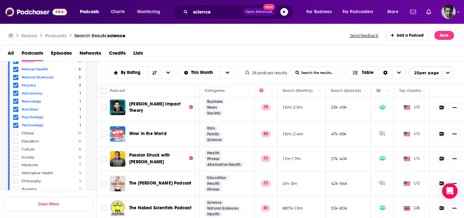
scroll to position [88, 0]
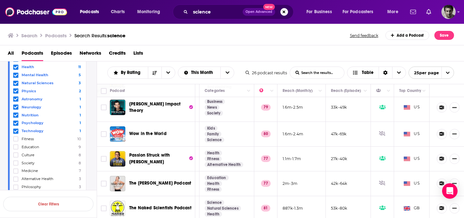
click at [17, 69] on icon at bounding box center [16, 67] width 4 height 4
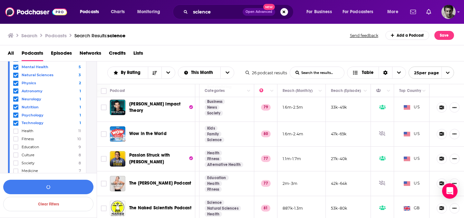
click at [16, 76] on icon at bounding box center [16, 75] width 4 height 4
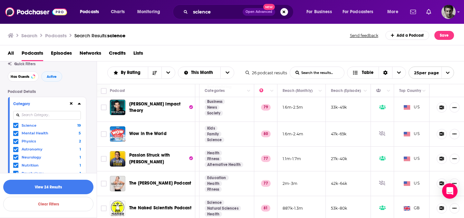
scroll to position [35, 0]
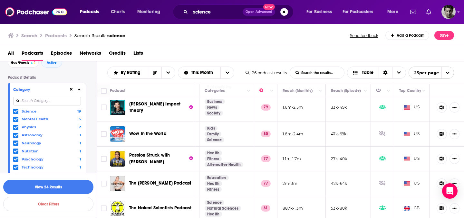
click at [71, 88] on button at bounding box center [71, 89] width 5 height 5
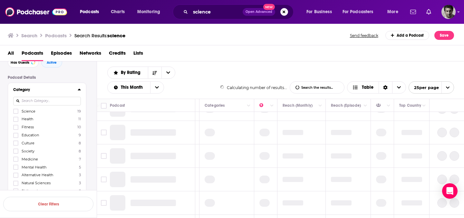
click at [72, 90] on div "Category" at bounding box center [43, 90] width 60 height 5
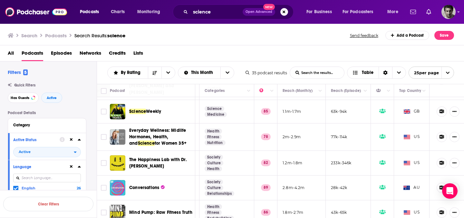
click at [39, 179] on input at bounding box center [47, 178] width 68 height 9
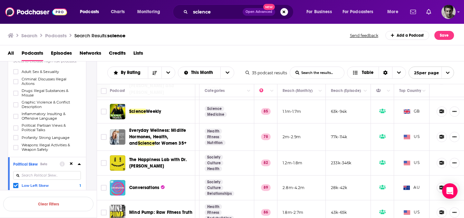
scroll to position [109, 0]
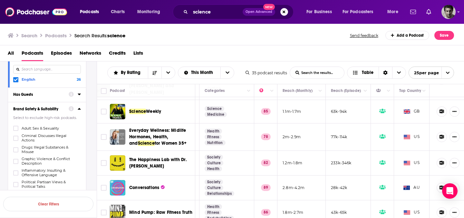
click at [77, 109] on div at bounding box center [75, 109] width 12 height 8
click at [79, 110] on icon at bounding box center [79, 109] width 3 height 2
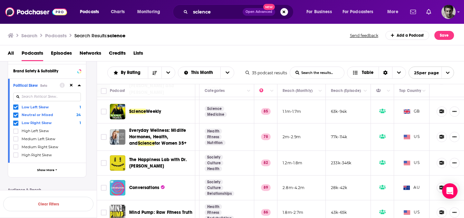
scroll to position [157, 0]
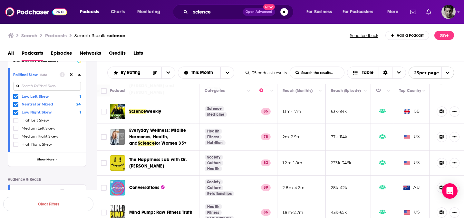
click at [80, 76] on icon at bounding box center [79, 75] width 3 height 2
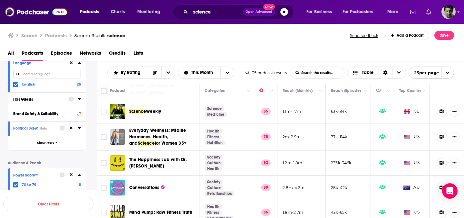
scroll to position [104, 0]
click at [79, 130] on icon at bounding box center [79, 127] width 3 height 5
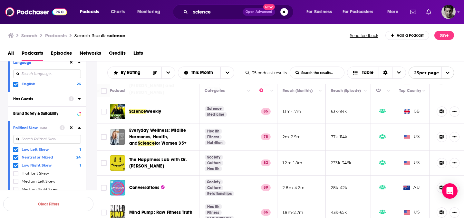
click at [18, 149] on div at bounding box center [16, 149] width 6 height 5
click at [16, 151] on input "multiSelectOption-Low_Left-0" at bounding box center [16, 151] width 0 height 0
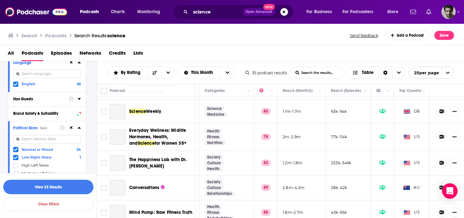
click at [15, 150] on icon at bounding box center [16, 150] width 4 height 4
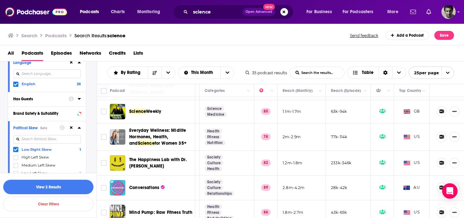
click at [15, 150] on icon at bounding box center [16, 150] width 4 height 4
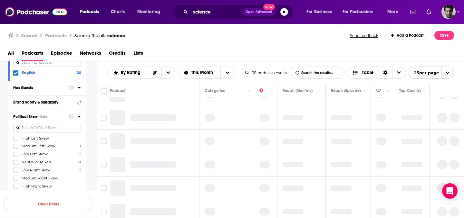
scroll to position [118, 0]
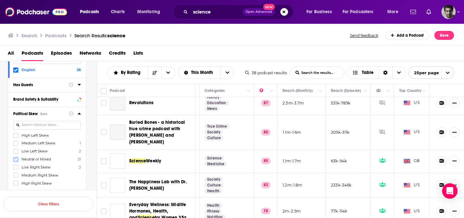
click at [18, 159] on label at bounding box center [15, 159] width 5 height 5
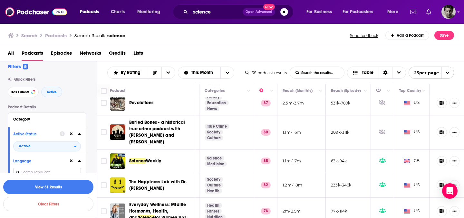
scroll to position [6, 0]
click at [80, 120] on icon at bounding box center [79, 118] width 3 height 5
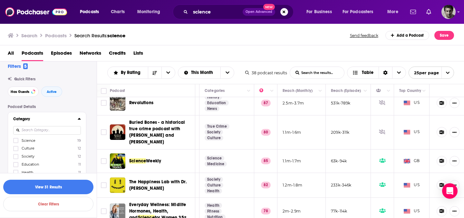
click at [55, 127] on div "Category Science 19 Culture 12 Society 12 Education 11 Health 11 Fitness 10 Med…" at bounding box center [47, 163] width 78 height 102
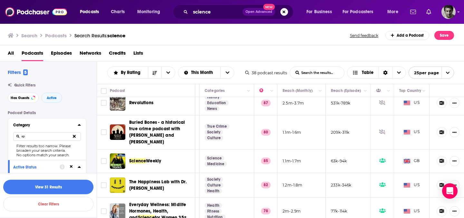
type input "s"
type input "science space"
click at [57, 186] on button "View 31 Results" at bounding box center [48, 187] width 90 height 14
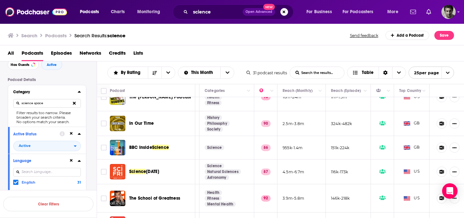
scroll to position [33, 0]
click at [80, 92] on icon at bounding box center [79, 92] width 3 height 2
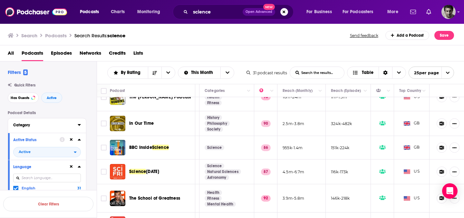
scroll to position [9, 0]
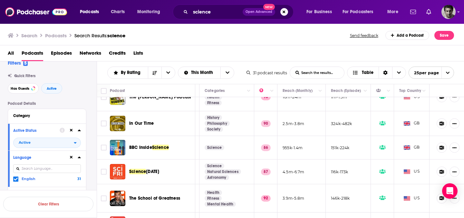
click at [72, 132] on icon at bounding box center [71, 130] width 3 height 3
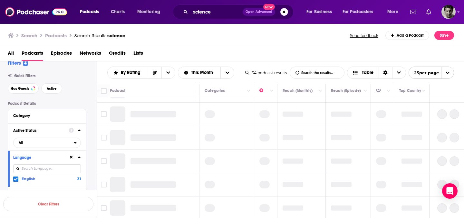
click at [80, 131] on icon at bounding box center [79, 131] width 3 height 2
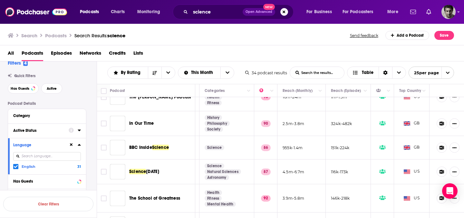
click at [80, 131] on icon at bounding box center [79, 130] width 3 height 5
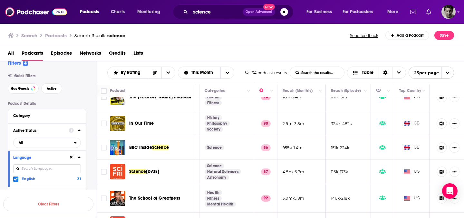
click at [80, 131] on icon at bounding box center [79, 131] width 3 height 2
click at [80, 130] on icon at bounding box center [79, 130] width 3 height 5
click at [73, 144] on span "All" at bounding box center [44, 142] width 60 height 8
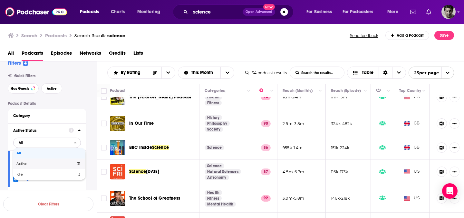
click at [55, 165] on span "31" at bounding box center [66, 164] width 29 height 4
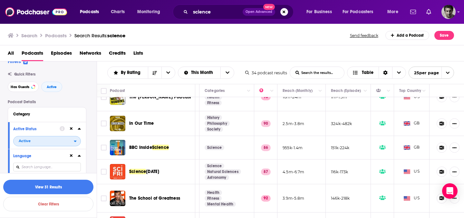
scroll to position [16, 0]
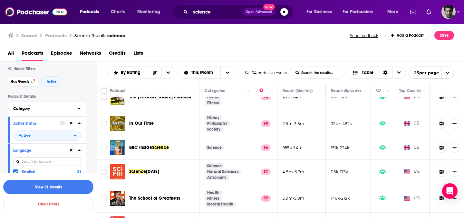
click at [79, 109] on icon at bounding box center [79, 109] width 3 height 2
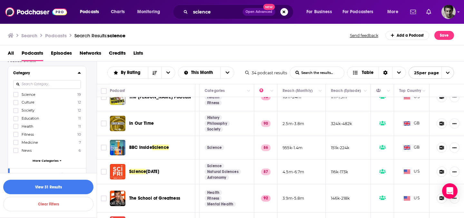
scroll to position [61, 0]
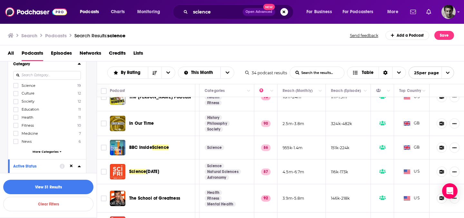
click at [58, 152] on button "More Categories" at bounding box center [47, 152] width 68 height 4
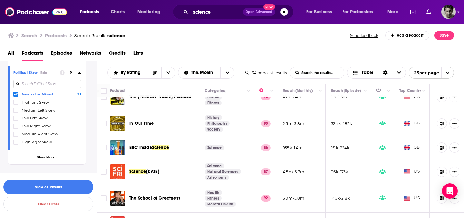
scroll to position [498, 0]
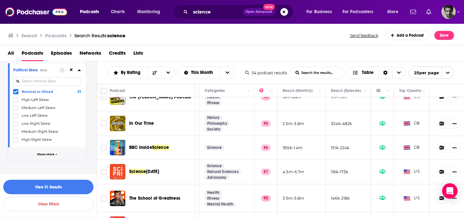
click at [55, 153] on icon "button" at bounding box center [56, 154] width 2 height 3
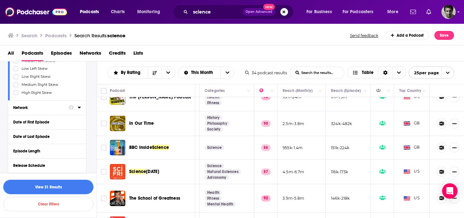
click at [50, 106] on div "Network" at bounding box center [38, 108] width 51 height 5
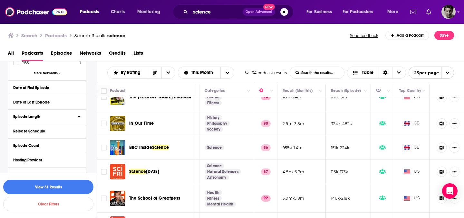
scroll to position [680, 0]
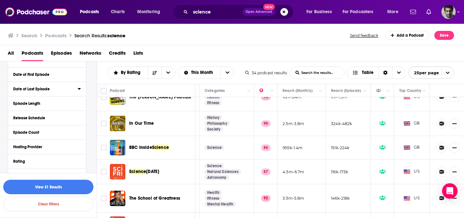
click at [78, 86] on icon at bounding box center [79, 88] width 3 height 5
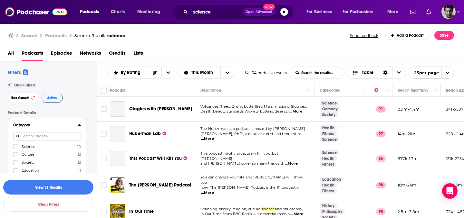
scroll to position [89, 115]
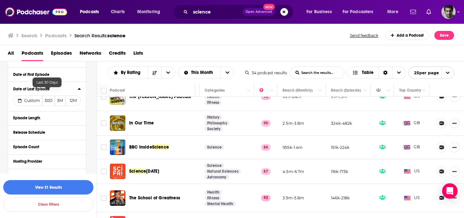
click at [50, 96] on button "30D" at bounding box center [48, 101] width 13 height 10
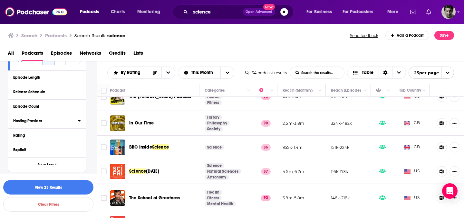
scroll to position [722, 0]
click at [80, 117] on icon at bounding box center [79, 119] width 3 height 5
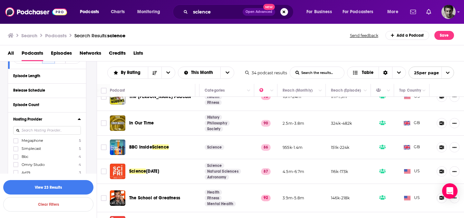
click at [80, 117] on icon at bounding box center [79, 119] width 3 height 5
click at [79, 133] on icon at bounding box center [79, 134] width 3 height 2
click at [71, 142] on span "Any Rating" at bounding box center [44, 146] width 60 height 8
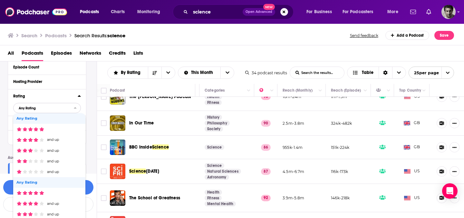
scroll to position [685, 0]
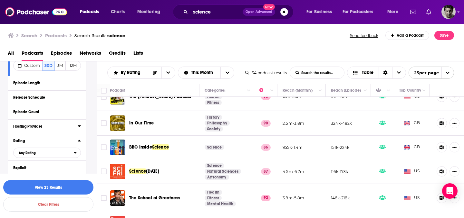
scroll to position [745, 0]
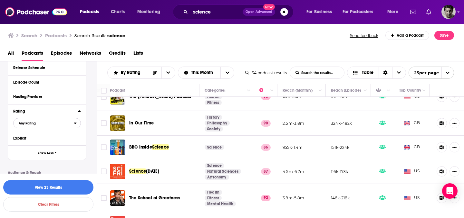
click at [76, 123] on icon "open menu" at bounding box center [75, 124] width 3 height 2
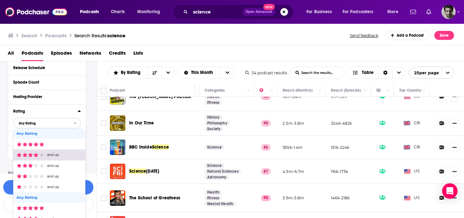
click at [42, 153] on icon "filter dropdown" at bounding box center [42, 155] width 4 height 4
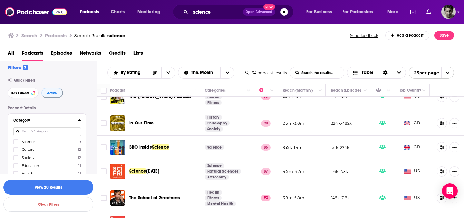
scroll to position [0, 0]
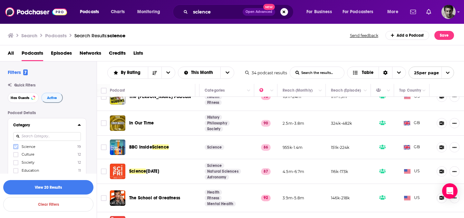
click at [17, 147] on icon at bounding box center [16, 147] width 4 height 3
click at [68, 188] on button "View 12 Results" at bounding box center [48, 187] width 90 height 14
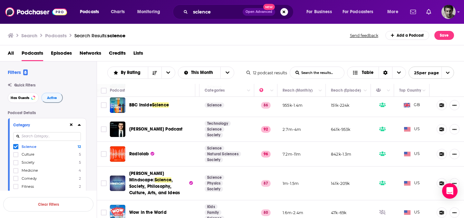
scroll to position [0, 115]
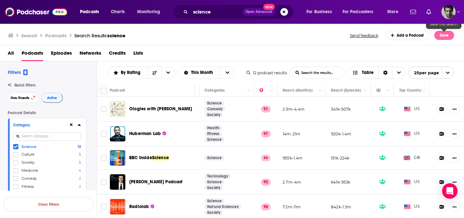
click at [440, 35] on button "Save" at bounding box center [444, 35] width 20 height 9
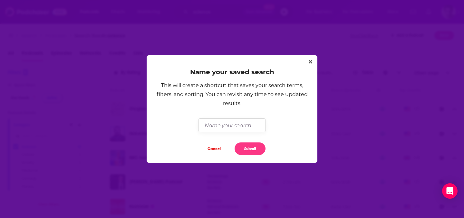
click at [236, 128] on input "Dialog" at bounding box center [231, 125] width 67 height 14
type input "[DATE] high rating science"
click at [257, 150] on button "Submit" at bounding box center [249, 149] width 31 height 13
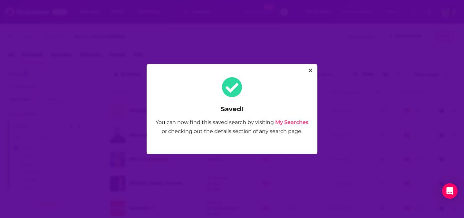
click at [293, 123] on link "My Searches" at bounding box center [291, 122] width 33 height 6
